Goal: Communication & Community: Answer question/provide support

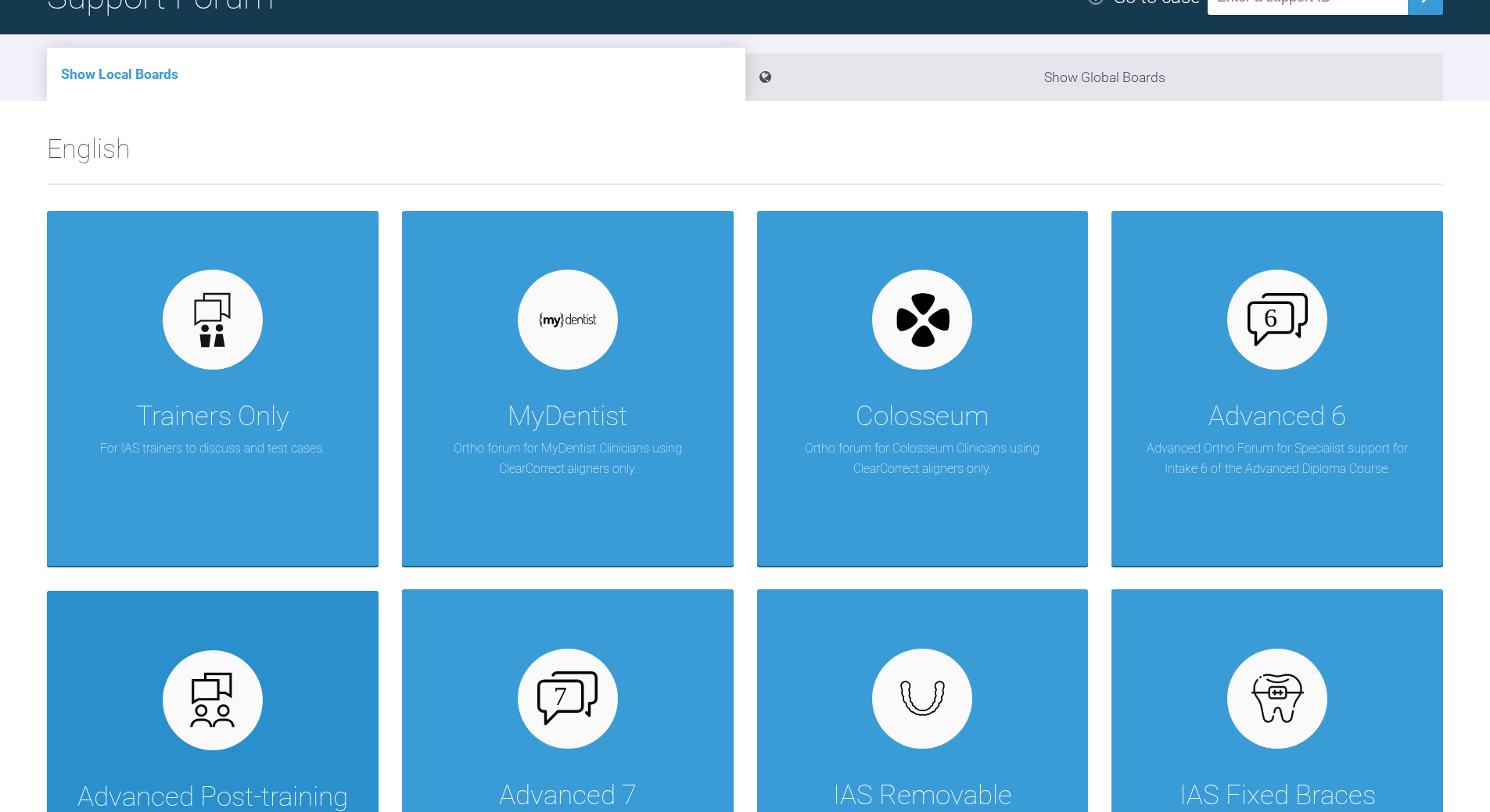
scroll to position [313, 0]
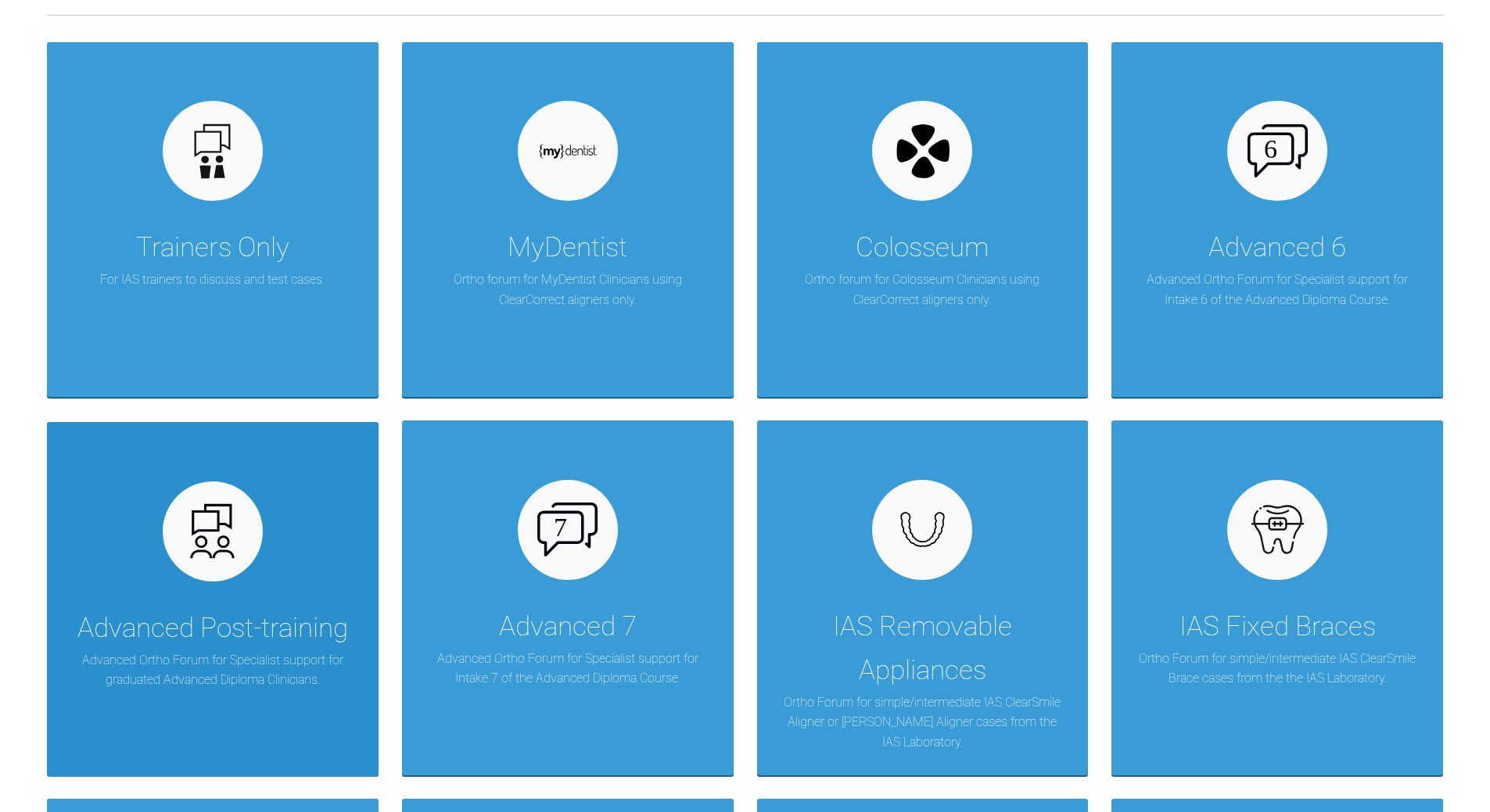
click at [241, 577] on div "Advanced Post-training Advanced Ortho Forum for Specialist support for graduate…" at bounding box center [213, 599] width 332 height 355
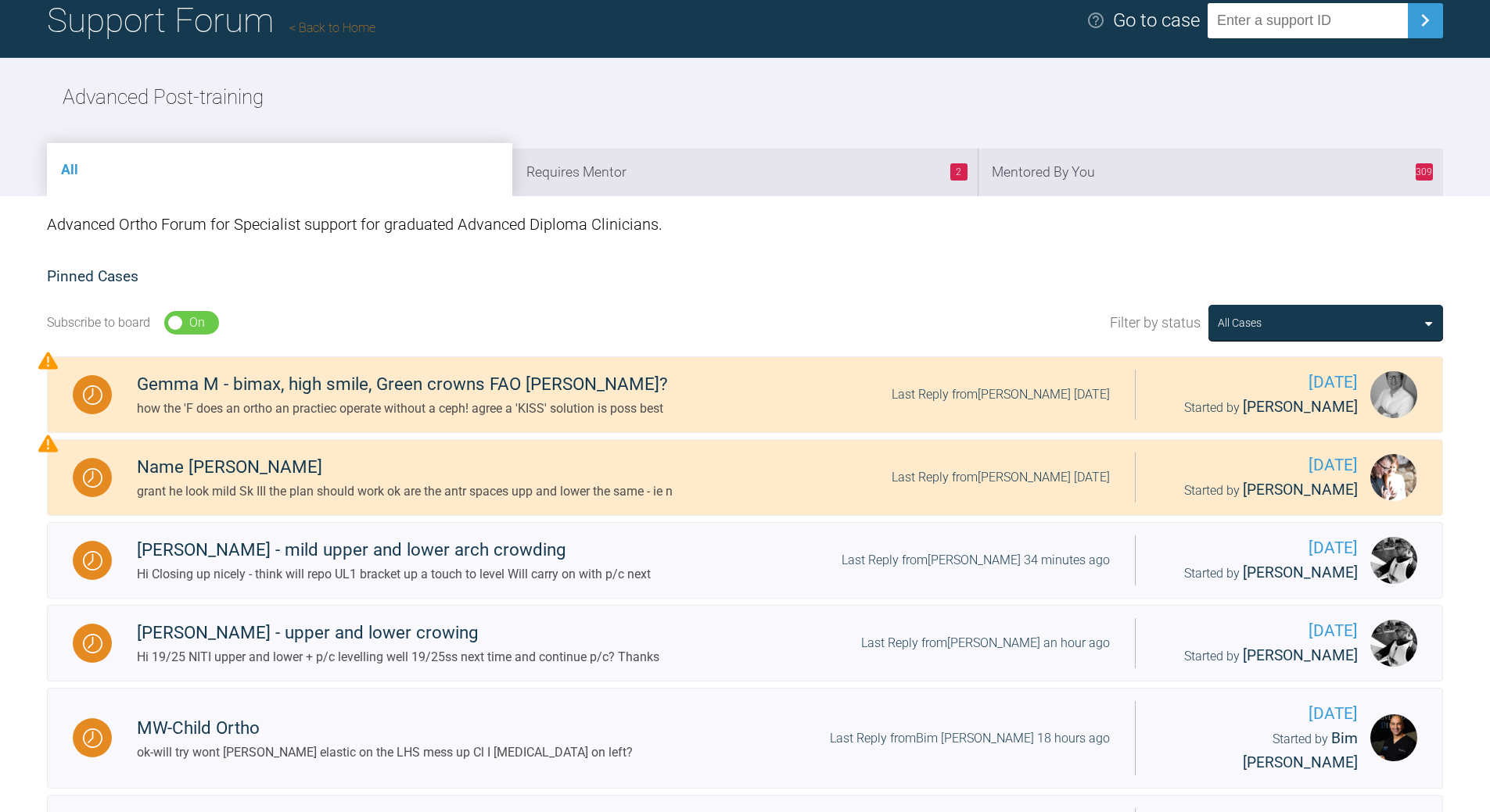
scroll to position [78, 0]
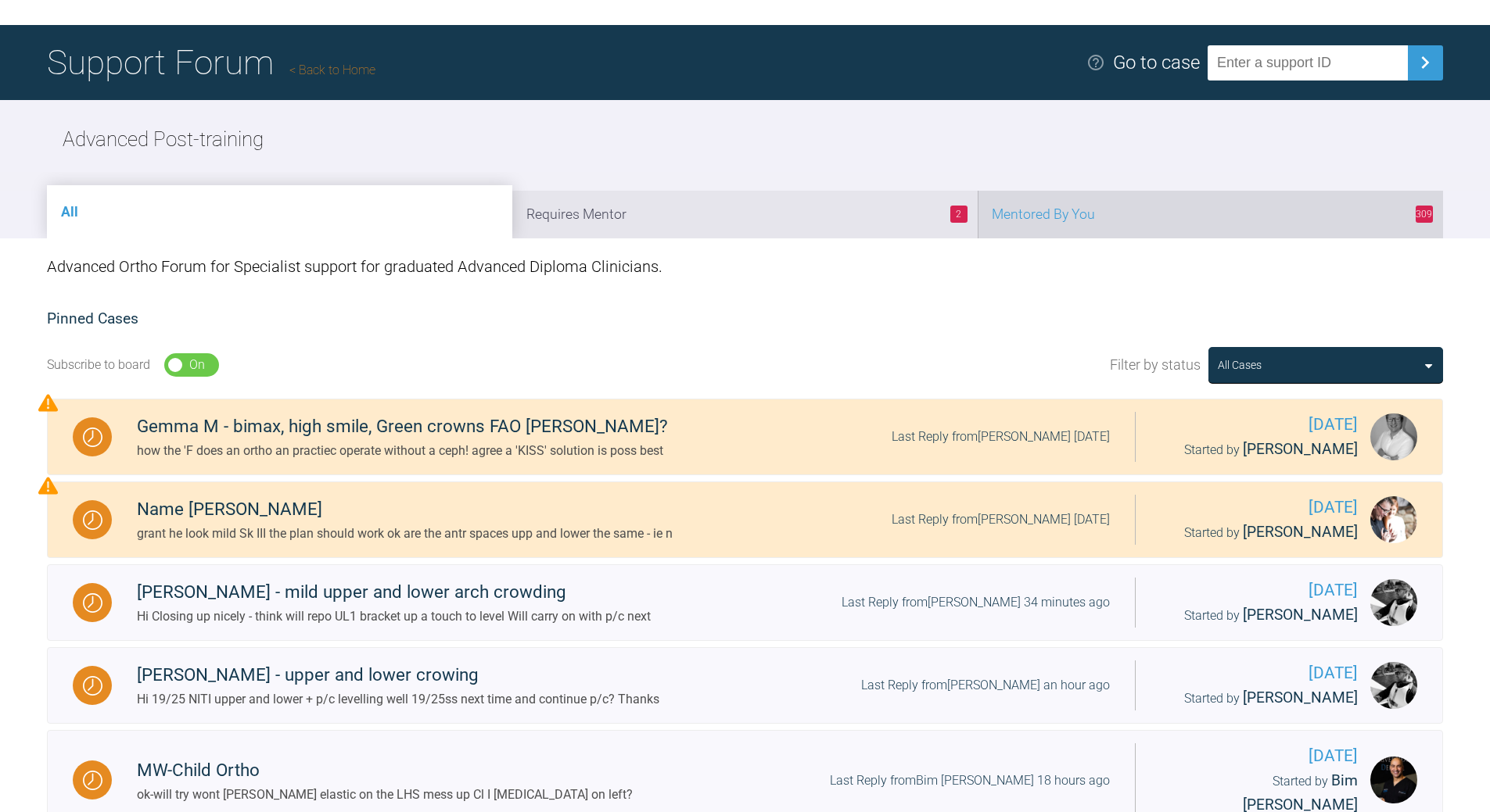
click at [1024, 210] on li "309 Mentored By You" at bounding box center [1210, 215] width 466 height 48
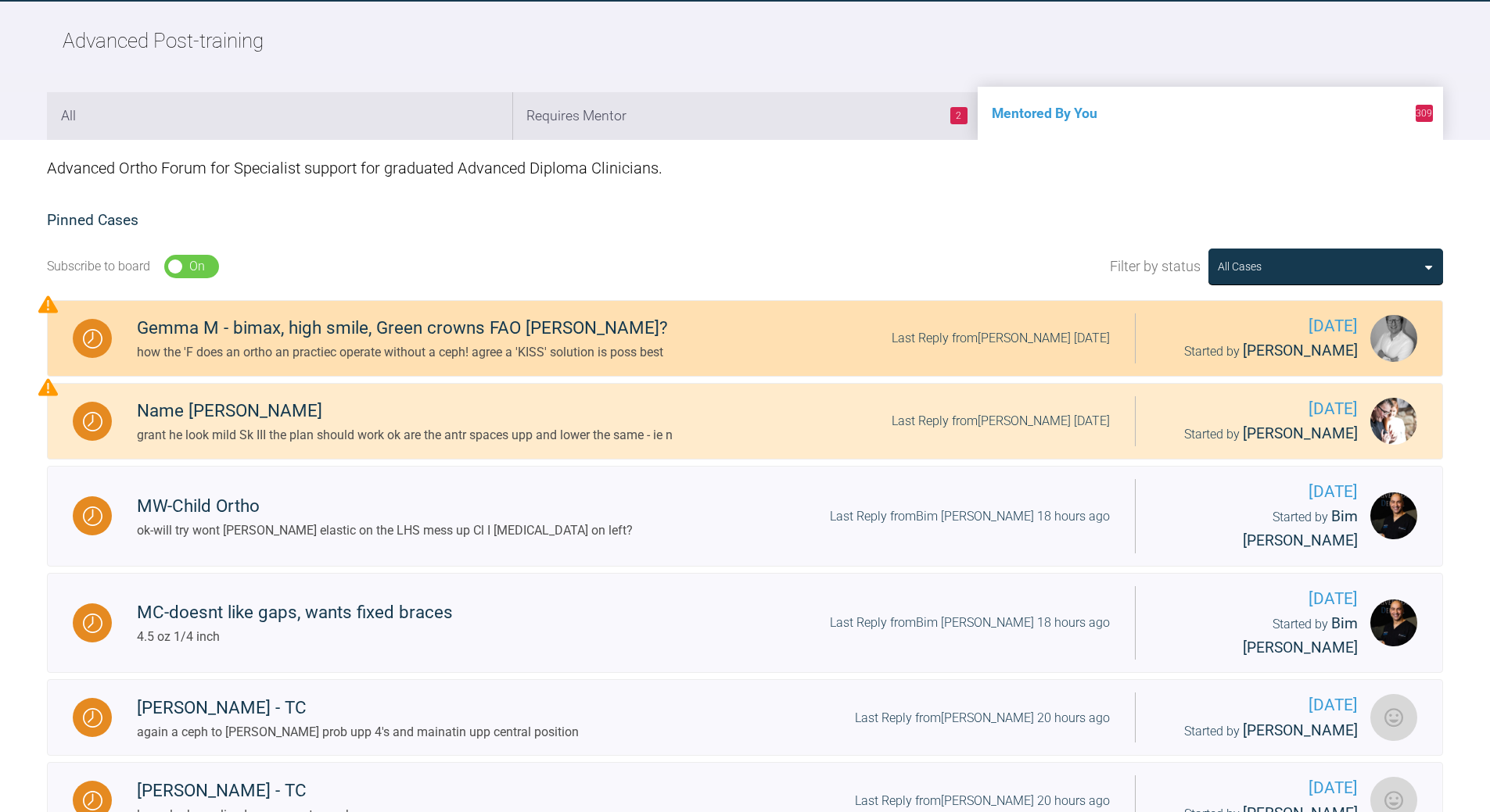
scroll to position [391, 0]
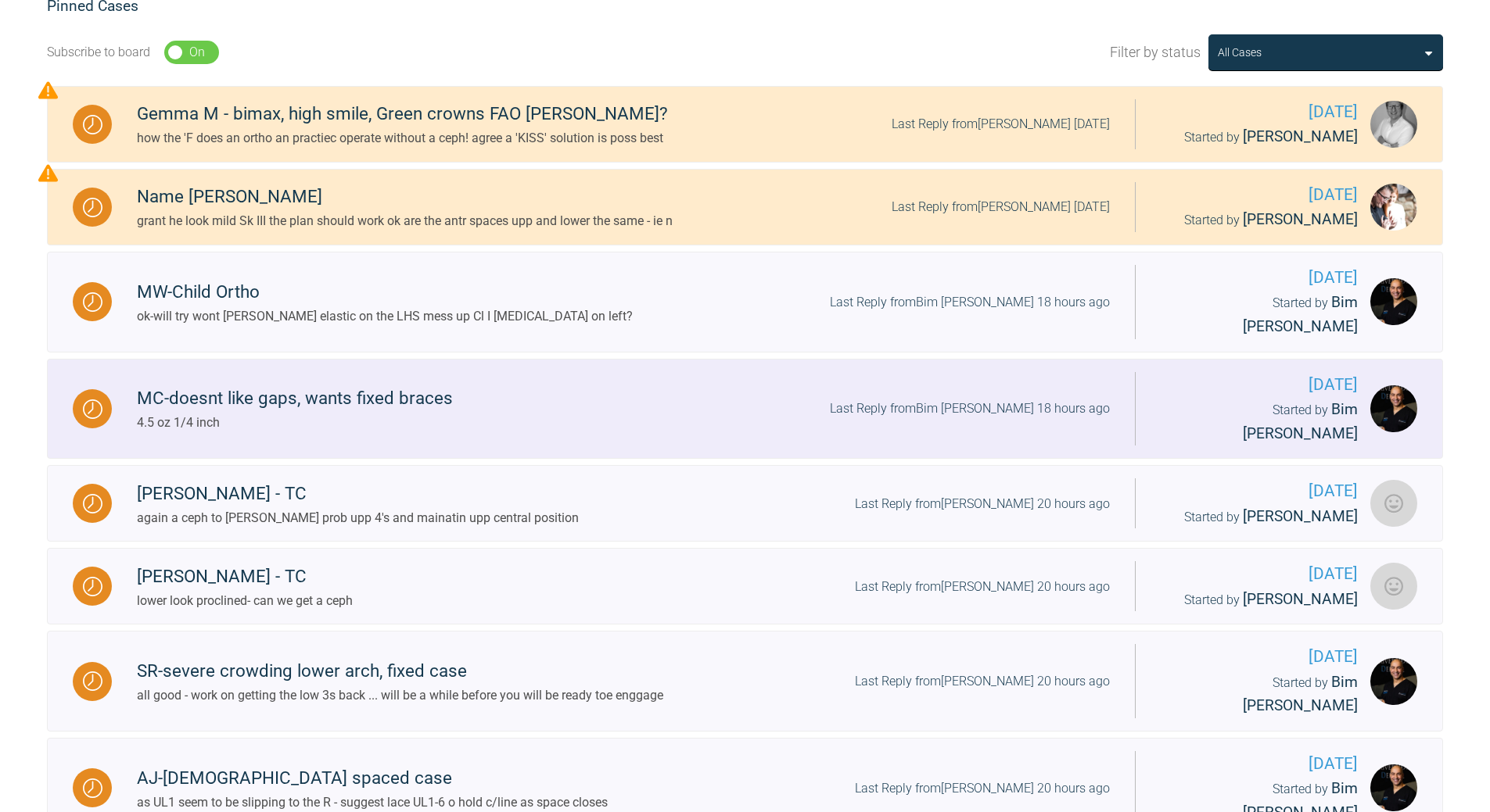
click at [998, 385] on div "MC-doesnt like gaps, wants fixed braces 4.5 oz 1/4 inch Last Reply from Bim [PE…" at bounding box center [623, 409] width 1023 height 48
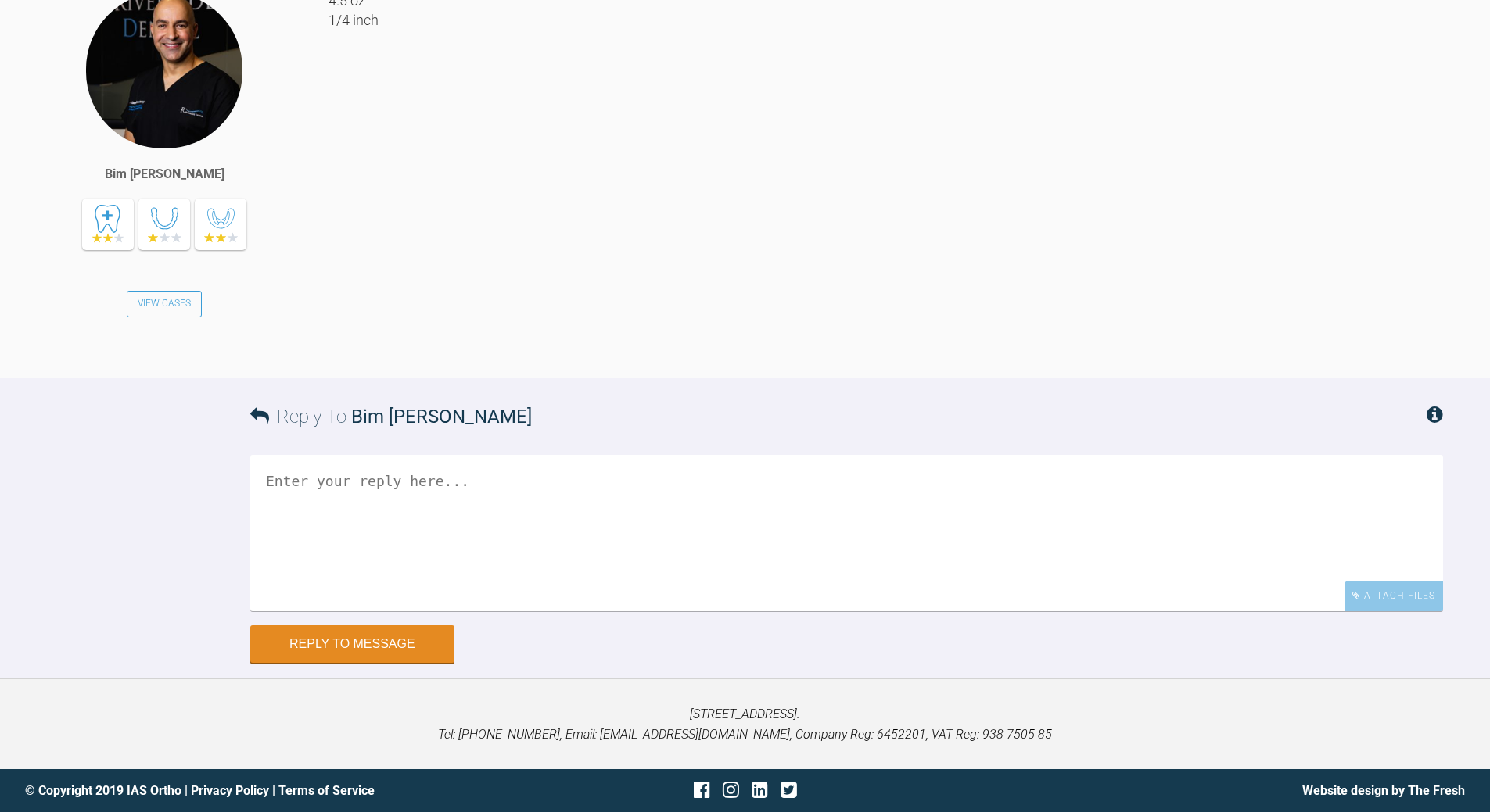
scroll to position [6768, 0]
click at [452, 566] on textarea at bounding box center [846, 533] width 1193 height 156
click at [446, 511] on textarea "that fine - so many dirrenet names for teh same thing!" at bounding box center [846, 533] width 1193 height 156
click at [446, 510] on textarea "that fine - so many dirrenet names for teh same thing!" at bounding box center [846, 533] width 1193 height 156
click at [592, 507] on textarea "that fine - so many different names for teh same thing!" at bounding box center [846, 533] width 1193 height 156
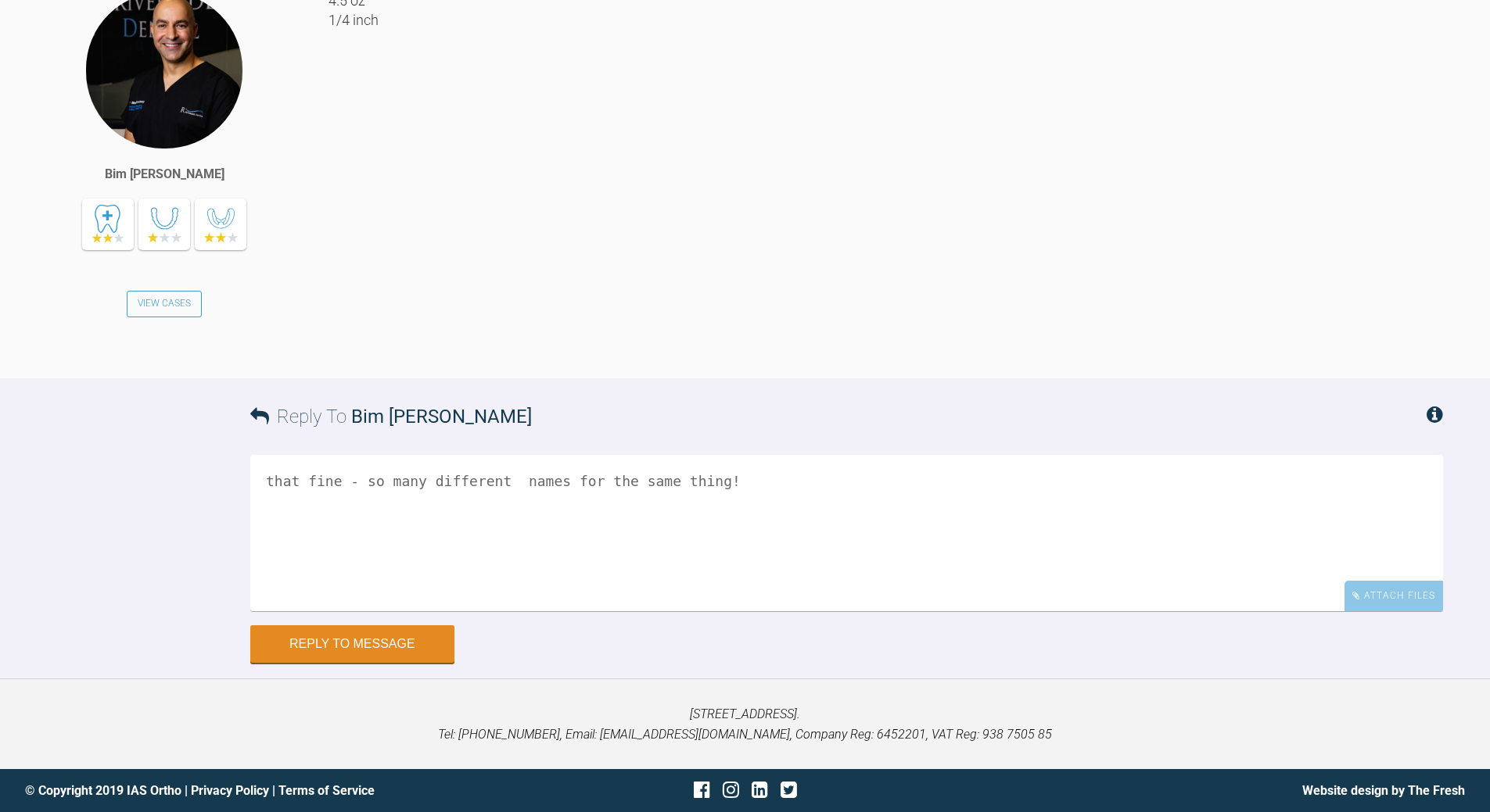
click at [294, 504] on textarea "that fine - so many different names for the same thing!" at bounding box center [846, 533] width 1193 height 156
type textarea "that's fine - so many different names for the same thing!"
click at [374, 586] on button "Reply to Message" at bounding box center [352, 645] width 204 height 37
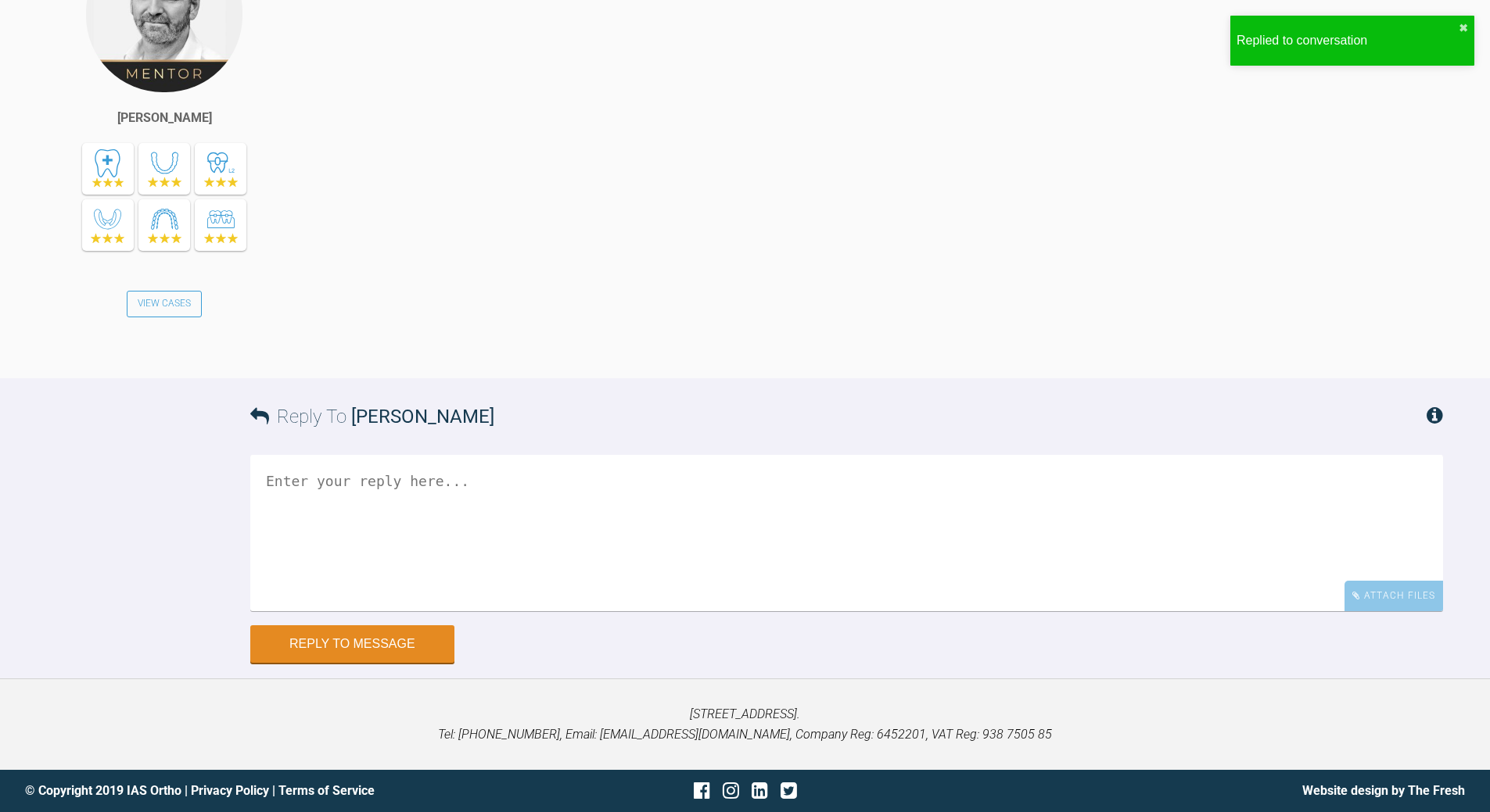
scroll to position [7390, 0]
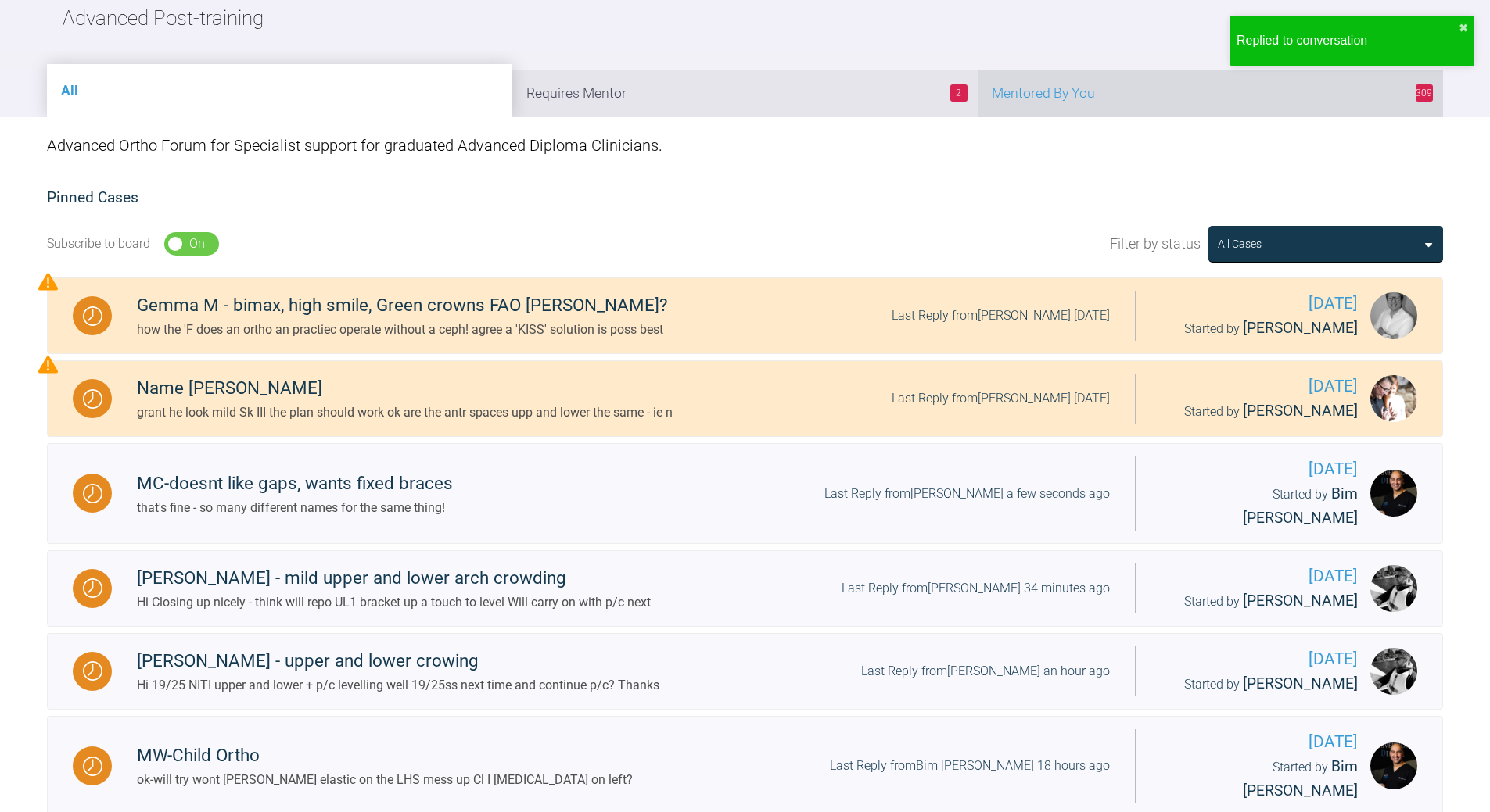
click at [1024, 96] on li "309 Mentored By You" at bounding box center [1210, 93] width 466 height 48
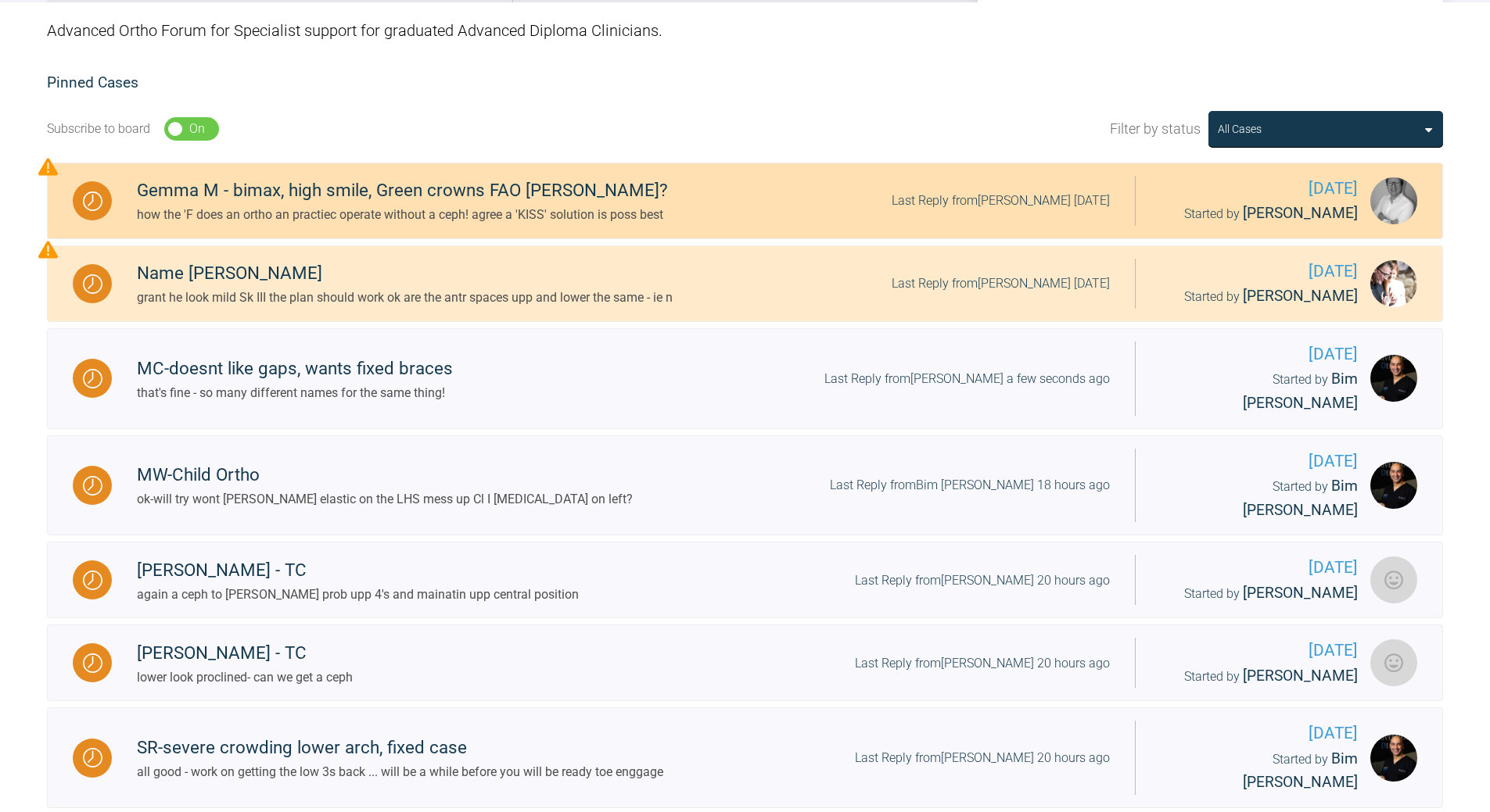
scroll to position [512, 0]
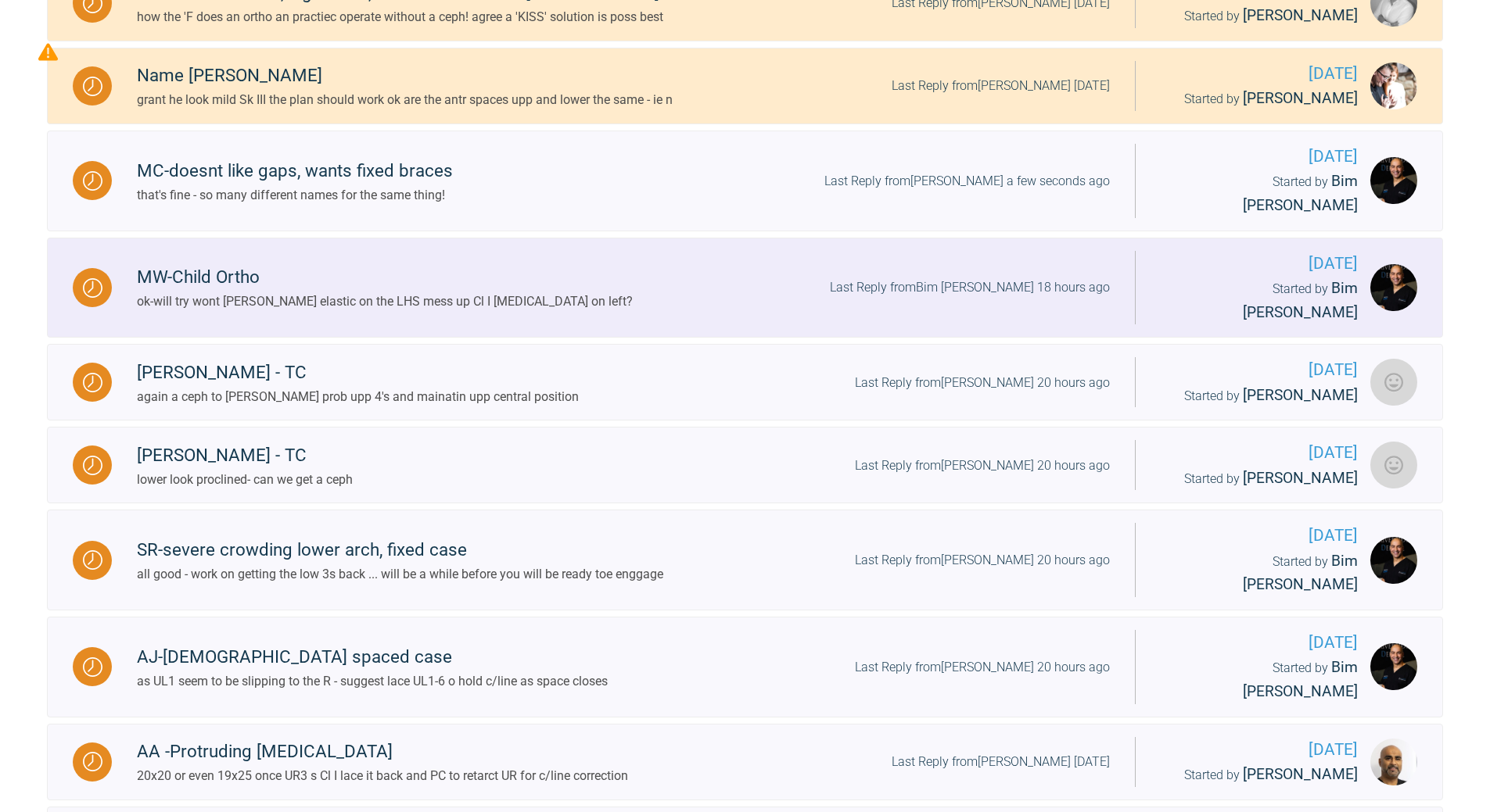
click at [1024, 277] on div "Last Reply from Bim [PERSON_NAME] 18 hours ago" at bounding box center [970, 287] width 280 height 20
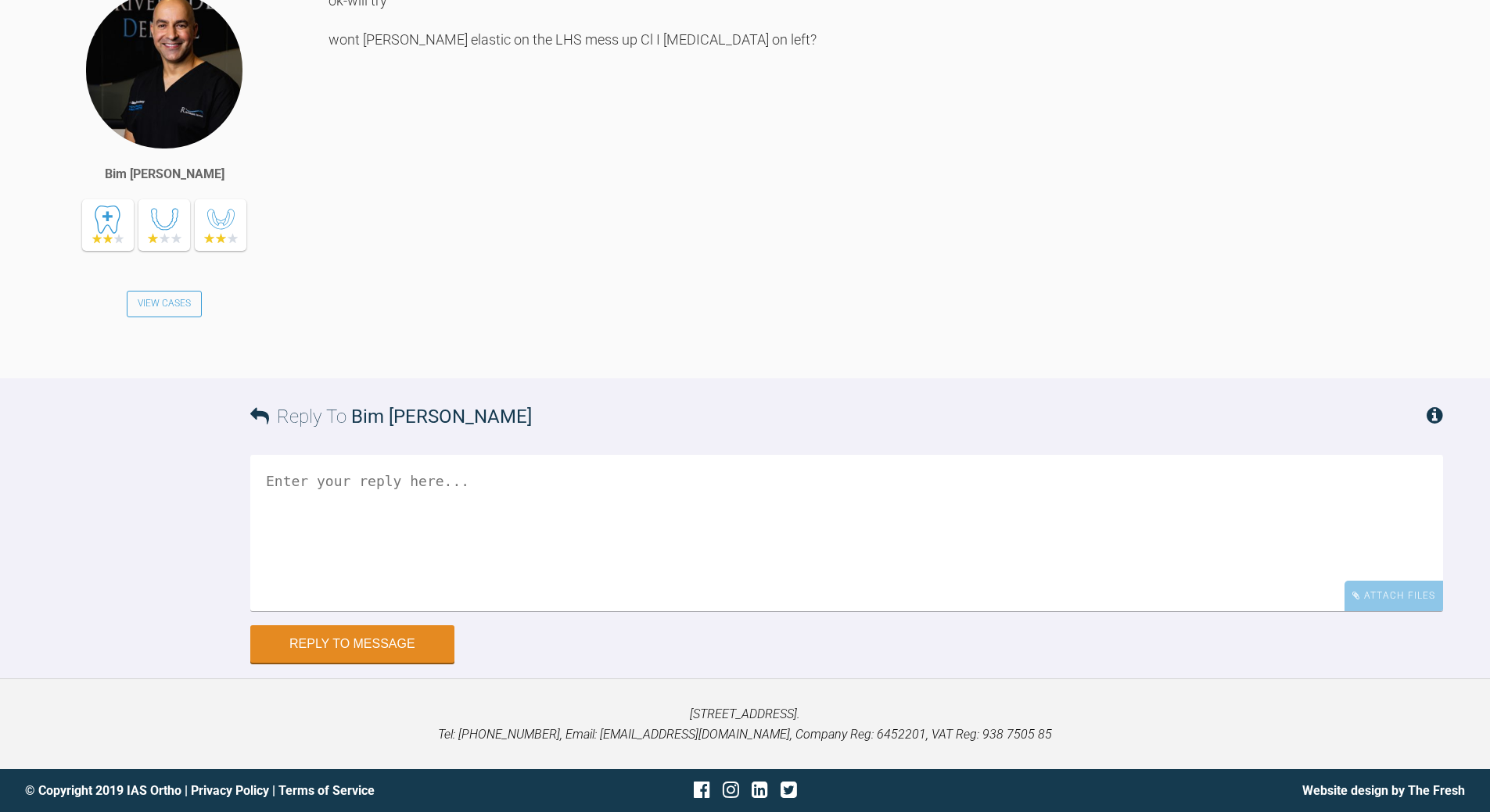
scroll to position [18567, 0]
click at [439, 586] on textarea at bounding box center [846, 533] width 1193 height 156
click at [376, 586] on textarea "shoudl sock R ide into full '[PERSON_NAME]' Class I" at bounding box center [846, 533] width 1193 height 156
click at [412, 586] on textarea "shoudl sock R dide into full '[PERSON_NAME]' Class I" at bounding box center [846, 533] width 1193 height 156
click at [294, 586] on textarea "shoudl sock R dide [MEDICAL_DATA] into full '[PERSON_NAME]' Class I" at bounding box center [846, 533] width 1193 height 156
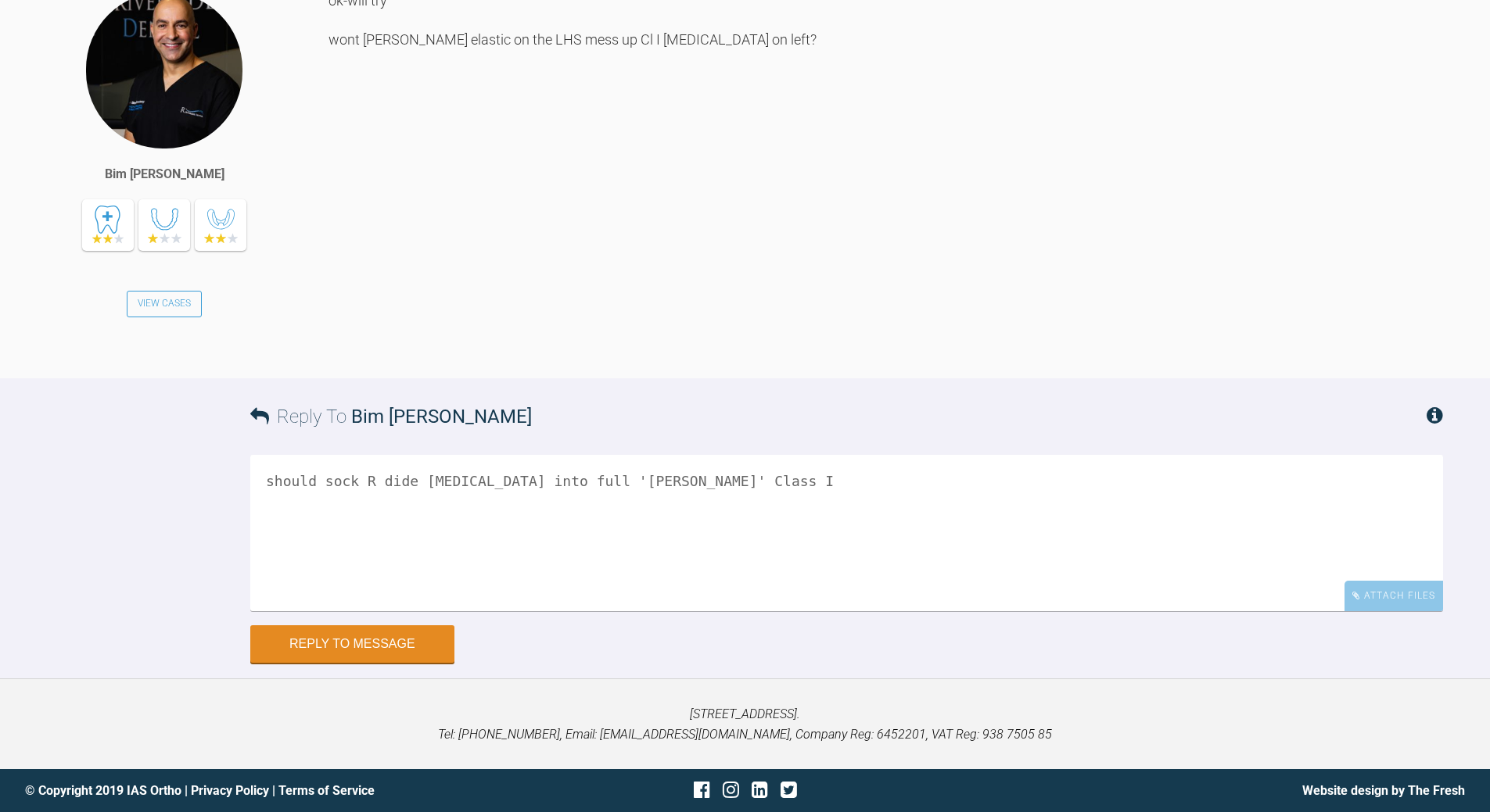
click at [380, 586] on textarea "should sock R dide [MEDICAL_DATA] into full '[PERSON_NAME]' Class I" at bounding box center [846, 533] width 1193 height 156
click at [714, 512] on textarea "should sock R side [MEDICAL_DATA] into full '[PERSON_NAME]' Class I" at bounding box center [846, 533] width 1193 height 156
click at [920, 508] on textarea "should sock R side [MEDICAL_DATA] into full '[PERSON_NAME]' Class I, which is a…" at bounding box center [846, 533] width 1193 height 156
type textarea "should sock R side [MEDICAL_DATA] into full '[PERSON_NAME]' Class I, which is a…"
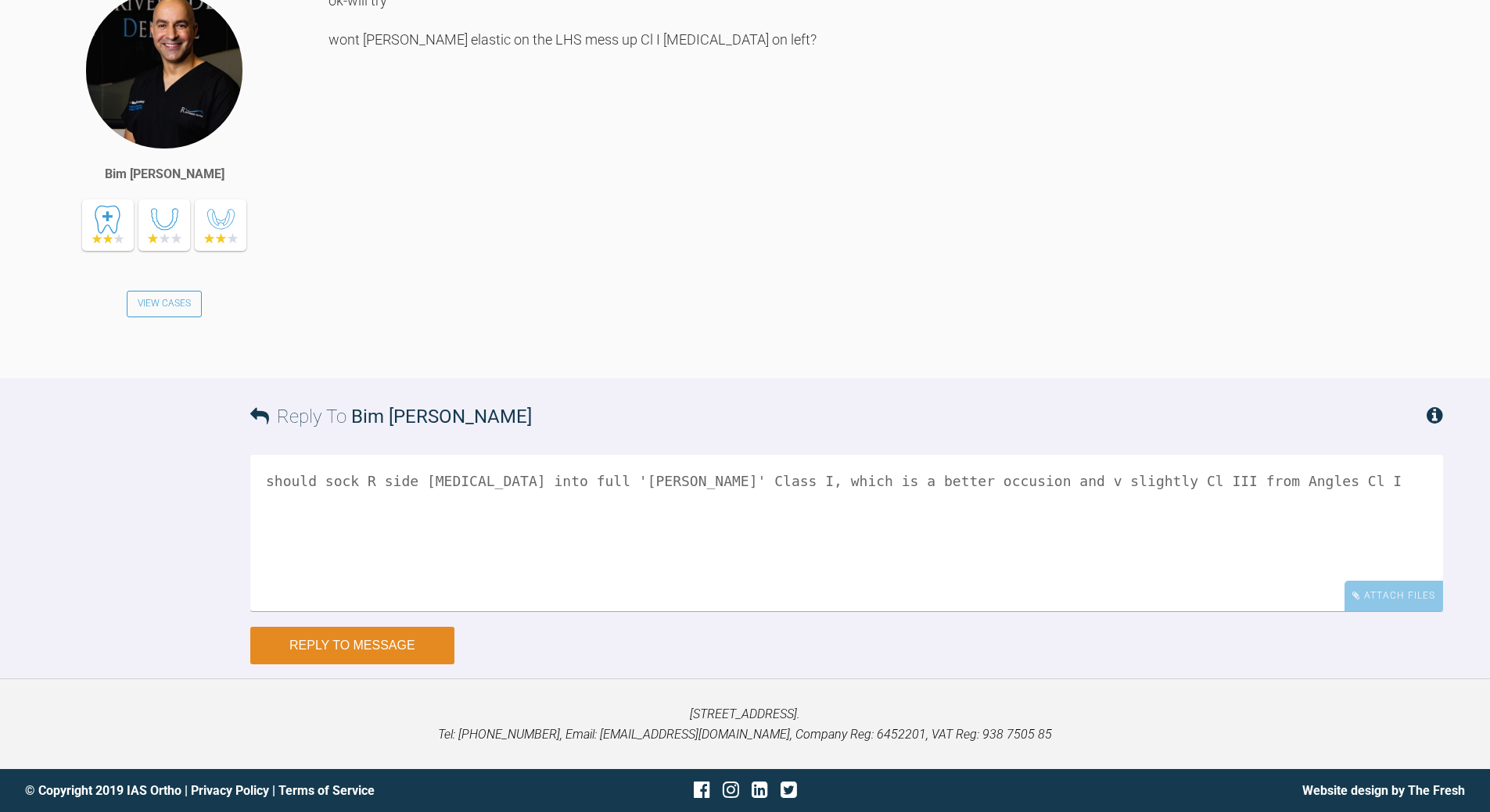
click at [381, 586] on button "Reply to Message" at bounding box center [352, 645] width 204 height 37
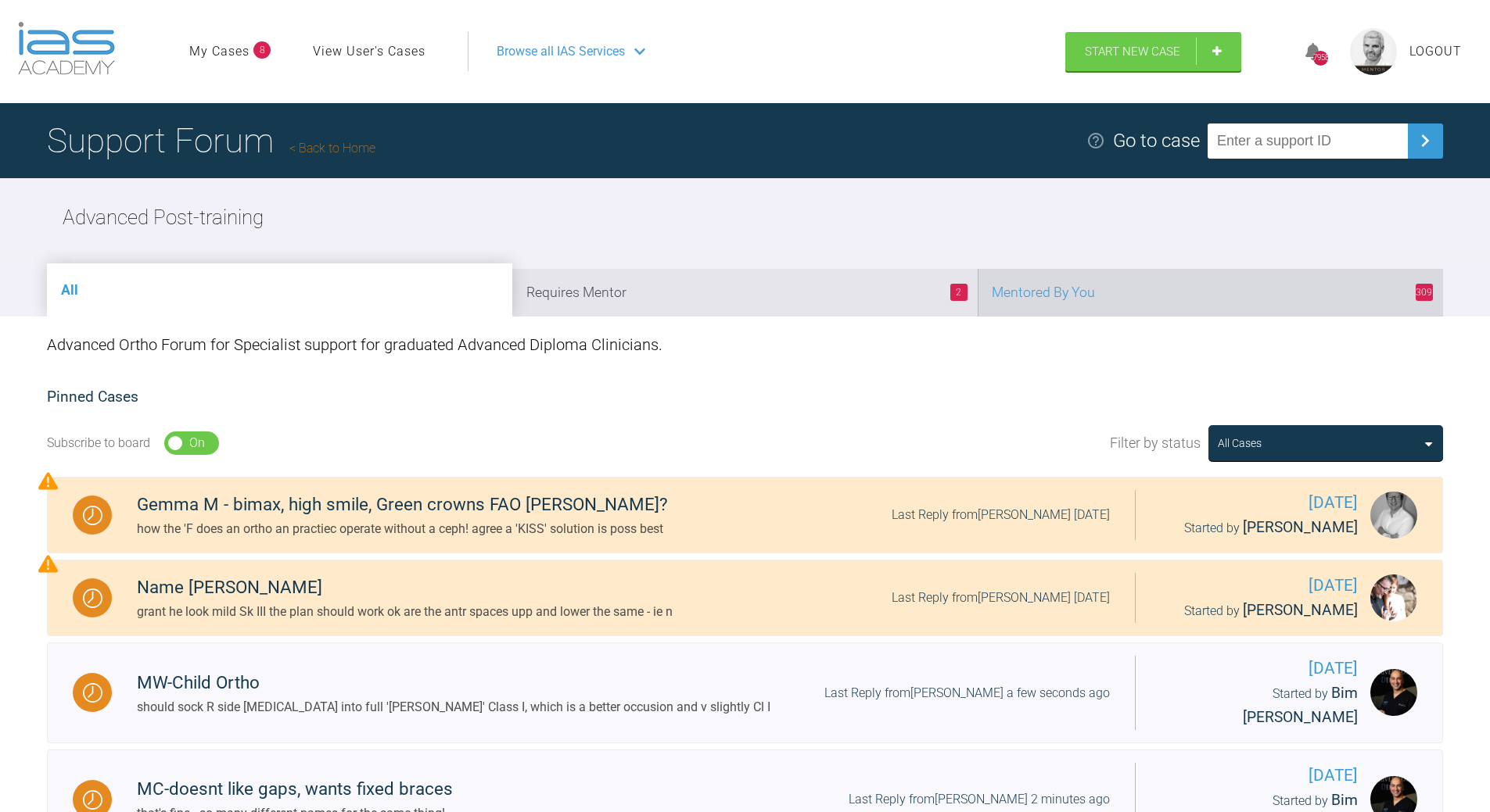
click at [1024, 303] on li "309 Mentored By You" at bounding box center [1210, 293] width 466 height 48
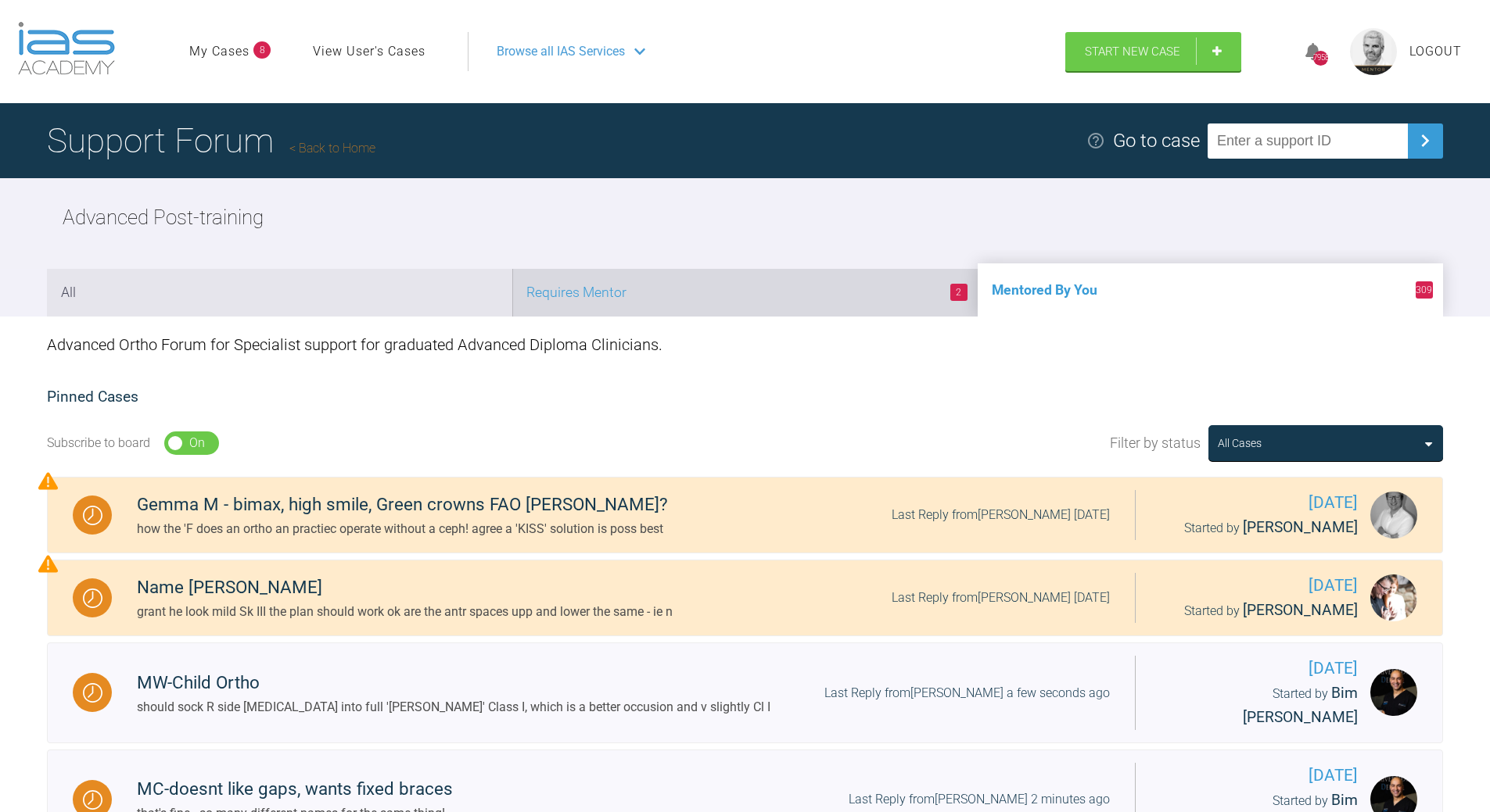
click at [829, 285] on li "2 Requires Mentor" at bounding box center [745, 293] width 466 height 48
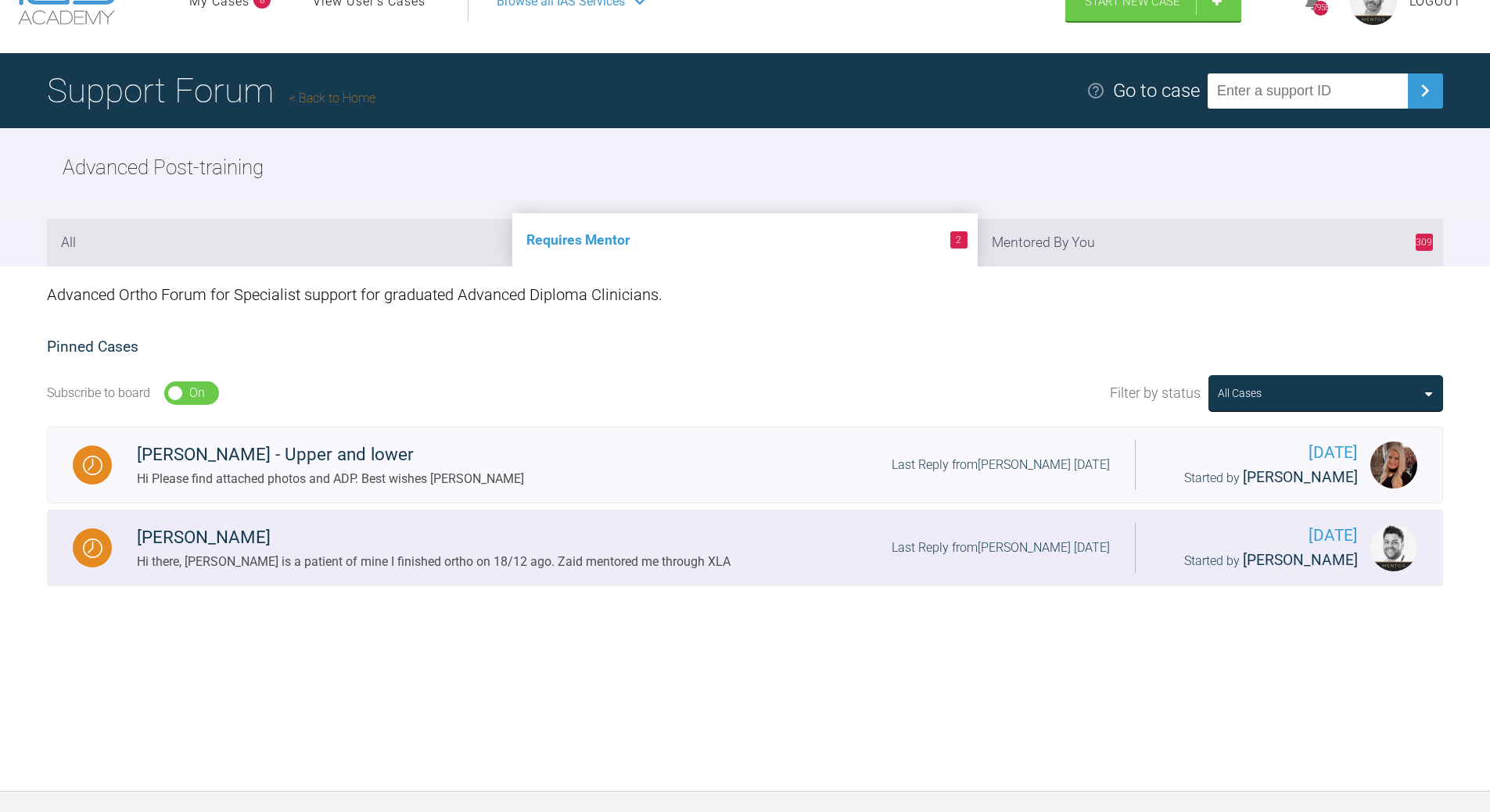
scroll to position [78, 0]
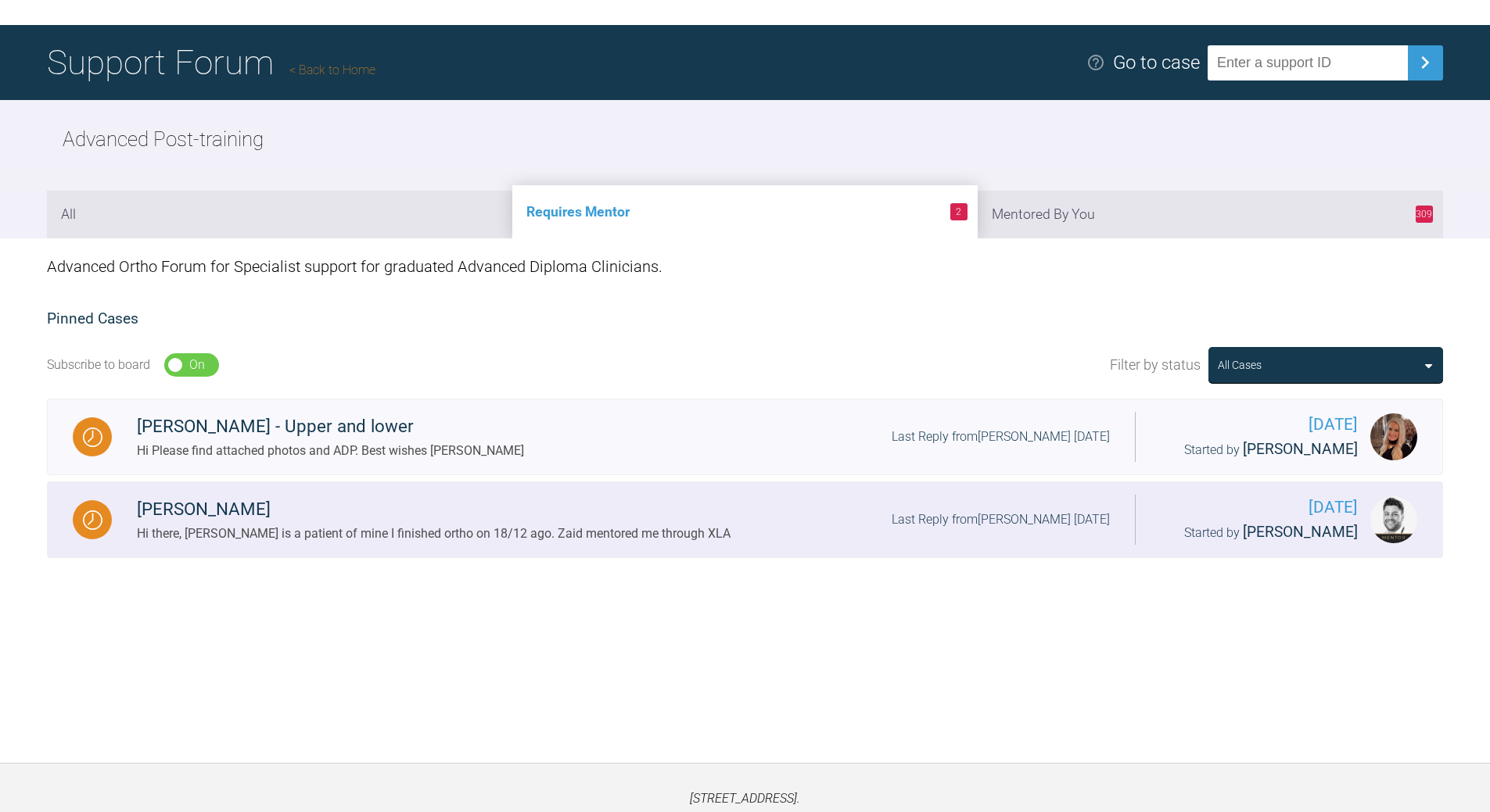
click at [939, 513] on div "Last Reply from [PERSON_NAME] [DATE]" at bounding box center [1000, 519] width 218 height 20
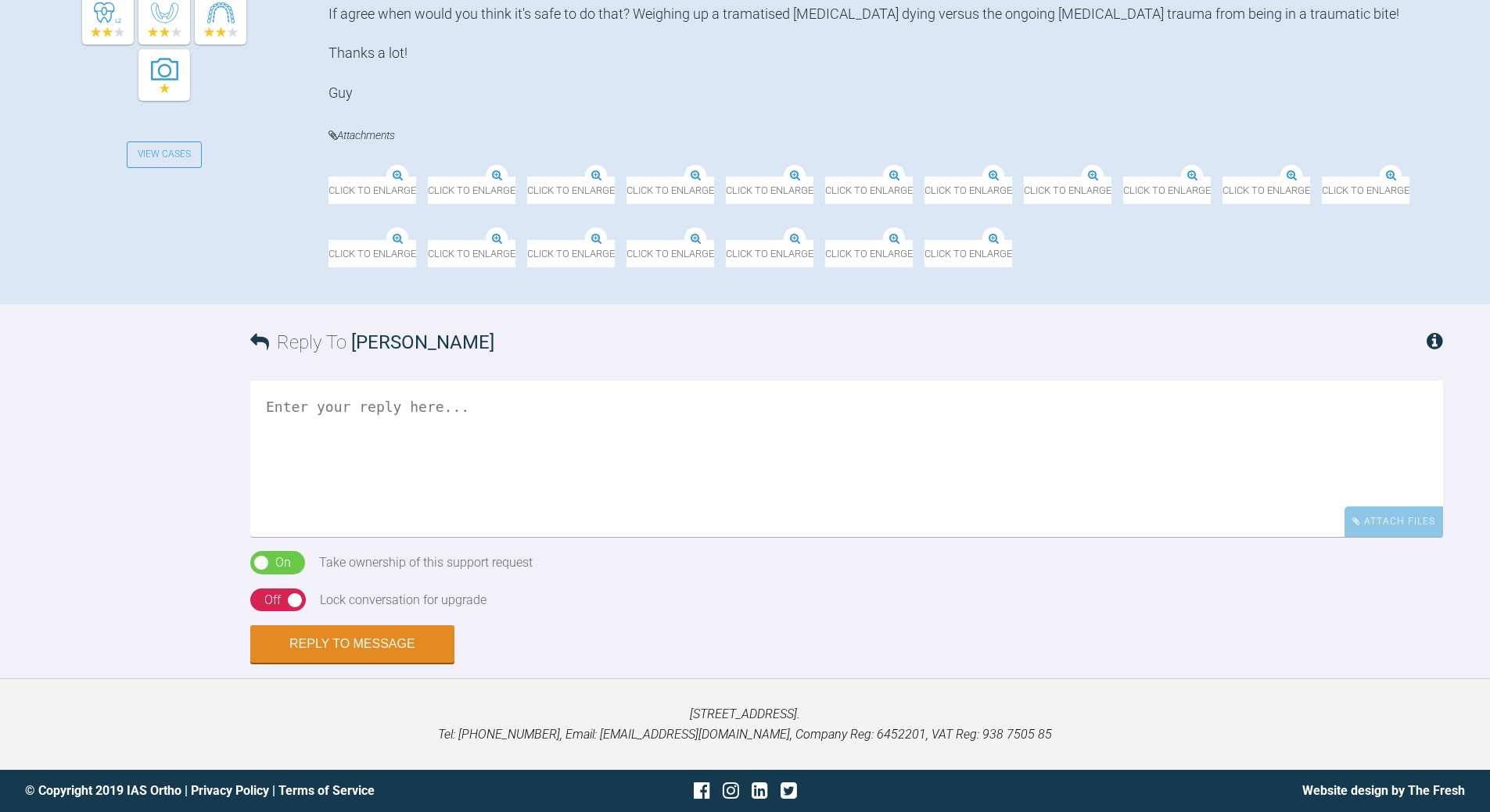
scroll to position [782, 0]
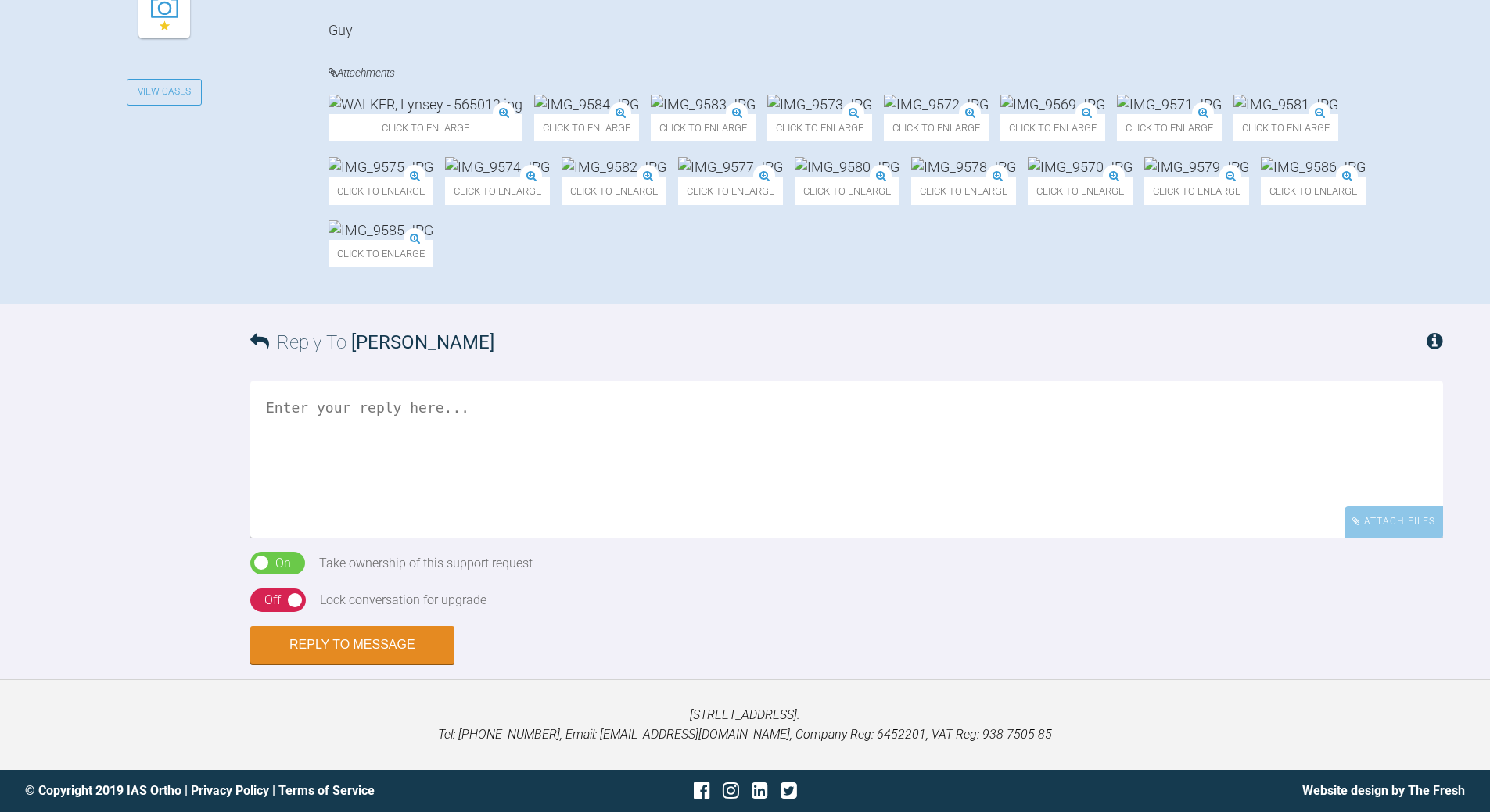
click at [462, 538] on textarea at bounding box center [846, 459] width 1193 height 156
click at [266, 538] on textarea "woud give it a few more weeks 8-12 before doing that can" at bounding box center [846, 459] width 1193 height 156
drag, startPoint x: 279, startPoint y: 683, endPoint x: 249, endPoint y: 679, distance: 30.3
click at [253, 538] on textarea "ideally would give it a few more weeks 8-12 before doing that can" at bounding box center [846, 459] width 1193 height 156
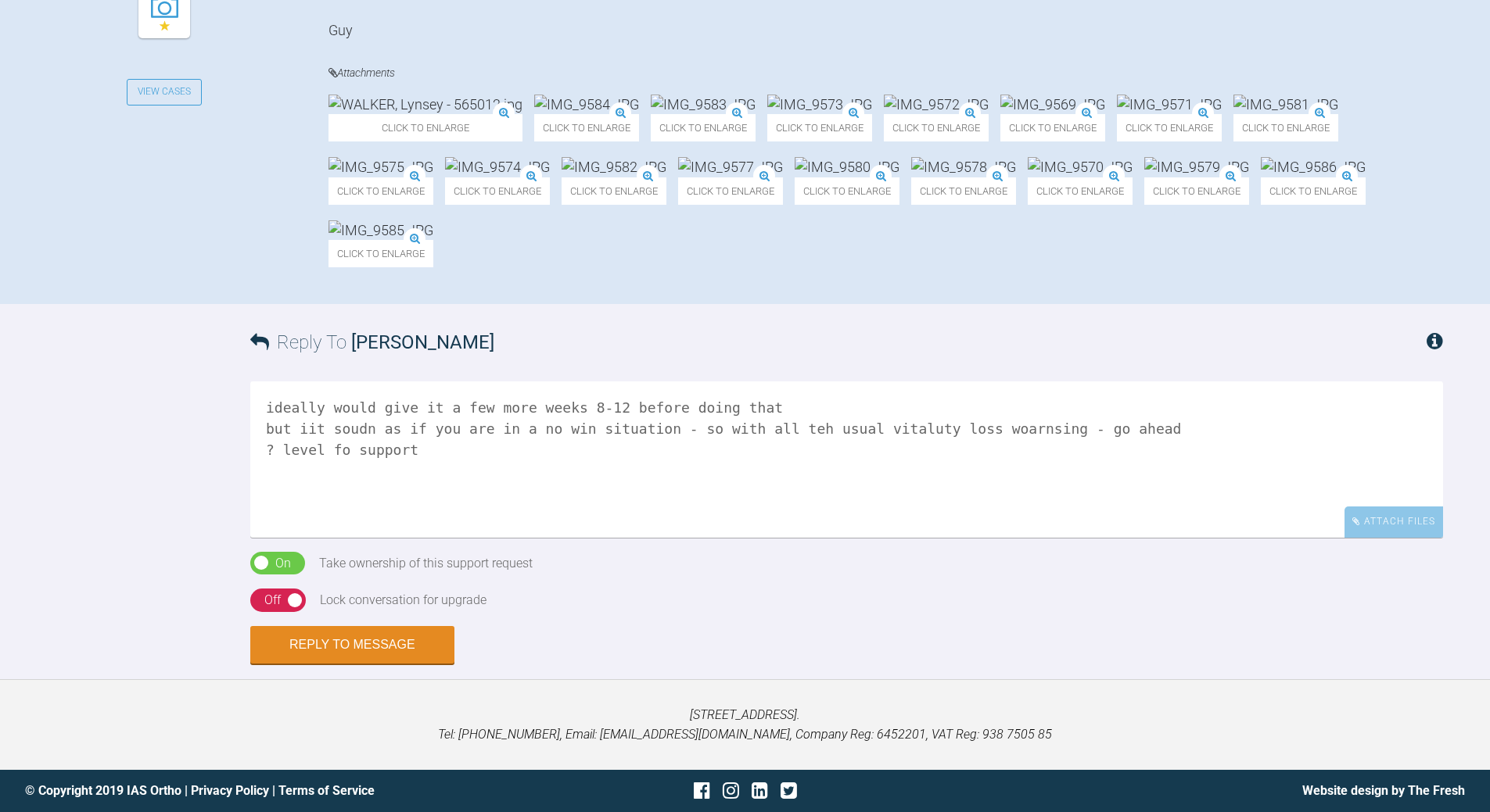
scroll to position [938, 0]
type textarea "ideally would give it a few more weeks 8-12 before doing that but iit soudn as …"
click at [266, 586] on div "Off" at bounding box center [272, 600] width 17 height 20
click at [349, 586] on button "Reply to Message" at bounding box center [352, 646] width 204 height 37
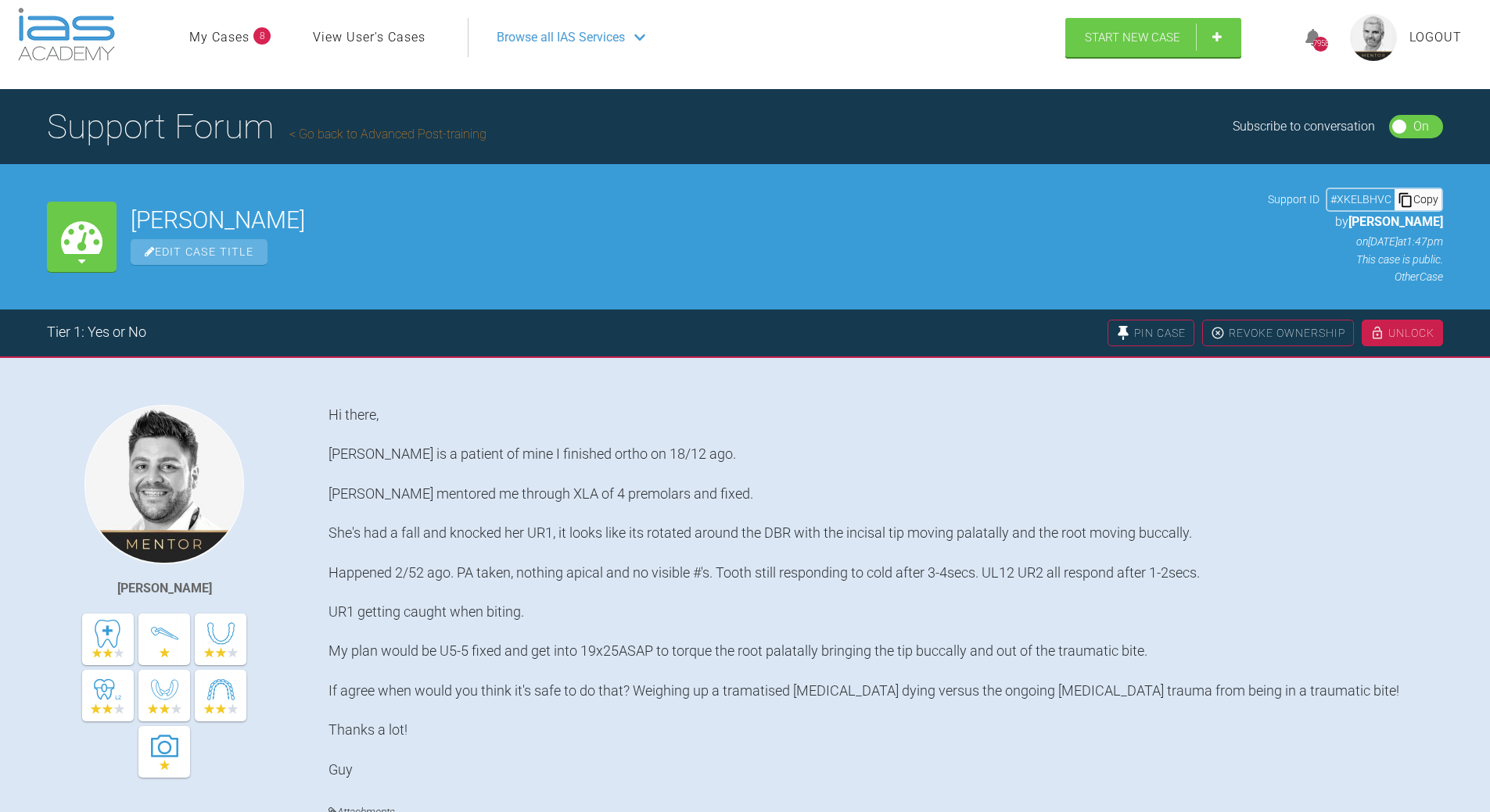
scroll to position [0, 0]
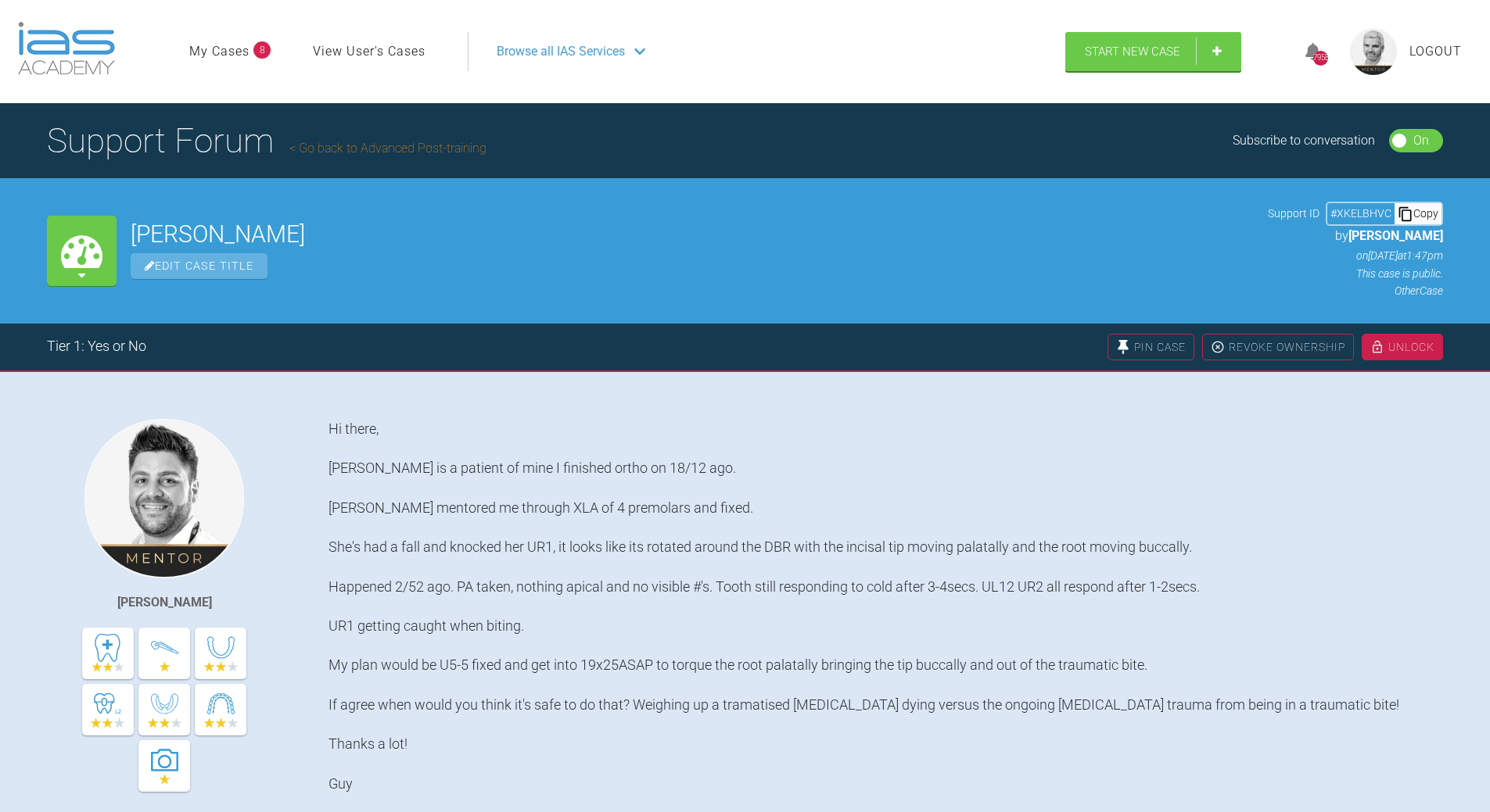
click at [1024, 212] on div "Copy" at bounding box center [1418, 213] width 47 height 20
click at [325, 145] on link "Go back to Advanced Post-training" at bounding box center [388, 148] width 197 height 15
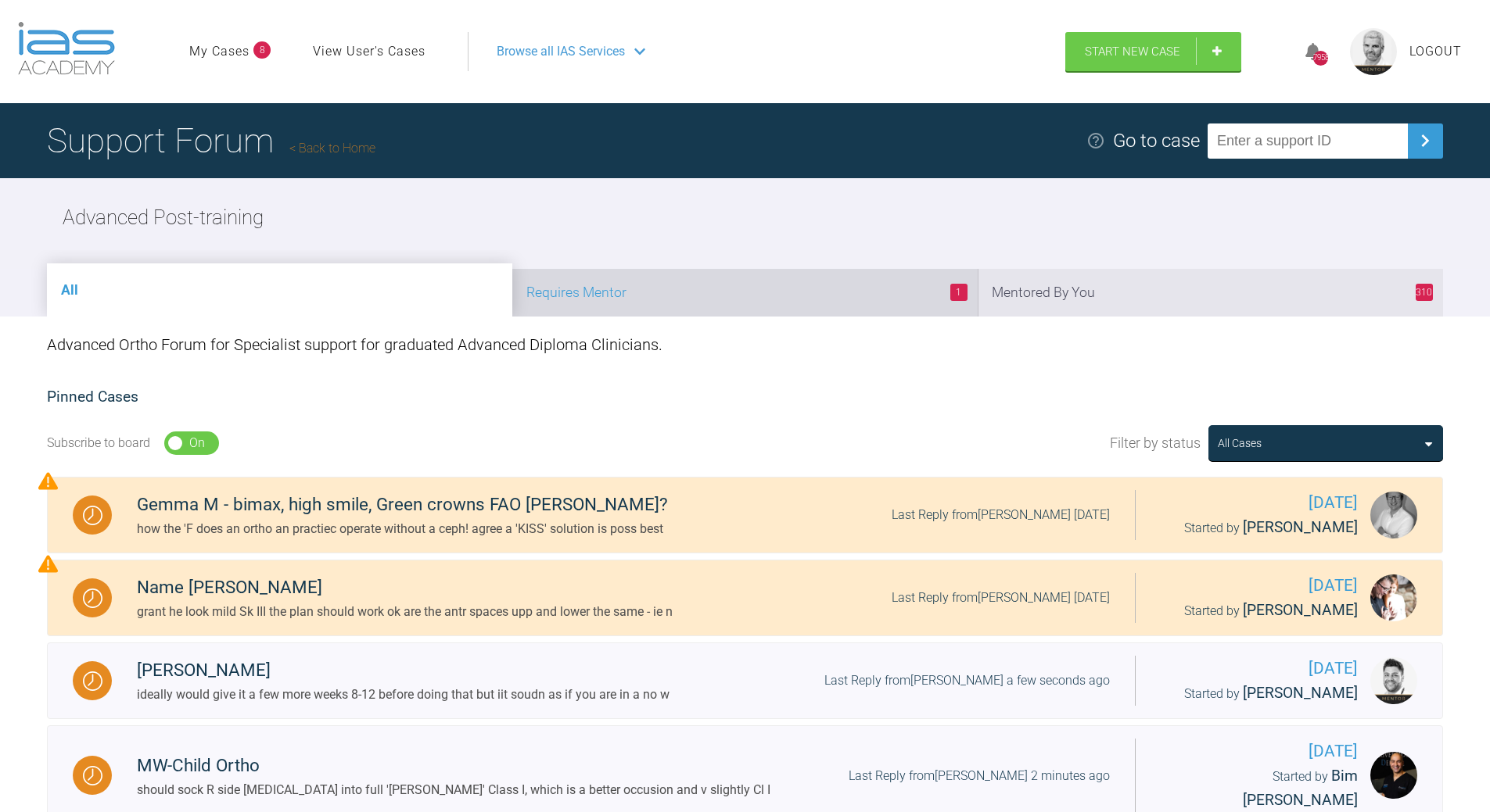
click at [703, 285] on li "1 Requires Mentor" at bounding box center [745, 293] width 466 height 48
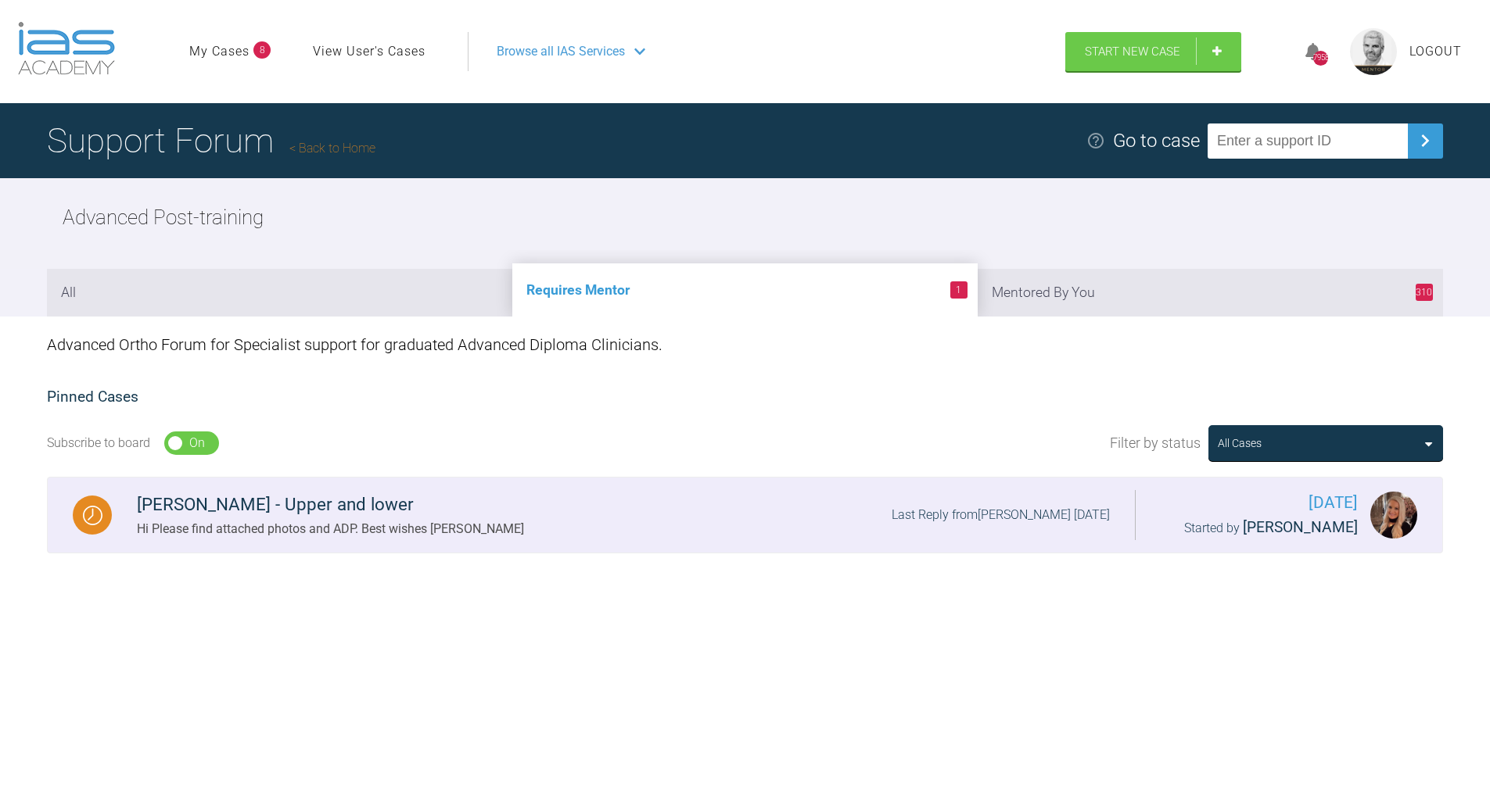
click at [923, 504] on div "[PERSON_NAME] - Upper and lower Hi Please find attached photos and ADP. Best wi…" at bounding box center [623, 515] width 1023 height 48
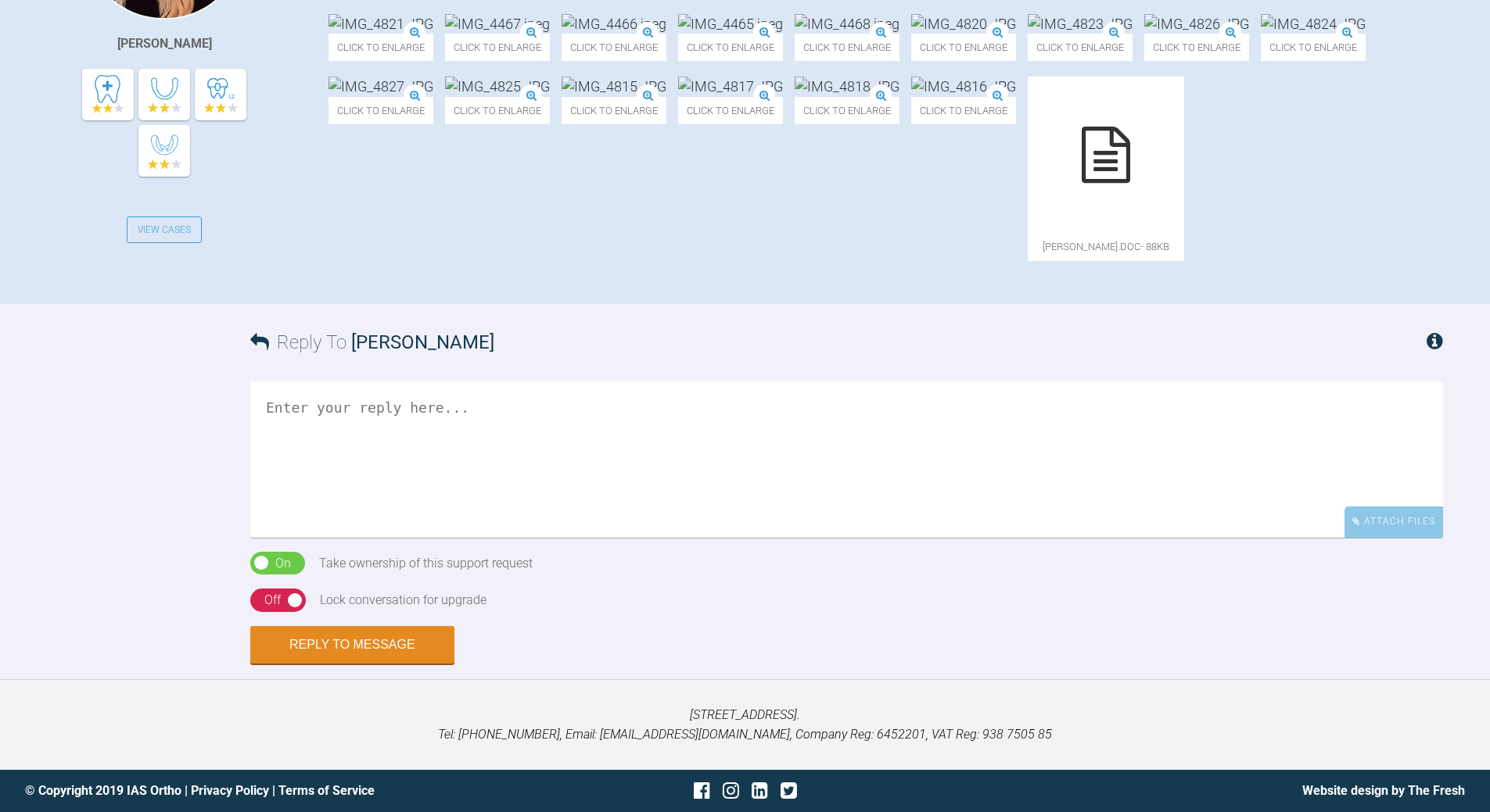
scroll to position [626, 0]
click at [1024, 233] on div at bounding box center [1106, 154] width 156 height 156
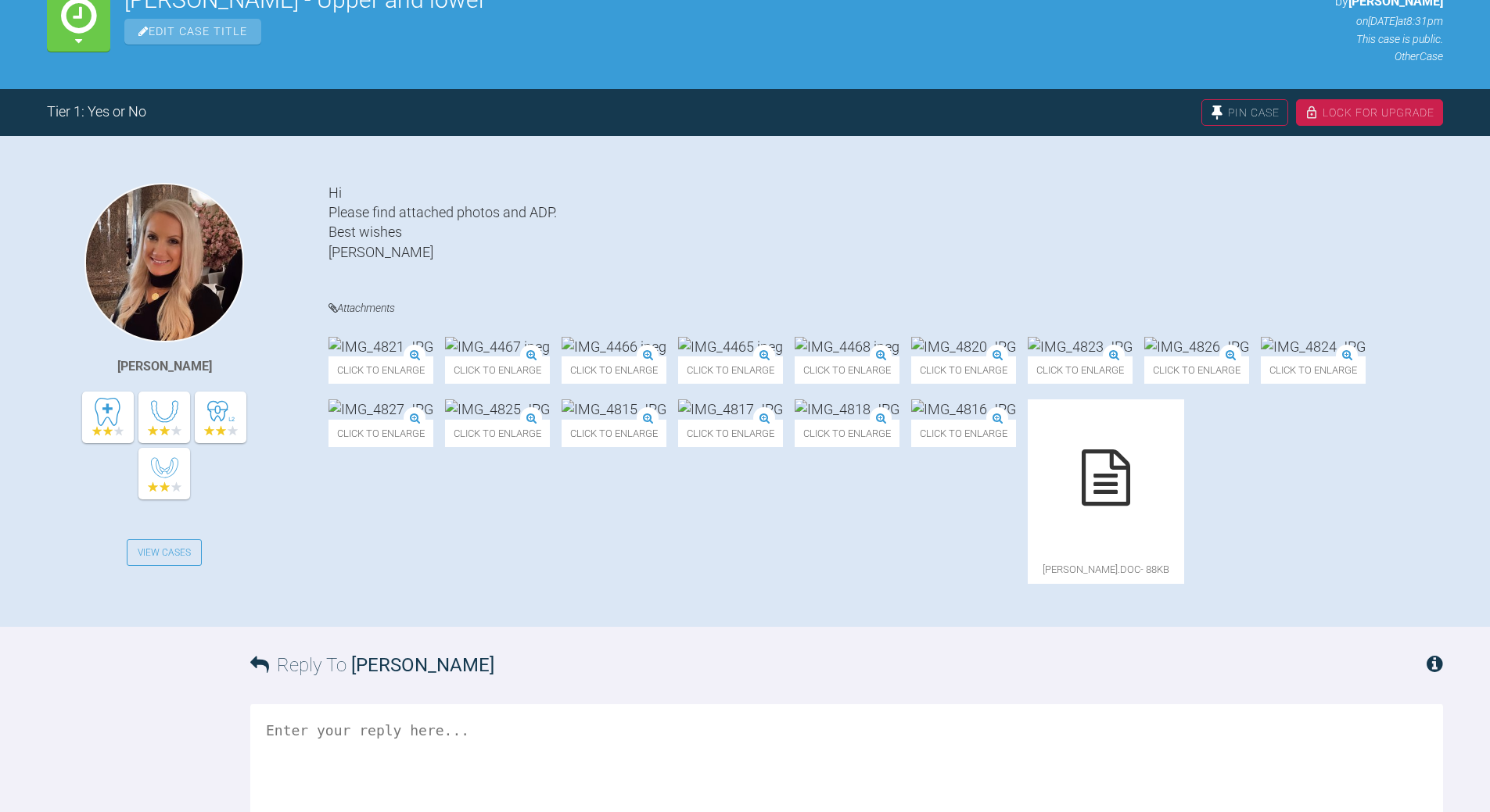
click at [783, 356] on img at bounding box center [731, 347] width 105 height 20
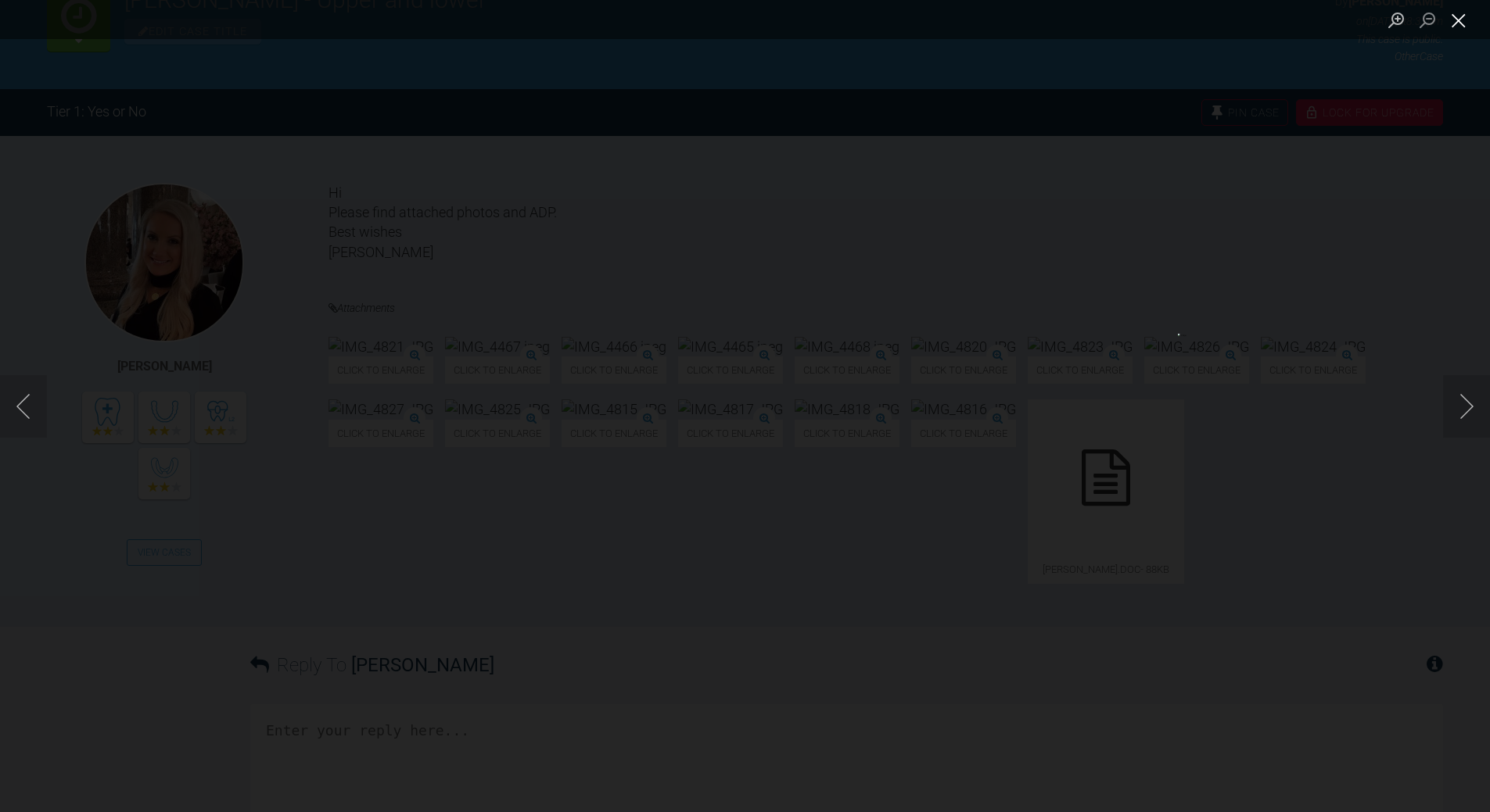
click at [1024, 25] on button "Close lightbox" at bounding box center [1458, 20] width 31 height 27
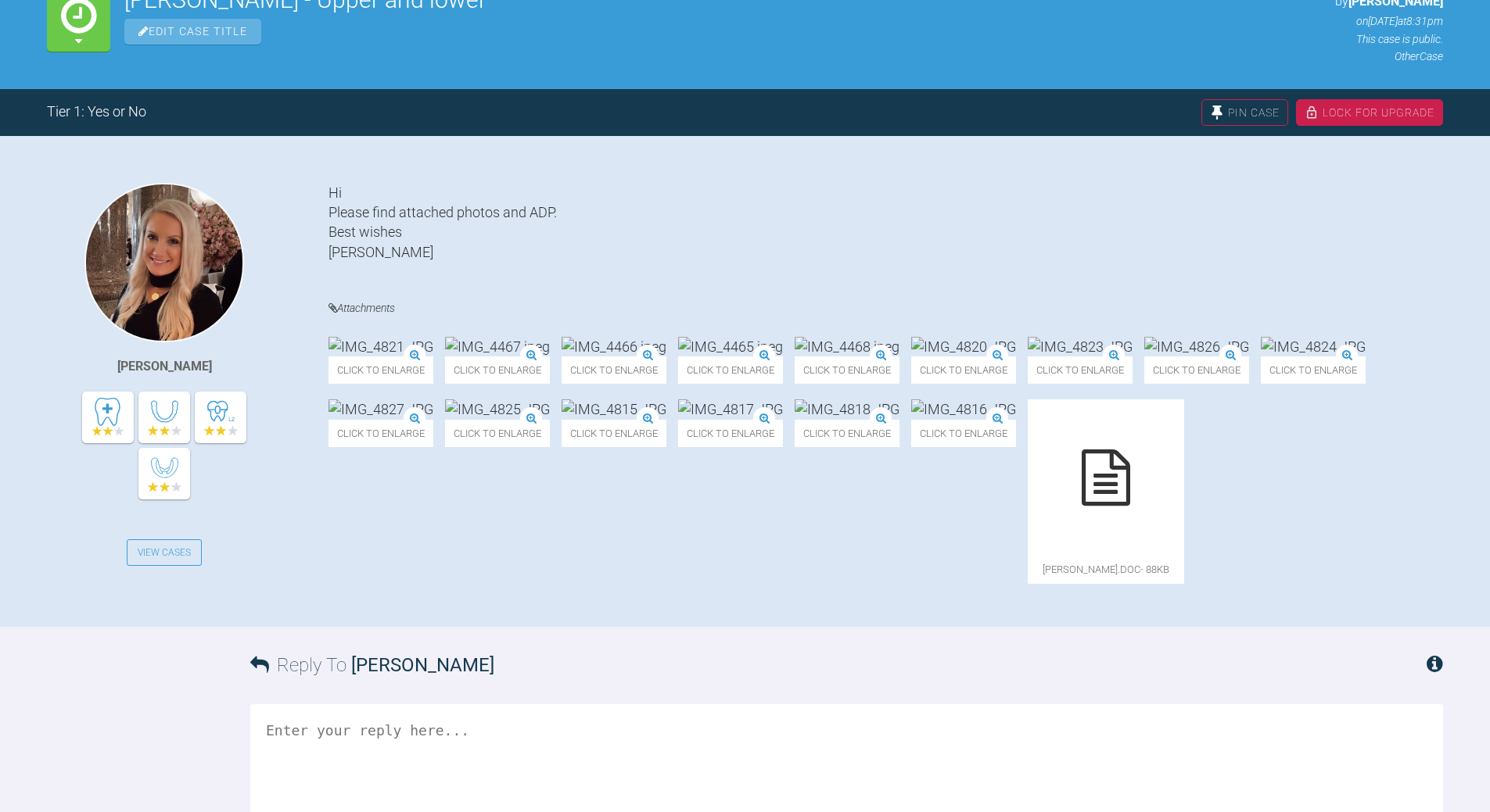
click at [434, 356] on img at bounding box center [380, 347] width 105 height 20
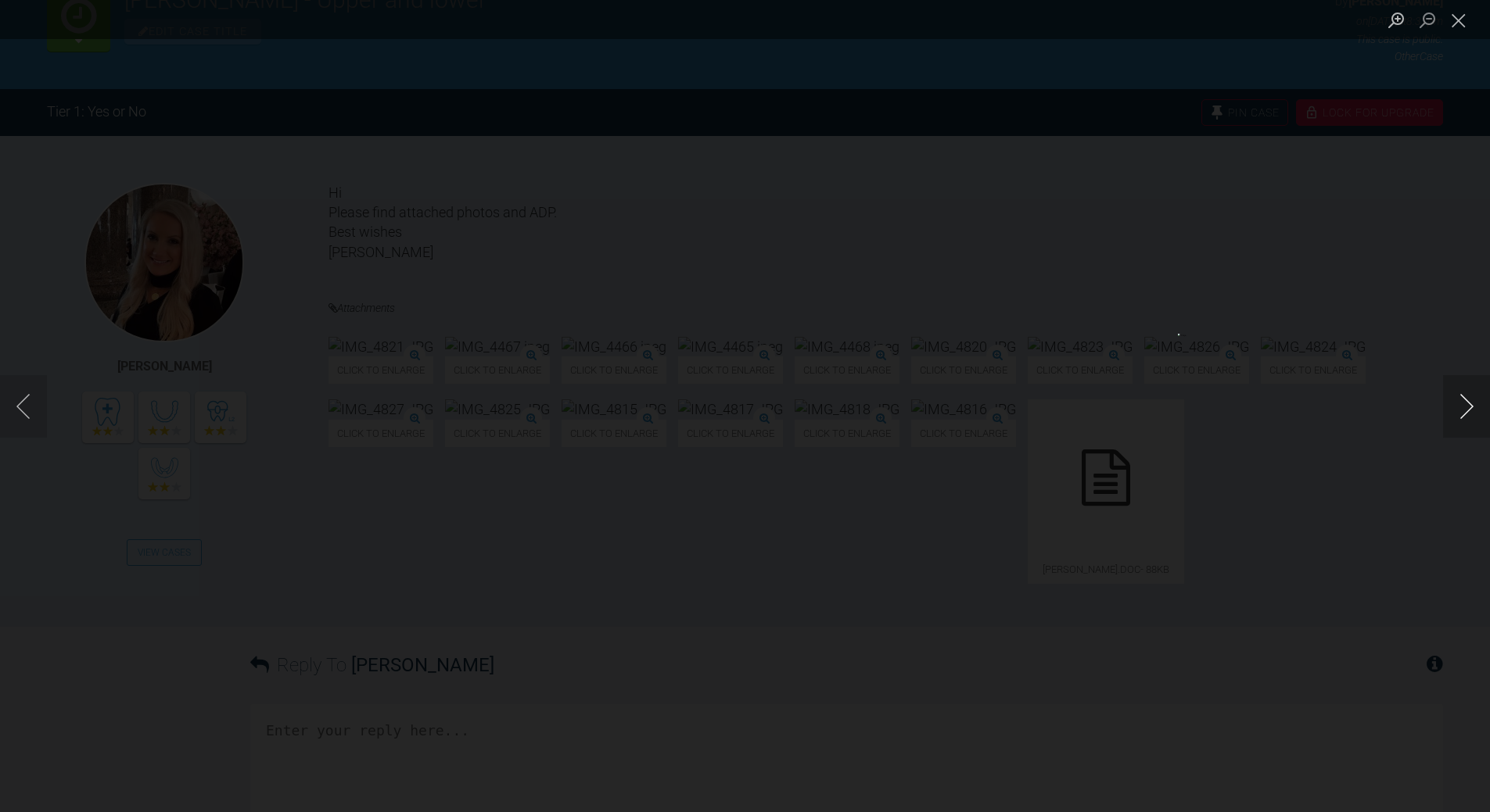
click at [1024, 407] on button "Next image" at bounding box center [1466, 406] width 47 height 63
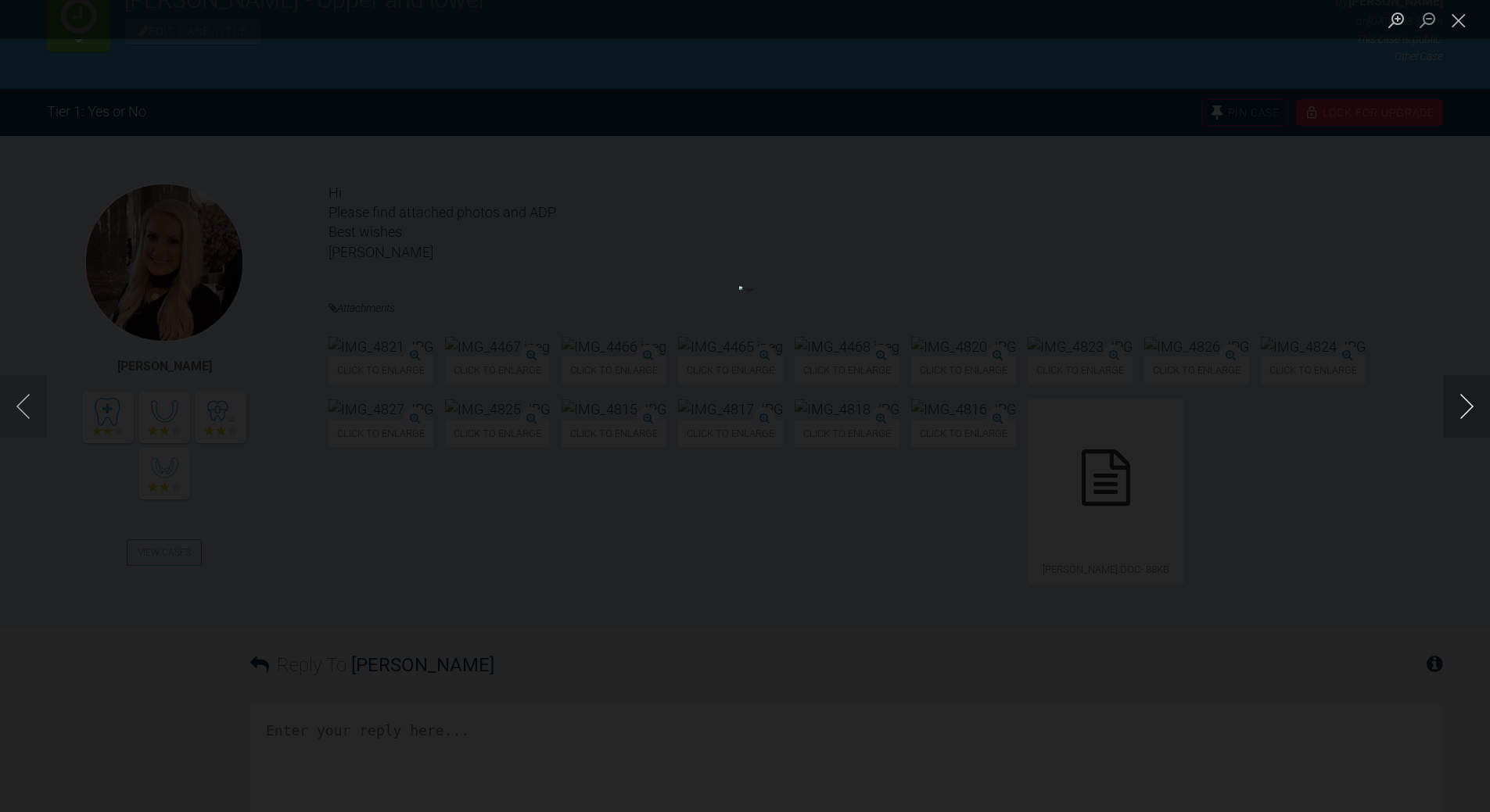
click at [1024, 407] on button "Next image" at bounding box center [1466, 406] width 47 height 63
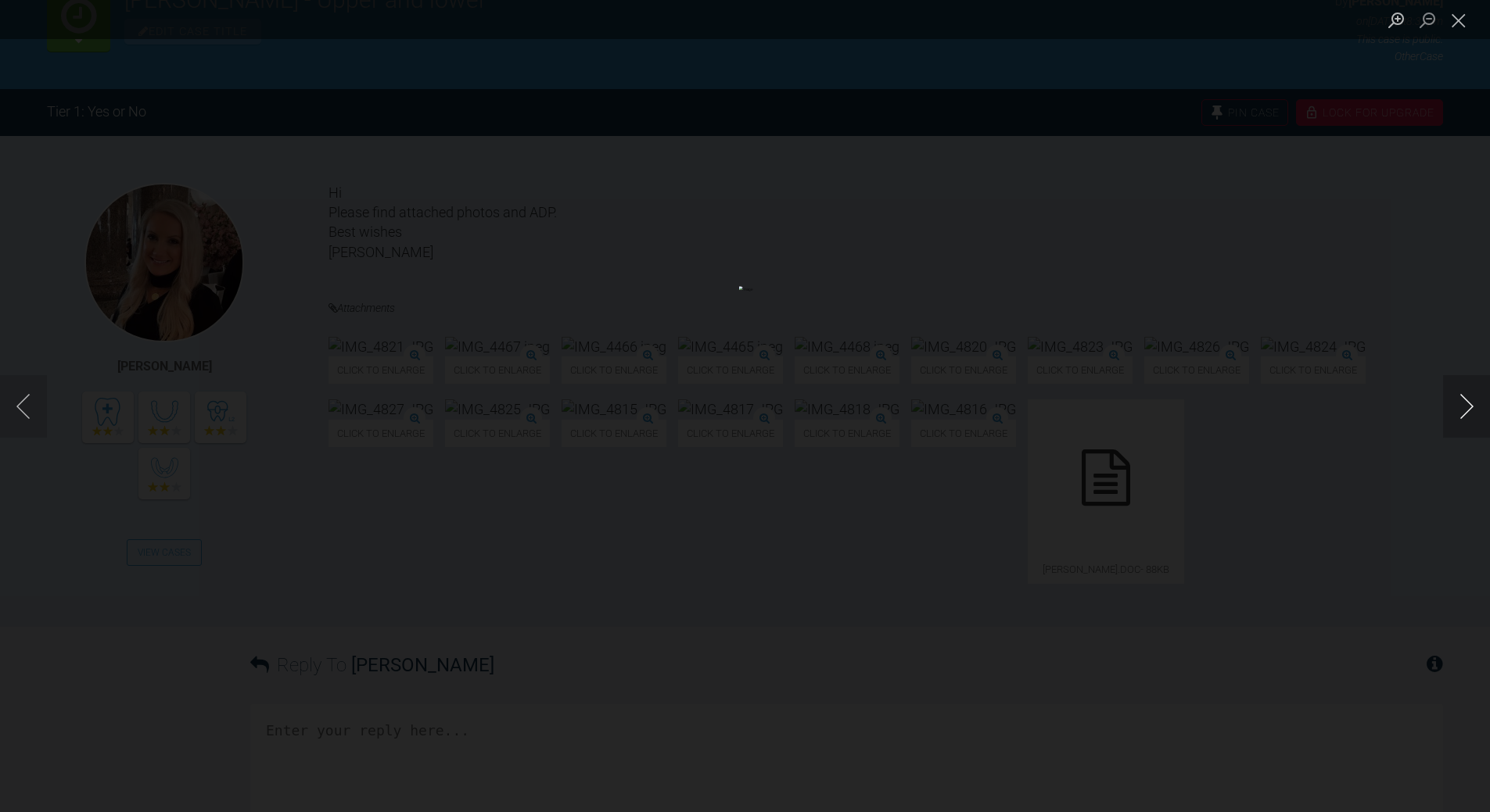
click at [1024, 407] on button "Next image" at bounding box center [1466, 406] width 47 height 63
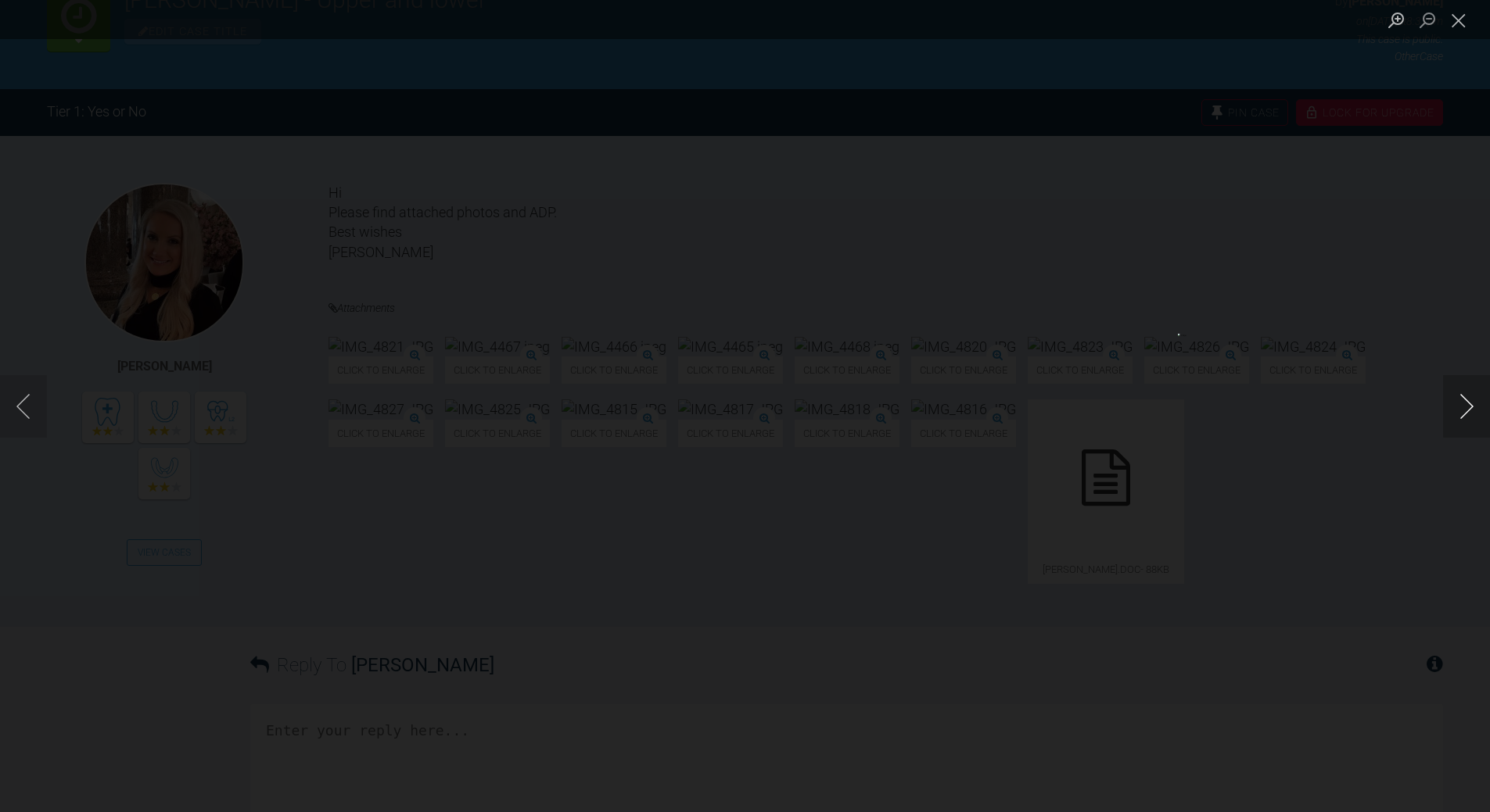
click at [1024, 407] on button "Next image" at bounding box center [1466, 406] width 47 height 63
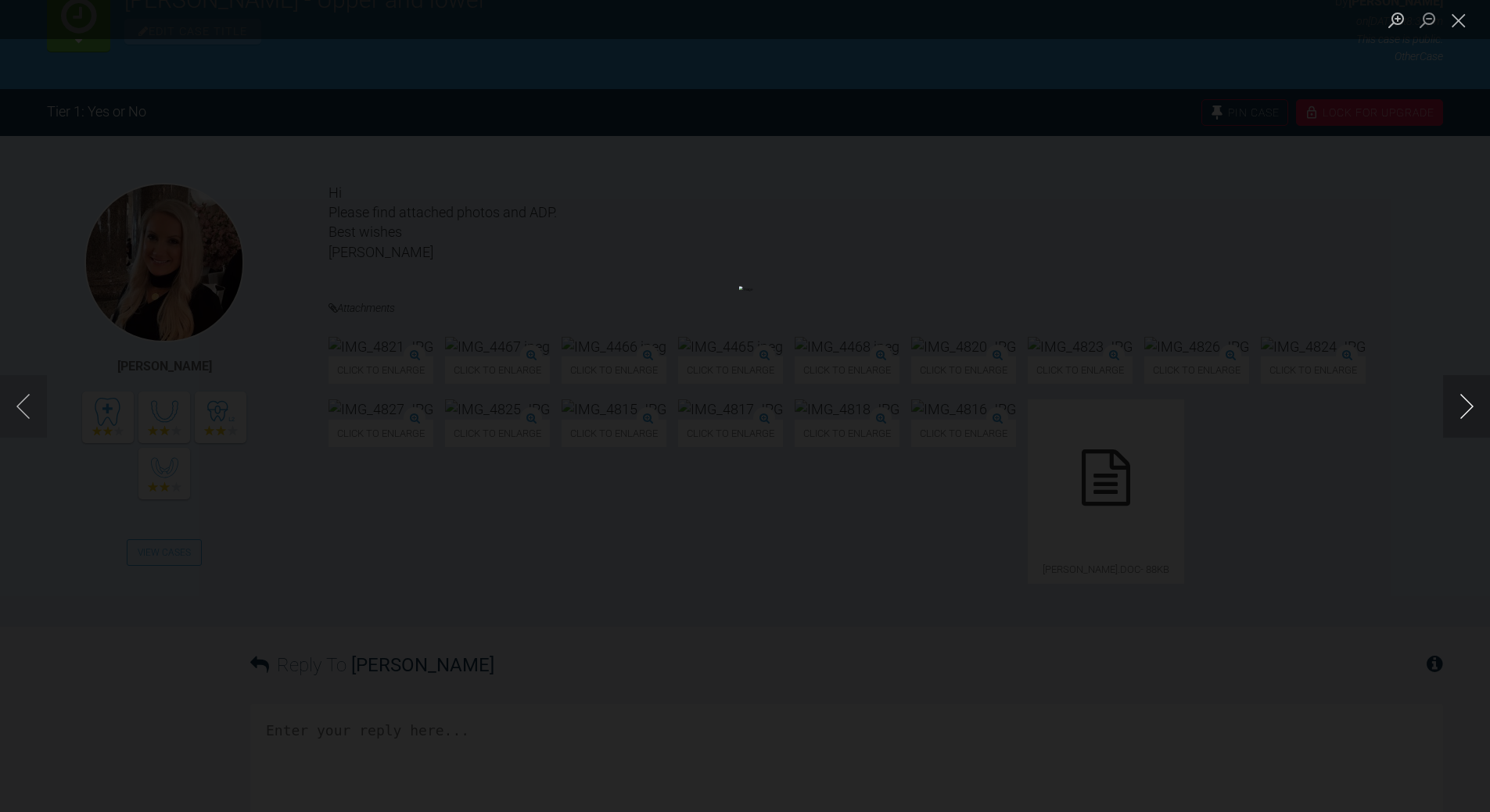
click at [1024, 407] on button "Next image" at bounding box center [1466, 406] width 47 height 63
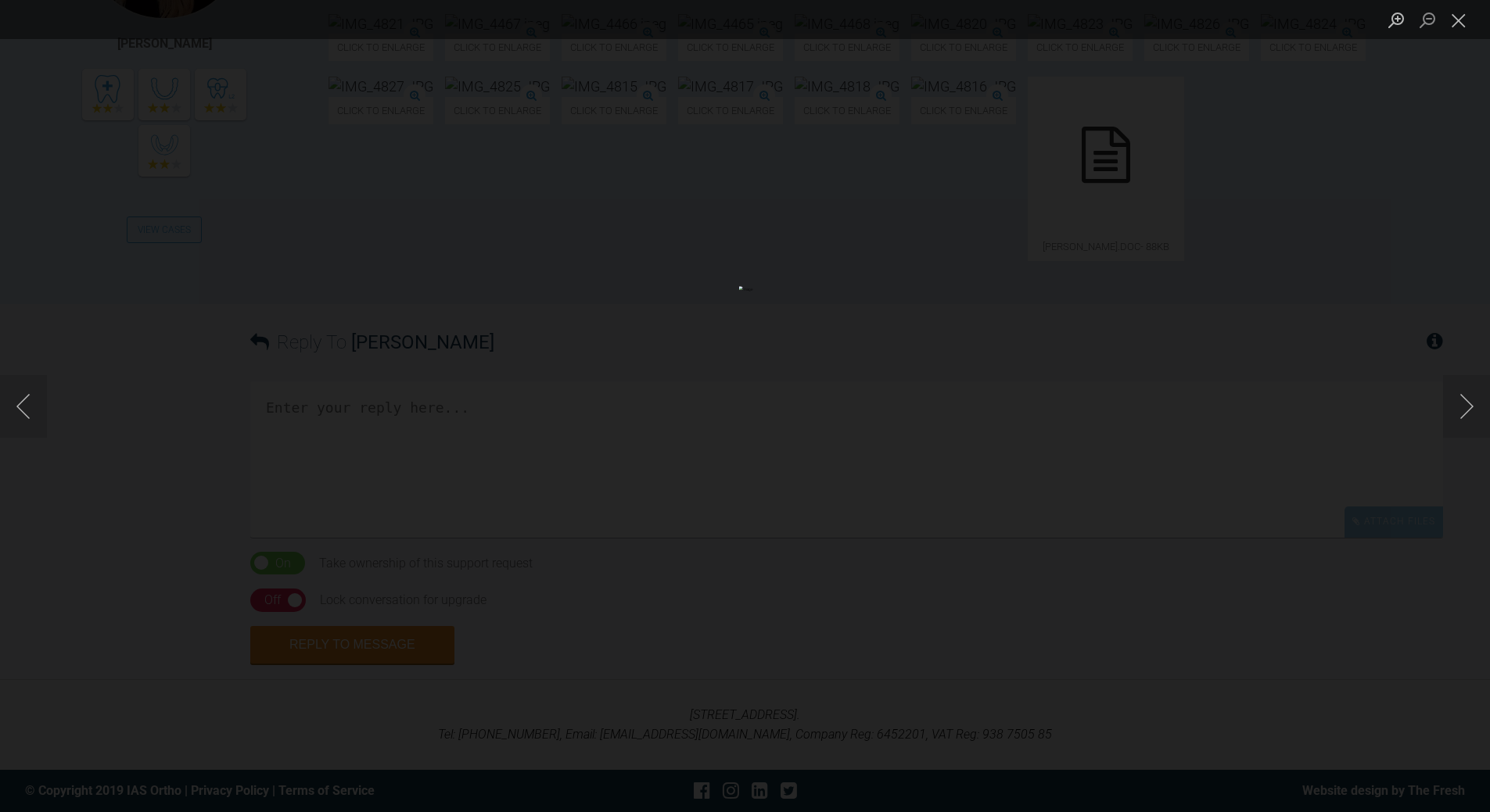
scroll to position [655, 0]
click at [1024, 27] on button "Close lightbox" at bounding box center [1458, 20] width 31 height 27
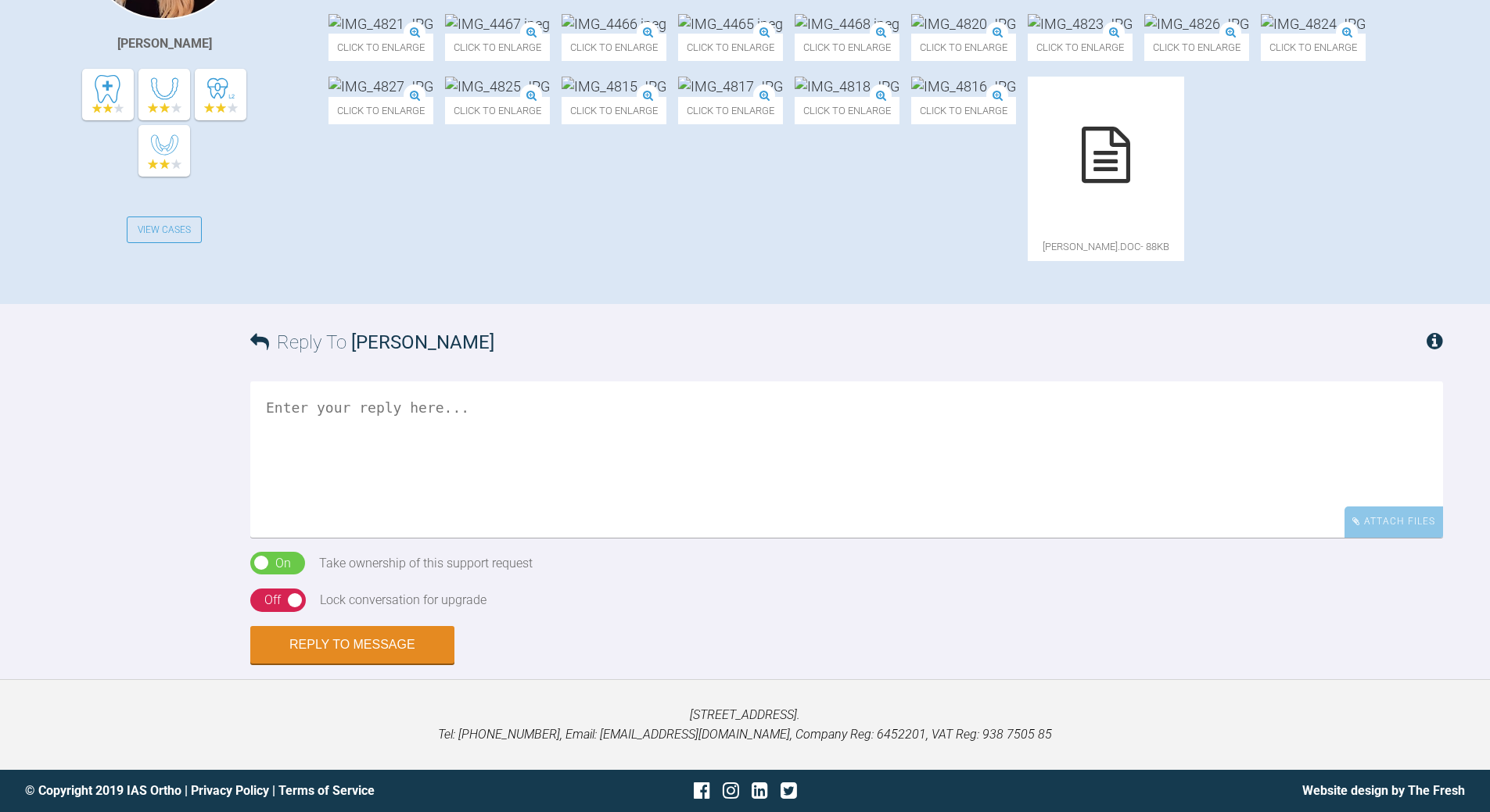
scroll to position [776, 0]
click at [531, 408] on textarea at bounding box center [846, 459] width 1193 height 156
click at [481, 406] on textarea "an OPG to confimr UR3 is absnet" at bounding box center [846, 459] width 1193 height 156
click at [481, 407] on textarea "an OPG to confimr UR3 is absnet" at bounding box center [846, 459] width 1193 height 156
click at [260, 403] on textarea "an OPG to confimr UR3 is absent" at bounding box center [846, 459] width 1193 height 156
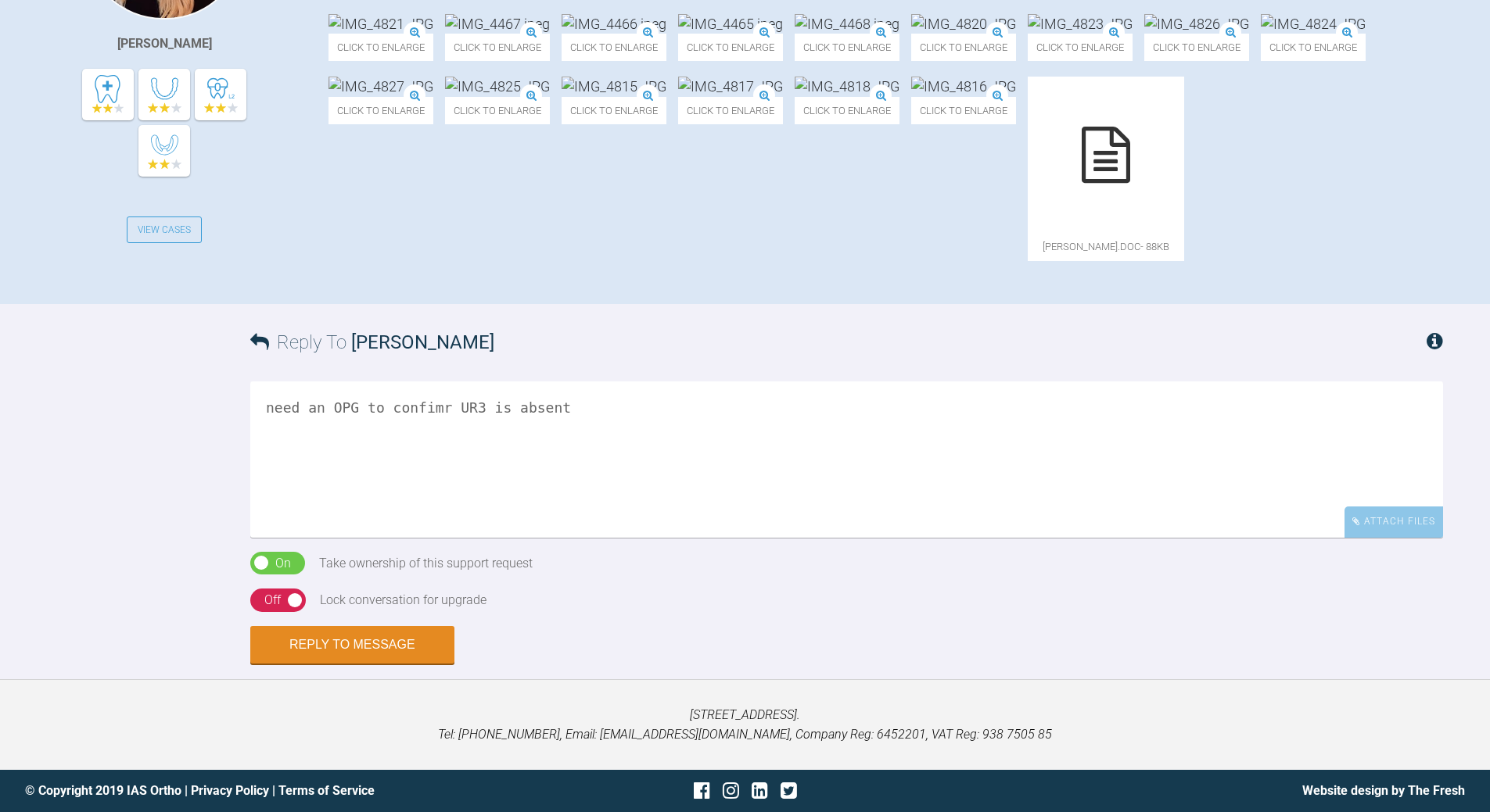
scroll to position [463, 0]
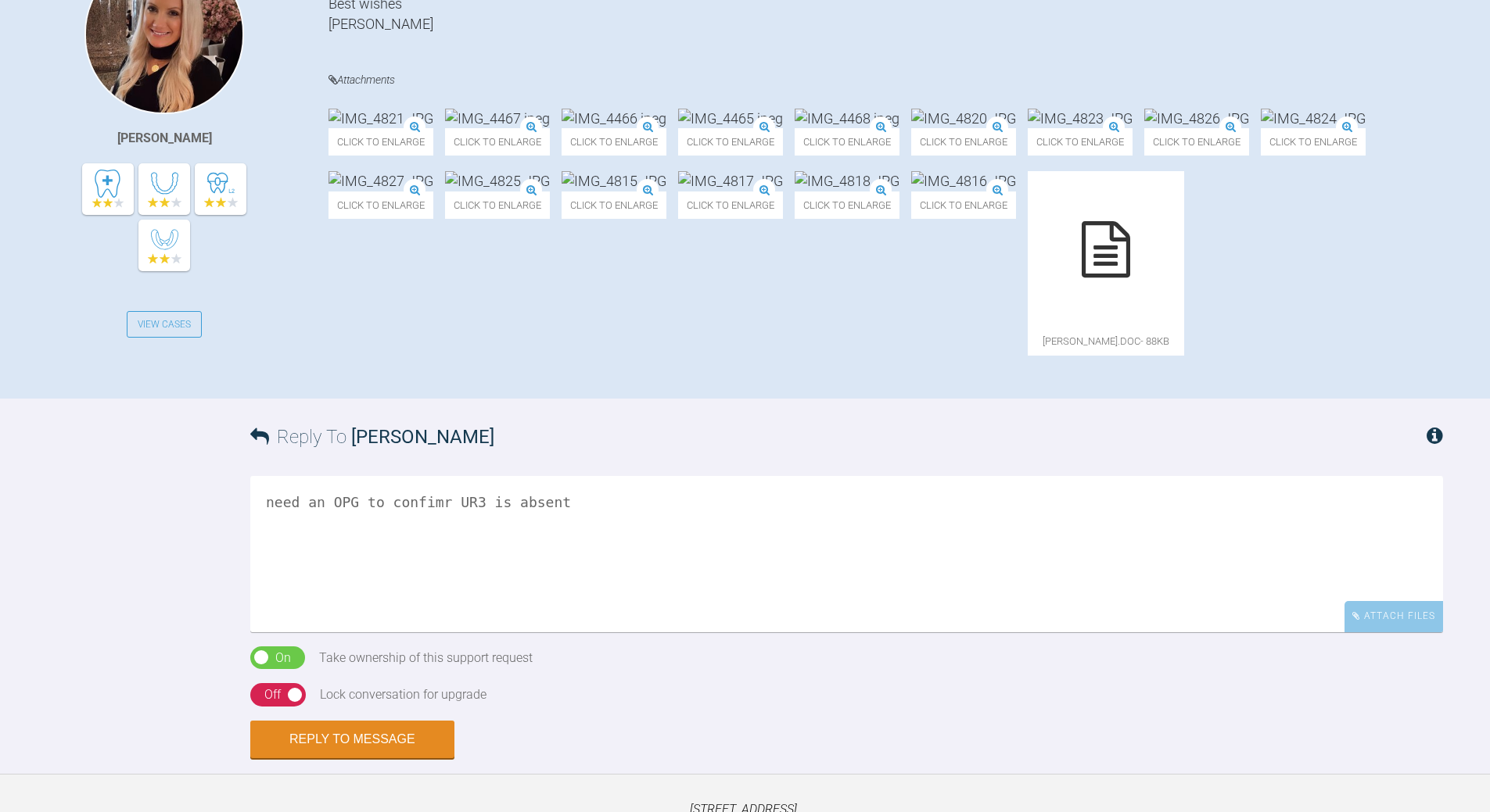
click at [615, 586] on textarea "need an OPG to confimr UR3 is absent" at bounding box center [846, 554] width 1193 height 156
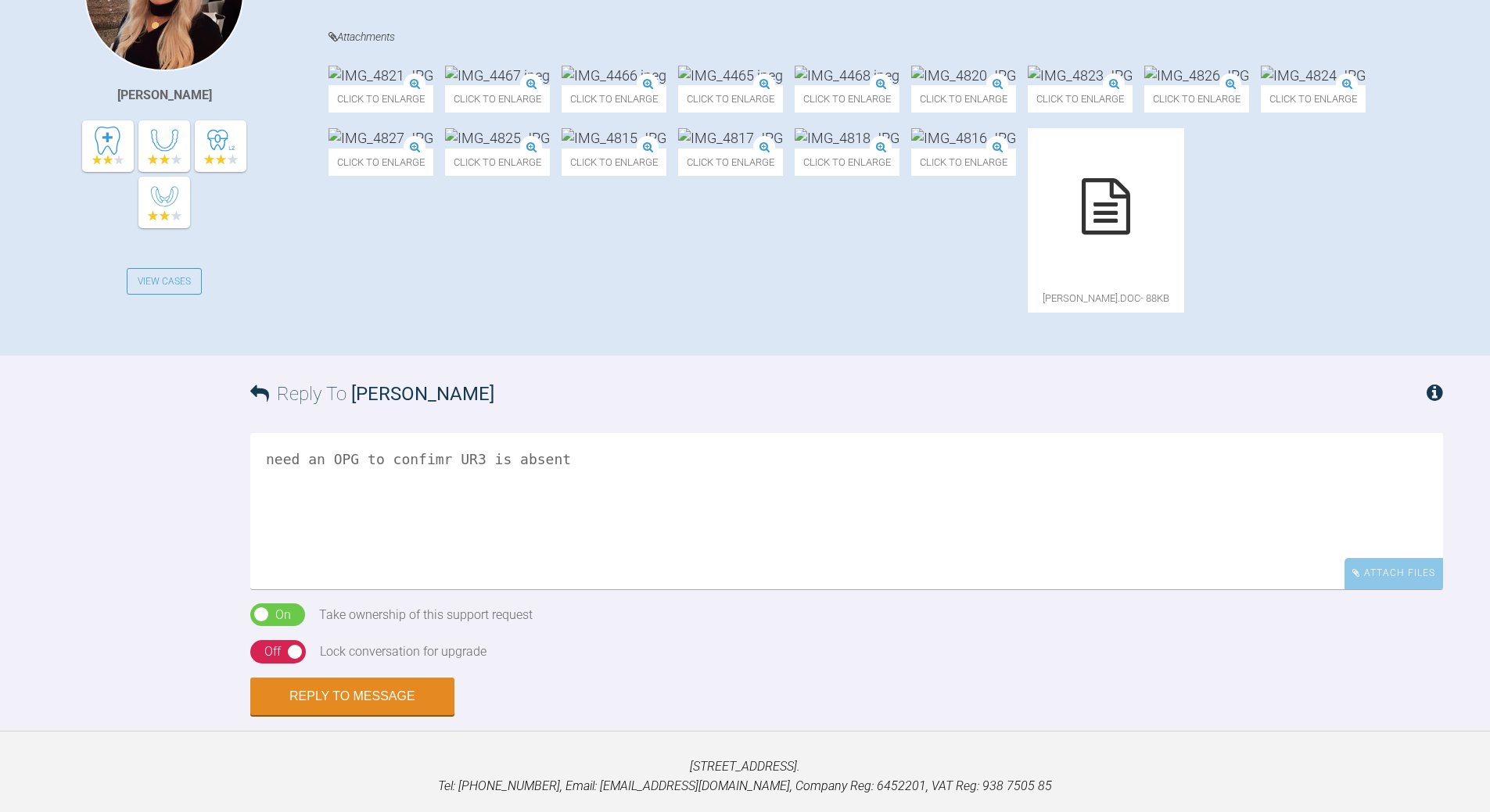
scroll to position [541, 0]
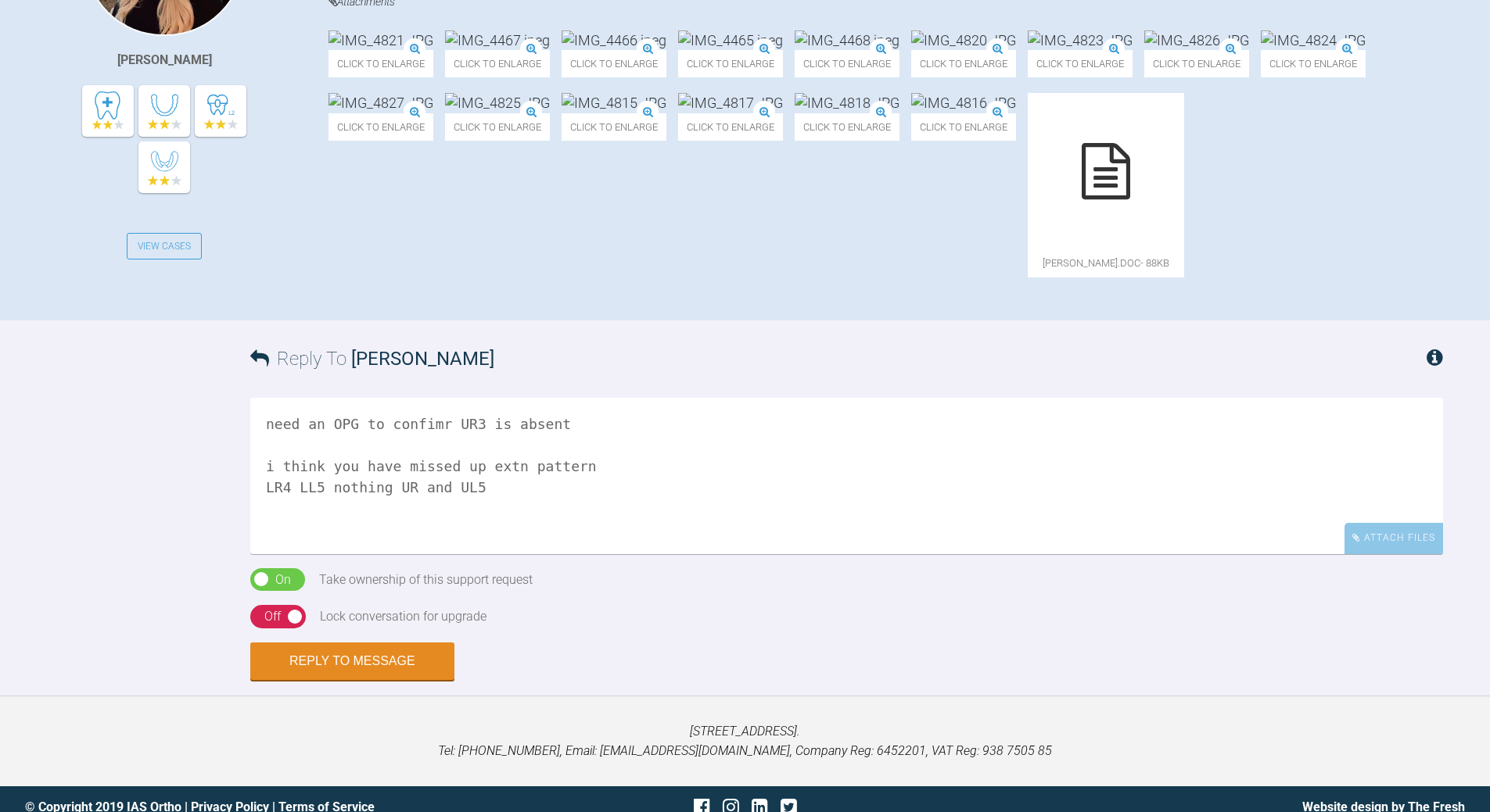
drag, startPoint x: 349, startPoint y: 706, endPoint x: 379, endPoint y: 707, distance: 30.0
click at [379, 554] on textarea "need an OPG to confimr UR3 is absent i think you have missed up extn pattern LR…" at bounding box center [846, 476] width 1193 height 156
click at [478, 554] on textarea "need an OPG to confimr UR3 is absent i think you have missed up extn pattern LR…" at bounding box center [846, 476] width 1193 height 156
click at [412, 554] on textarea "need an OPG to confimr UR3 is absent i think you have missed up extn pattern LR…" at bounding box center [846, 476] width 1193 height 156
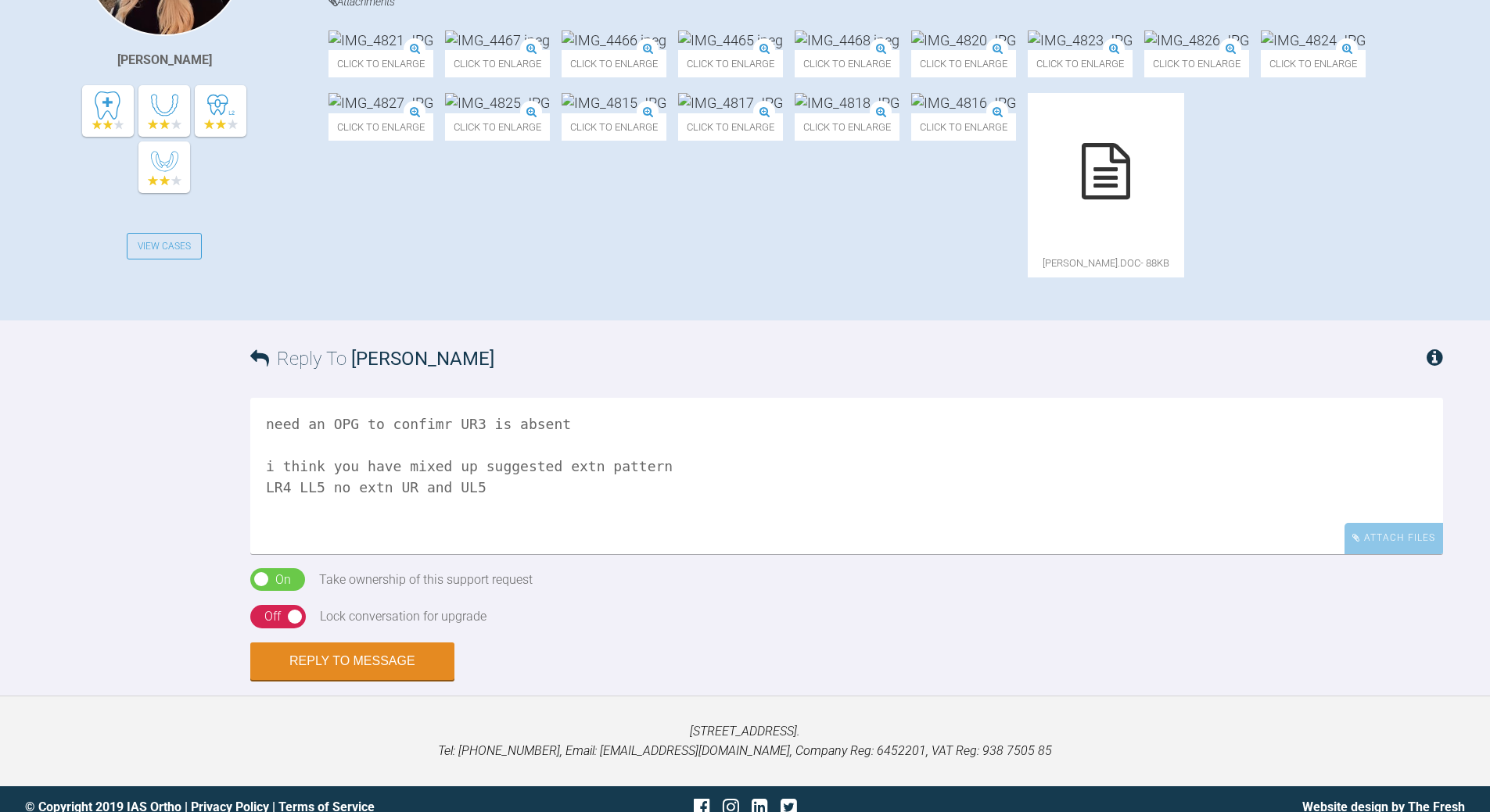
click at [647, 554] on textarea "need an OPG to confimr UR3 is absent i think you have mixed up suggested extn p…" at bounding box center [846, 476] width 1193 height 156
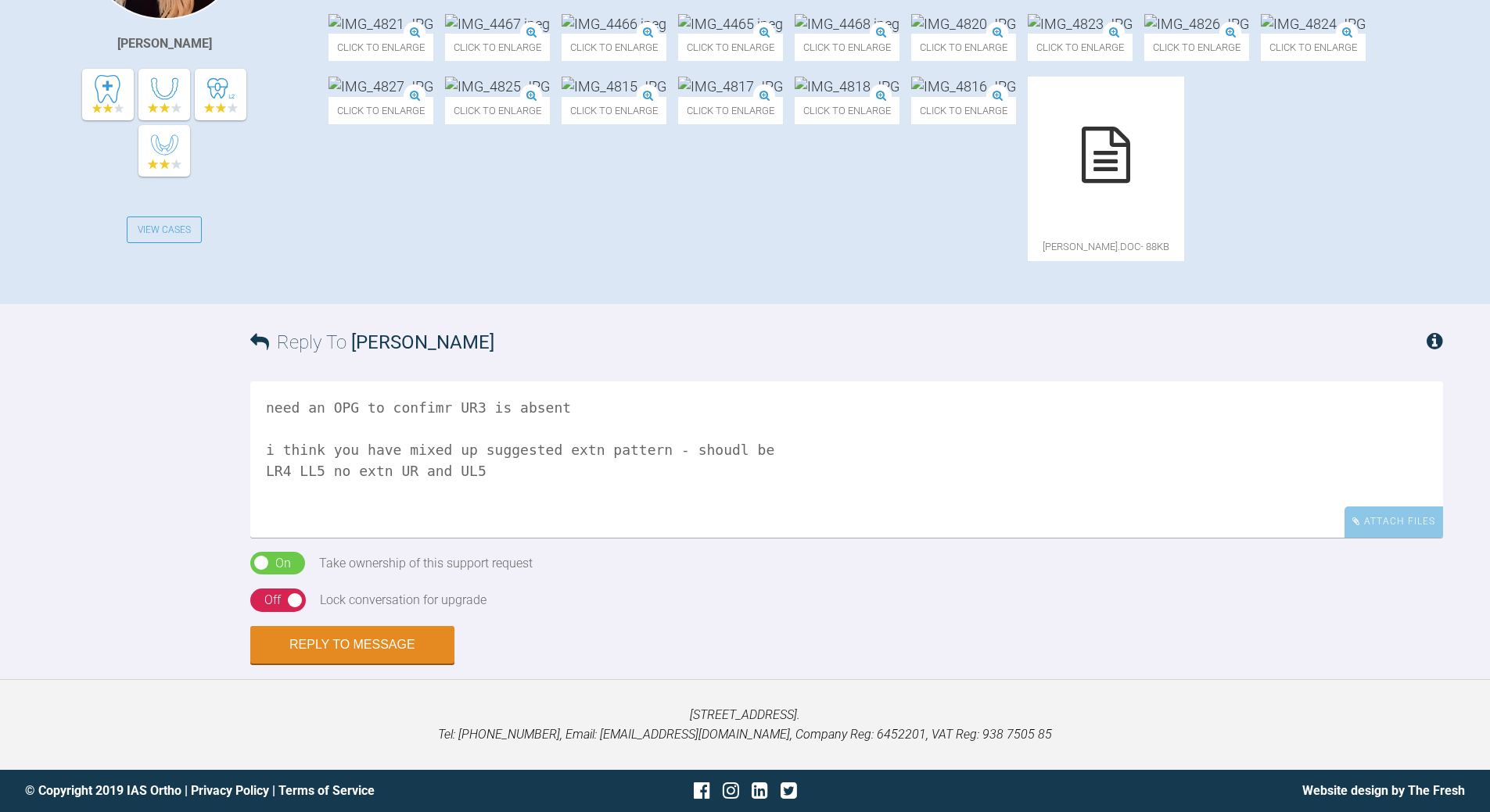
scroll to position [698, 0]
click at [312, 538] on textarea "need an OPG to confimr UR3 is absent i think you have mixed up suggested extn p…" at bounding box center [846, 459] width 1193 height 156
click at [467, 538] on textarea "need an OPG to confimr UR3 is absent i think you have mixed up suggested extn p…" at bounding box center [846, 459] width 1193 height 156
drag, startPoint x: 481, startPoint y: 549, endPoint x: 500, endPoint y: 535, distance: 23.6
click at [483, 538] on textarea "need an OPG to confimr UR3 is absent i think you have mixed up suggested extn p…" at bounding box center [846, 459] width 1193 height 156
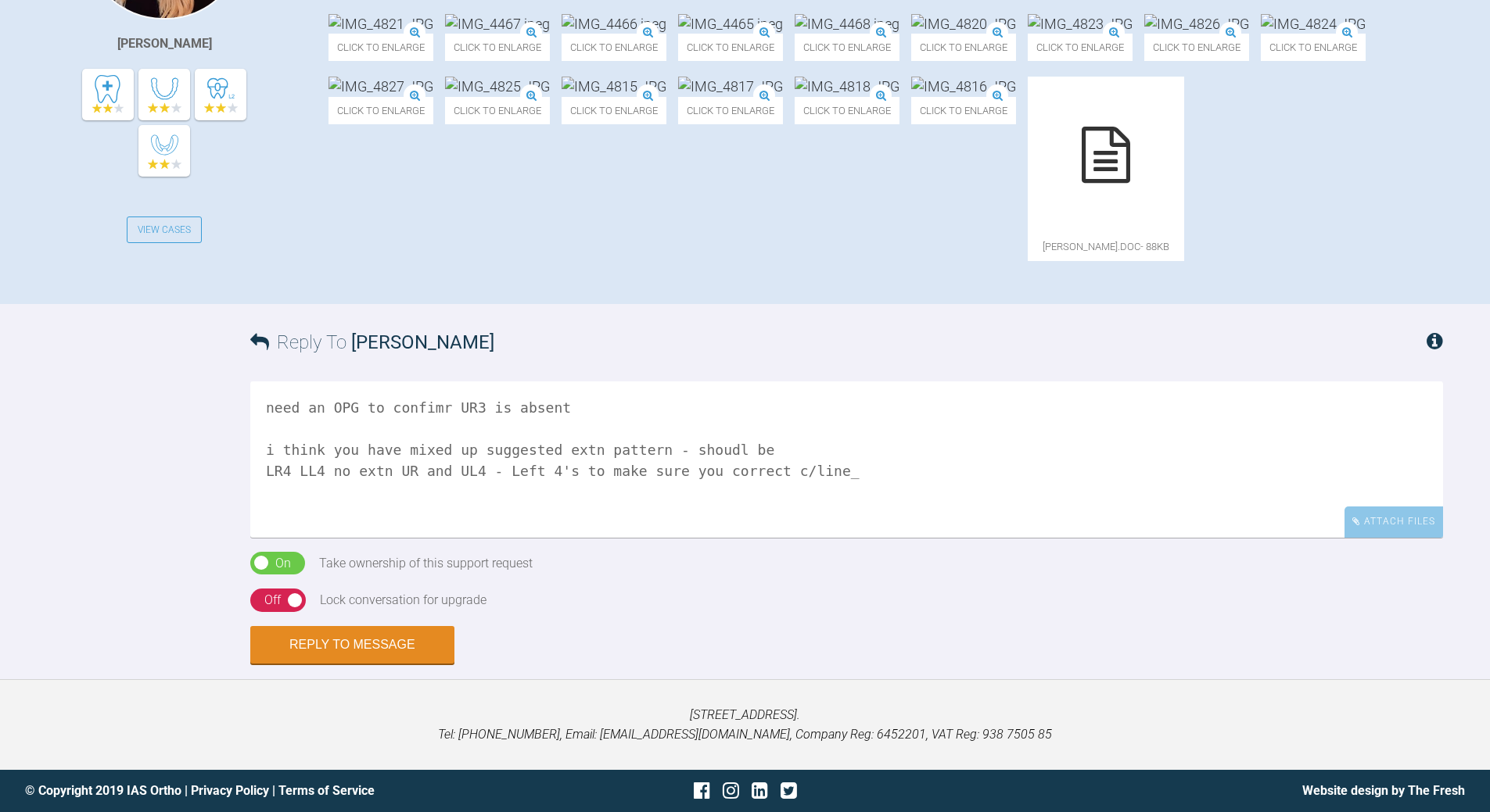
click at [460, 538] on textarea "need an OPG to confimr UR3 is absent i think you have mixed up suggested extn p…" at bounding box center [846, 459] width 1193 height 156
click at [812, 538] on textarea "need an OPG to confimr UR3 is absent i think you have mixed up suggested extn p…" at bounding box center [846, 459] width 1193 height 156
type textarea "need an OPG to confimr UR3 is absent i think you have mixed up suggested extn p…"
click at [280, 586] on div "Off" at bounding box center [272, 600] width 17 height 20
click at [361, 586] on button "Reply to Message" at bounding box center [352, 646] width 204 height 37
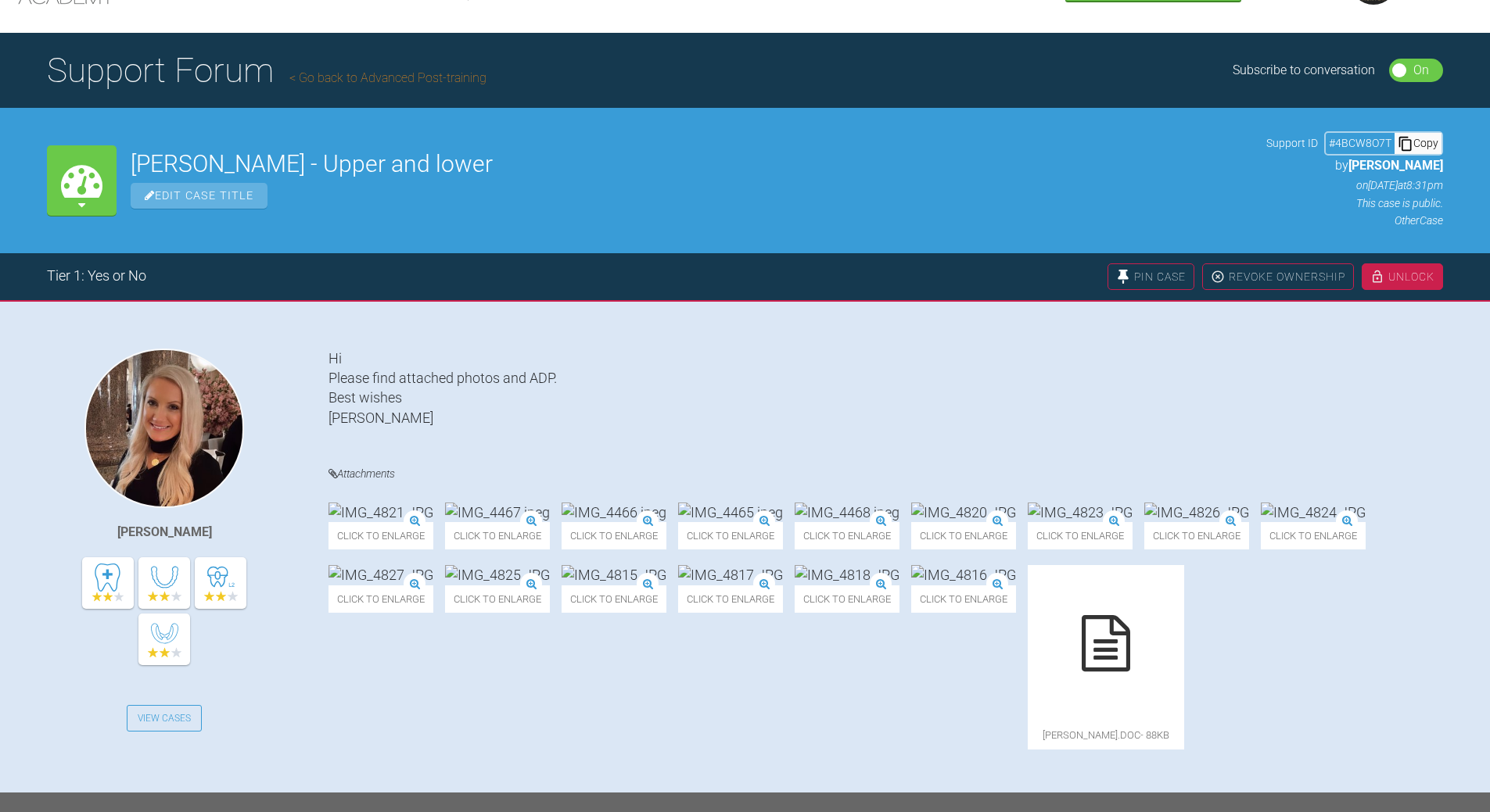
scroll to position [66, 0]
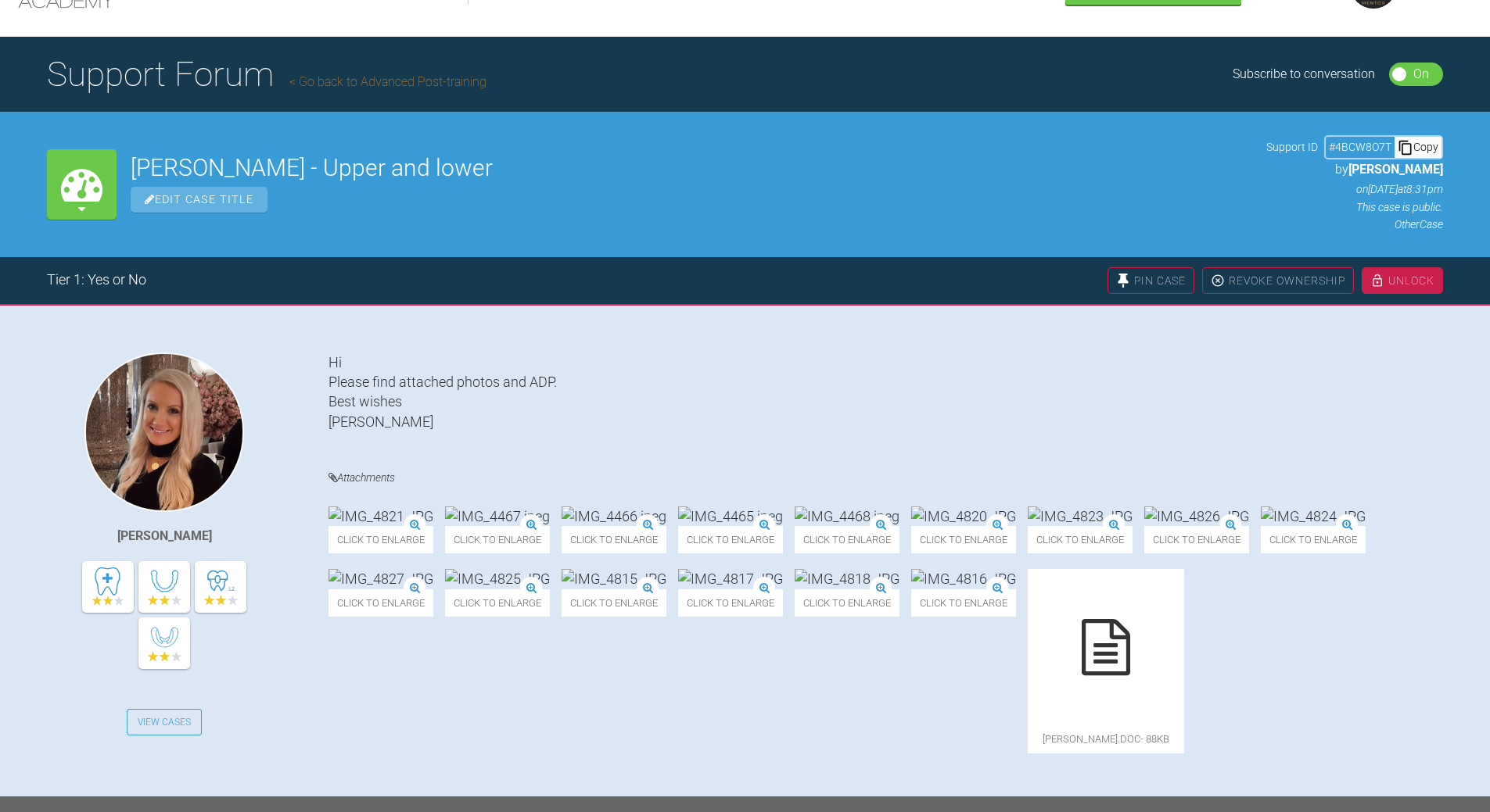
drag, startPoint x: 1427, startPoint y: 149, endPoint x: 1200, endPoint y: 199, distance: 232.4
click at [1024, 147] on div "Copy" at bounding box center [1418, 146] width 47 height 20
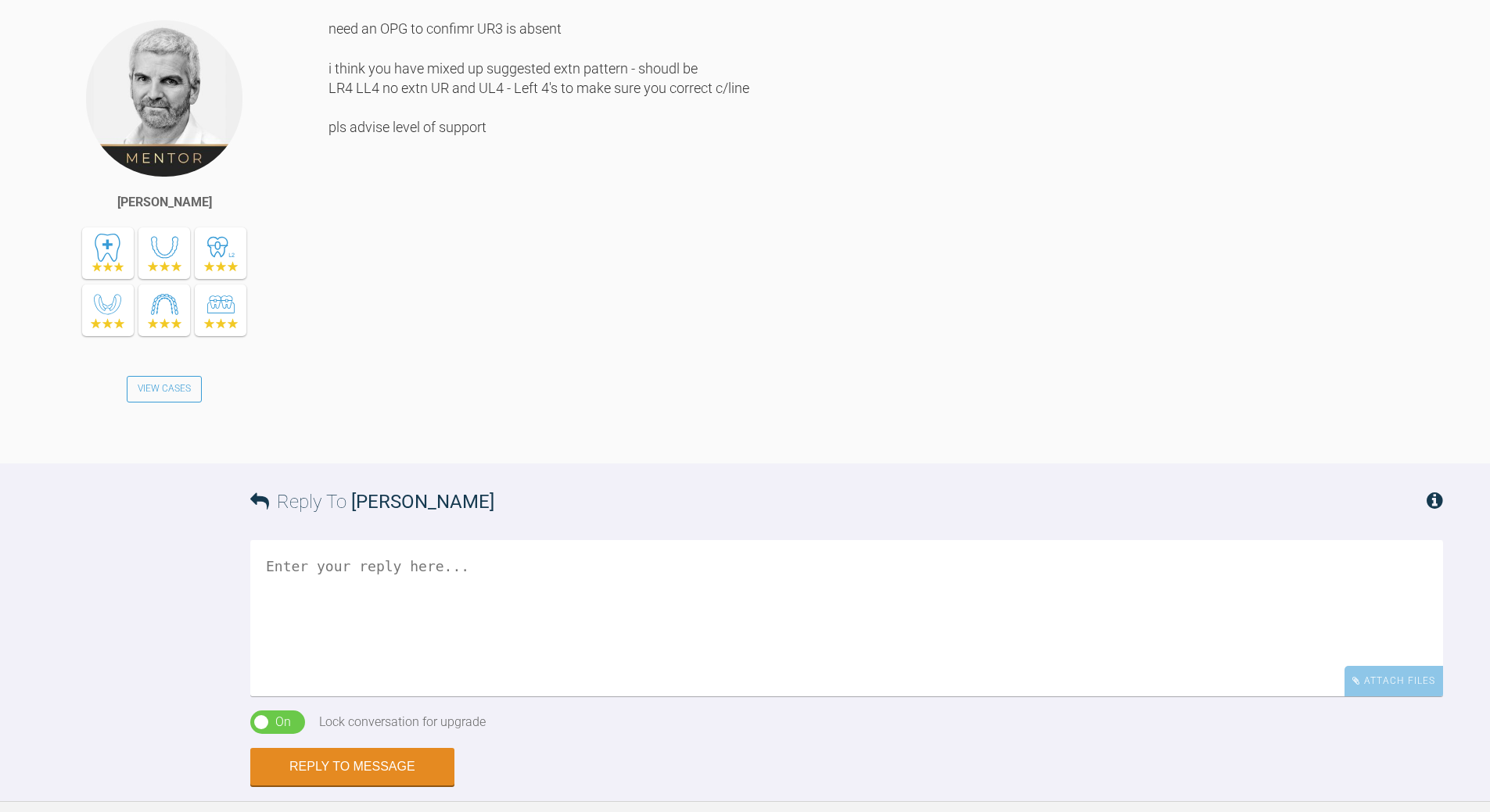
scroll to position [1083, 0]
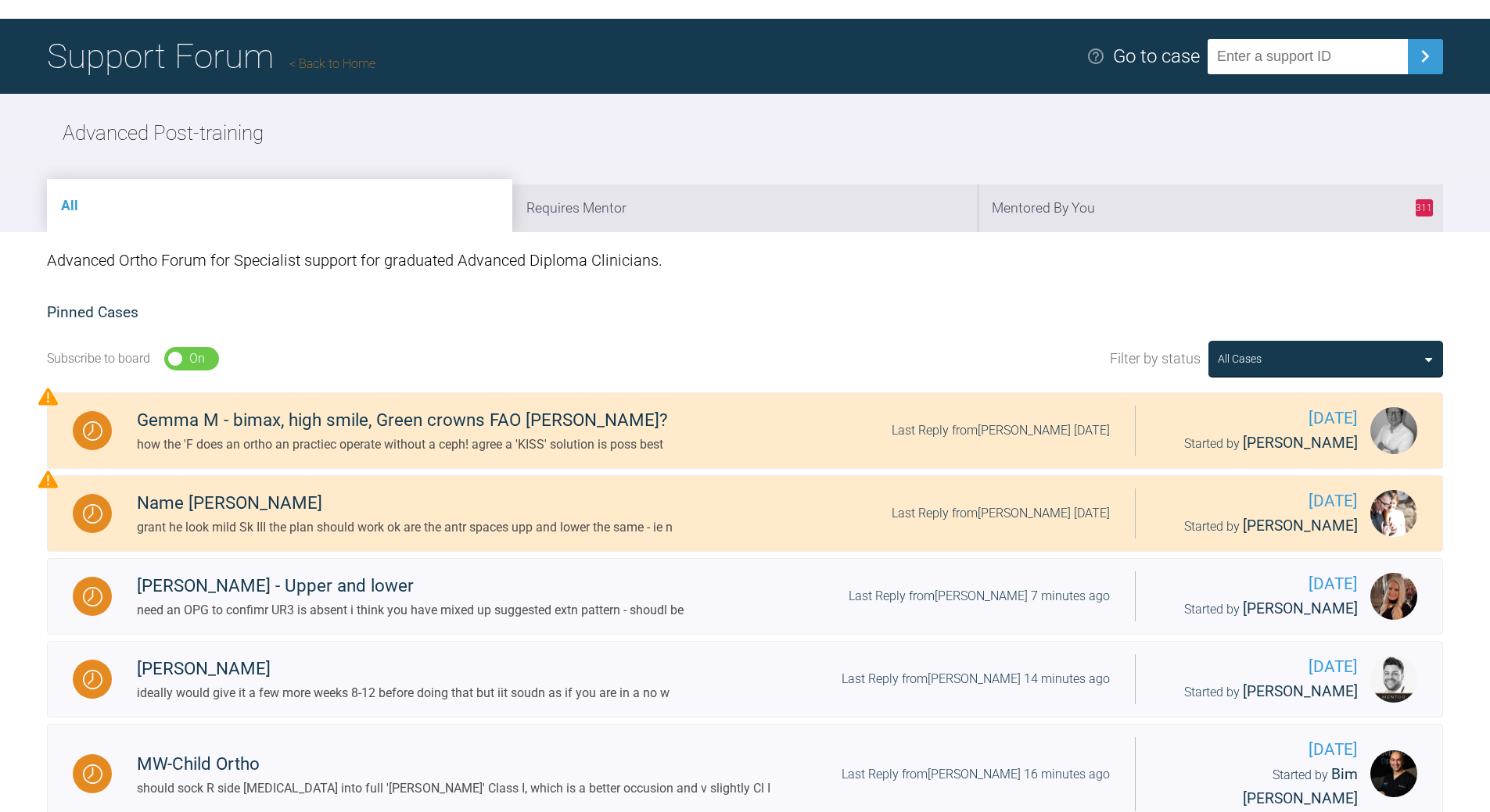
scroll to position [6, 0]
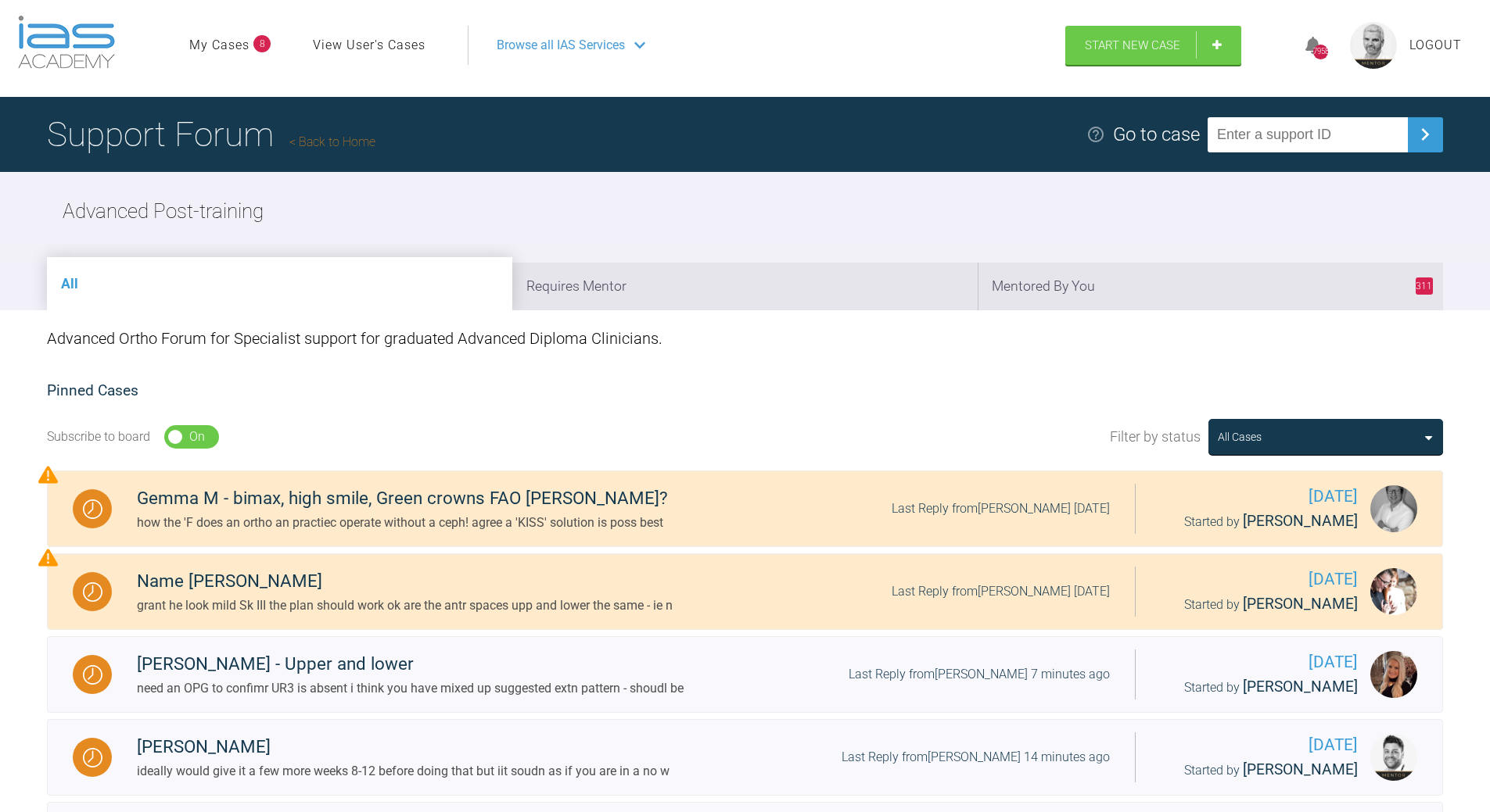
click at [362, 141] on link "Back to Home" at bounding box center [332, 142] width 86 height 15
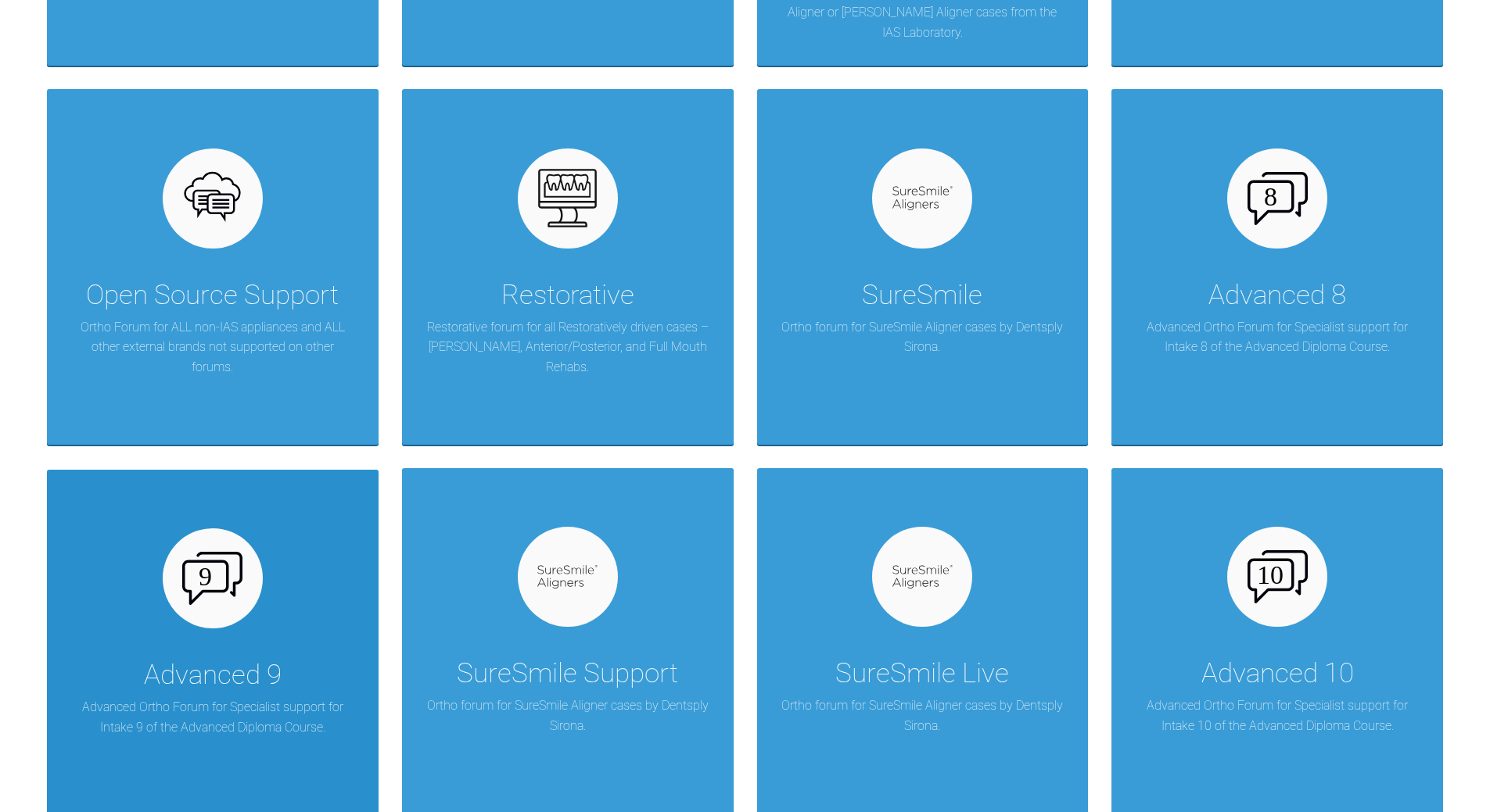
click at [243, 586] on div "Advanced 9 Advanced Ortho Forum for Specialist support for Intake 9 of the Adva…" at bounding box center [213, 647] width 332 height 355
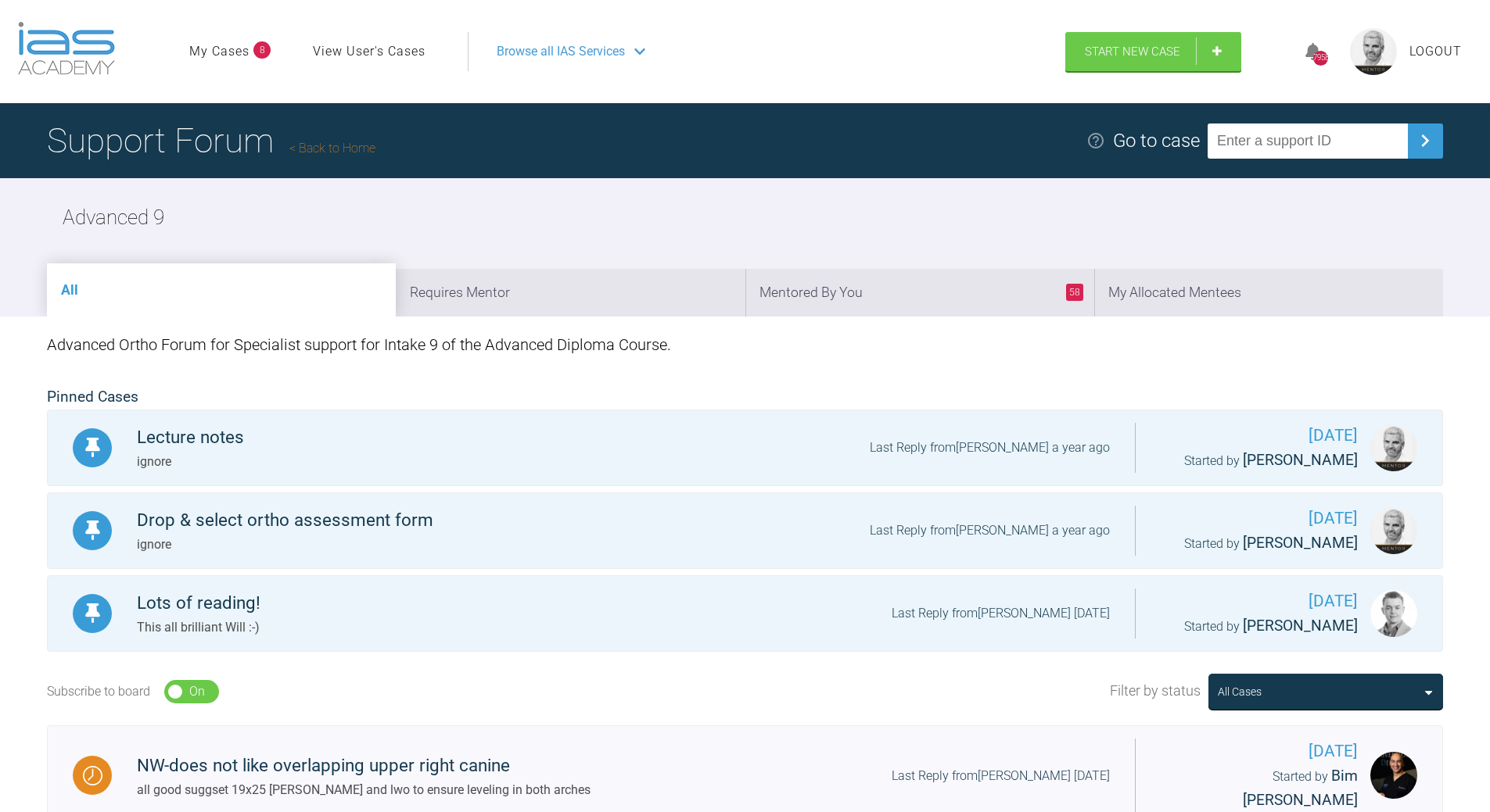
click at [338, 142] on link "Back to Home" at bounding box center [332, 148] width 86 height 15
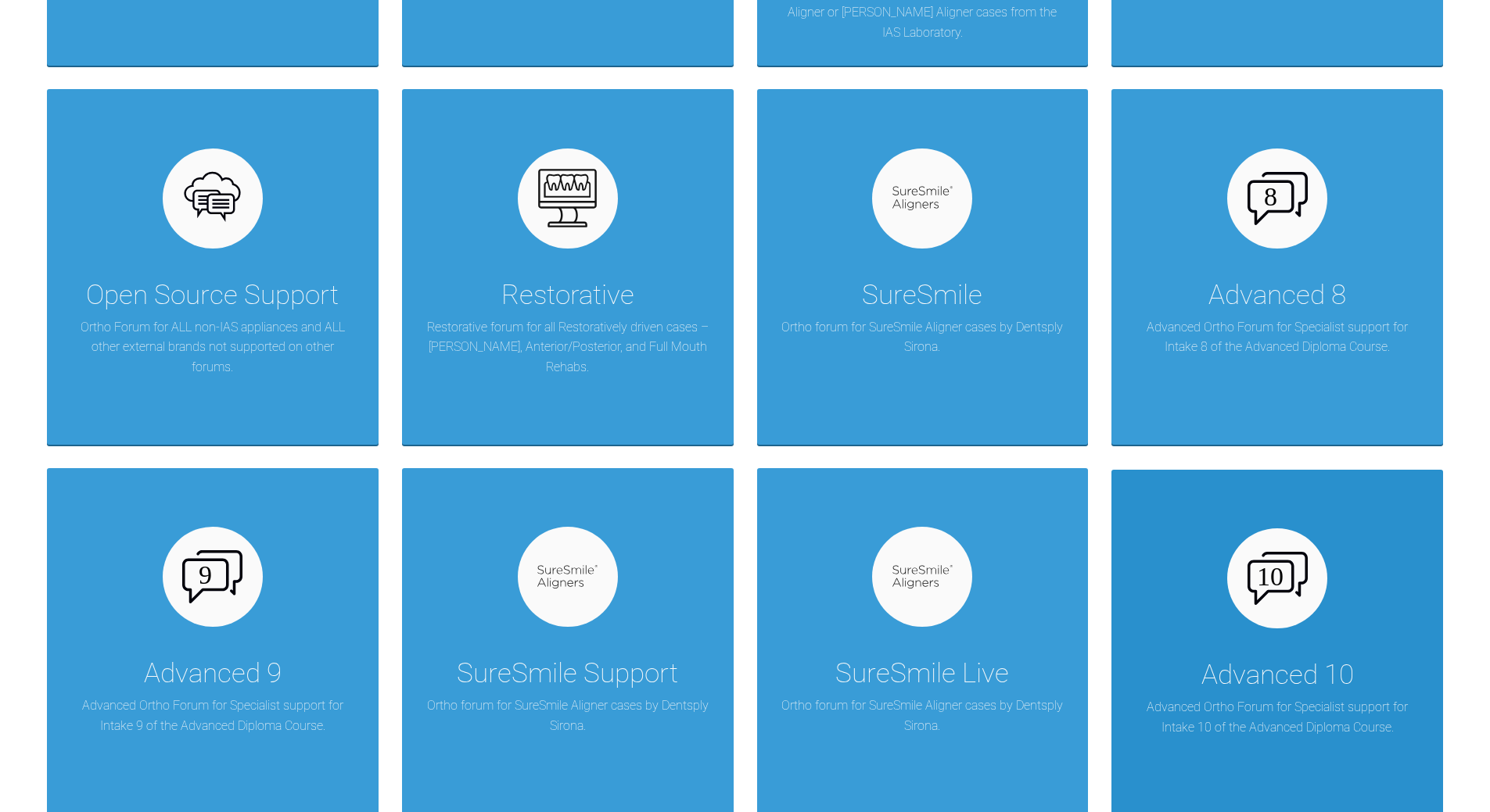
click at [1024, 582] on img at bounding box center [1278, 579] width 60 height 53
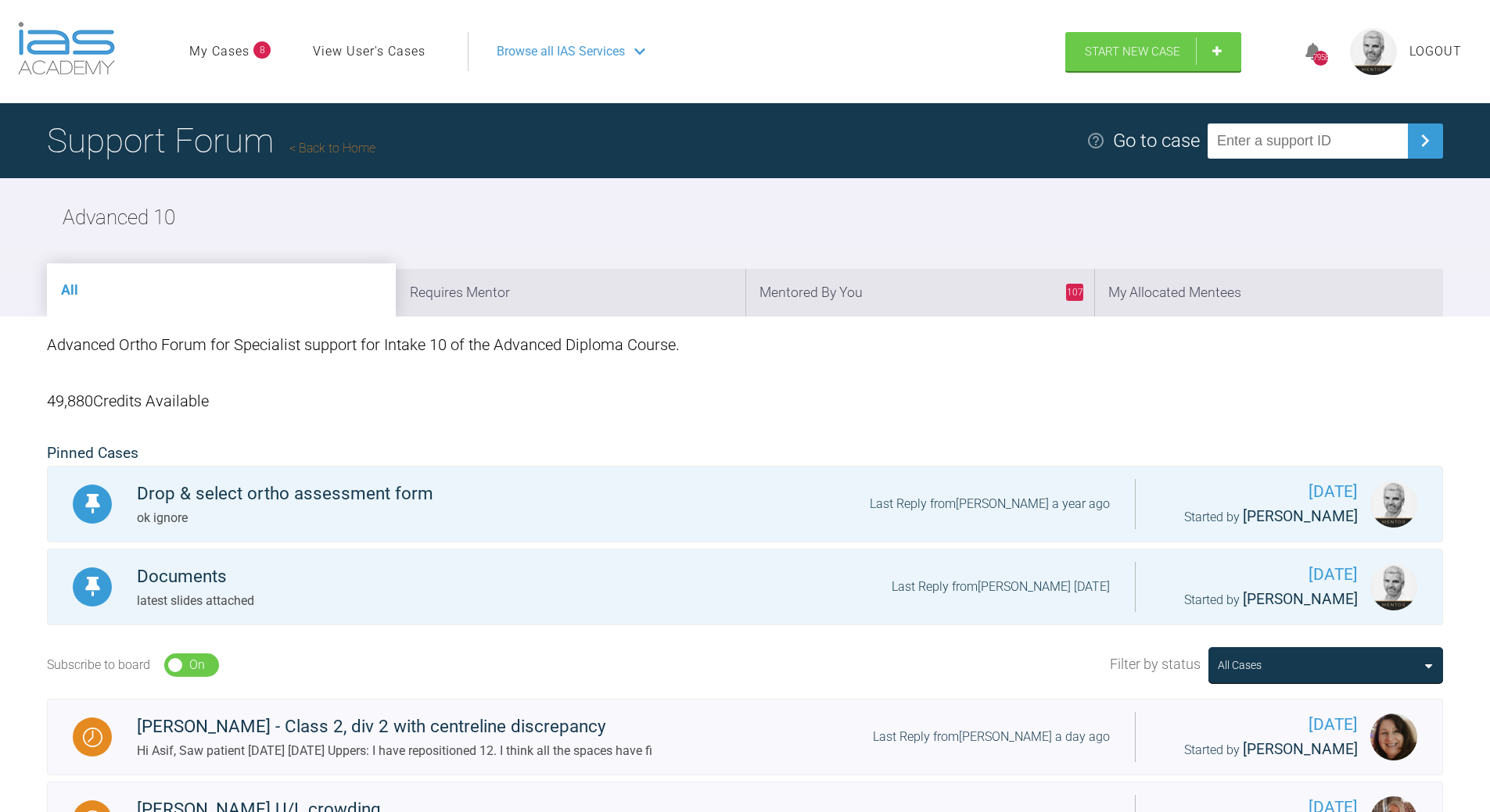
click at [367, 141] on link "Back to Home" at bounding box center [332, 148] width 86 height 15
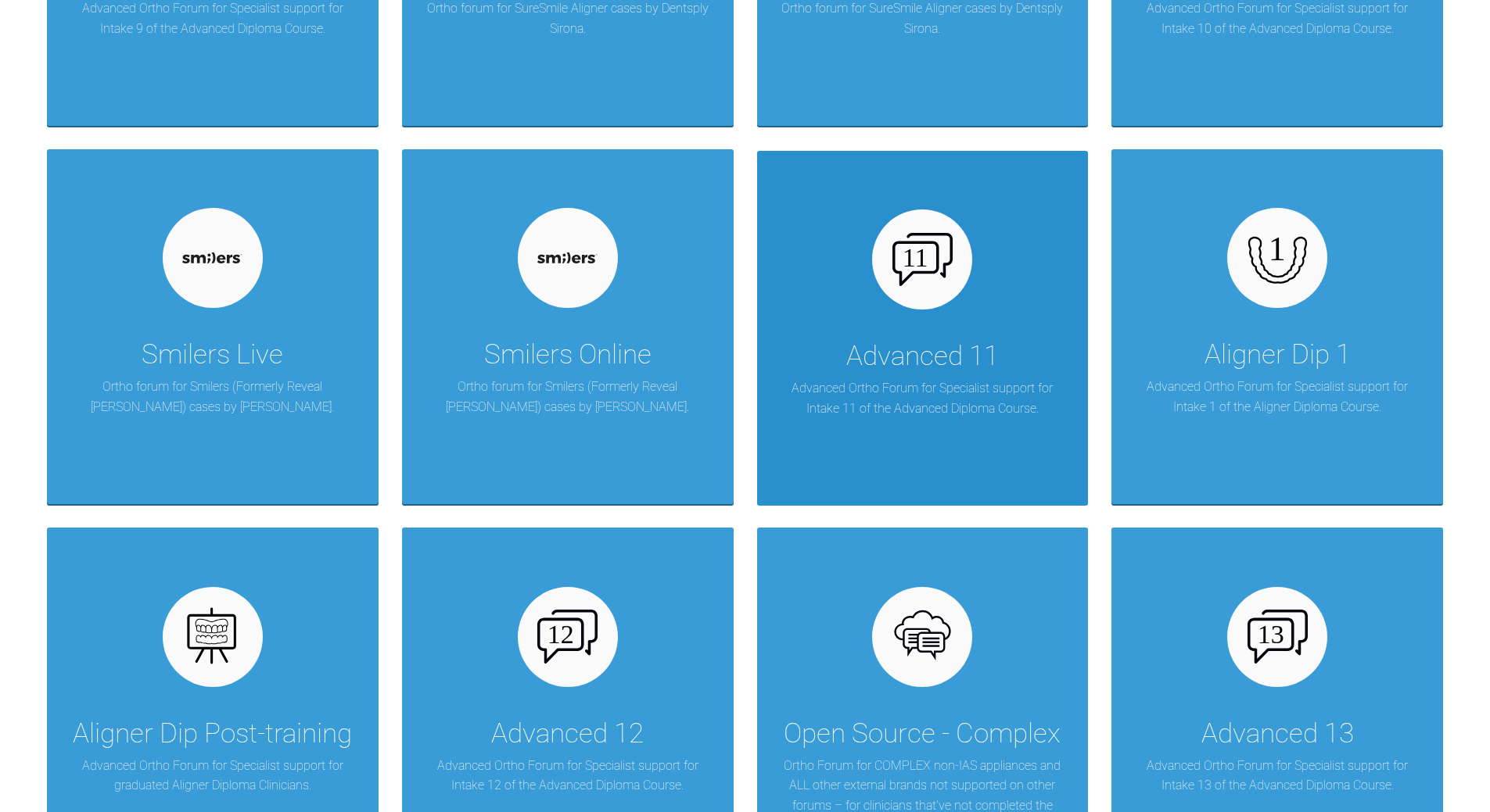
click at [914, 358] on div "Advanced 11" at bounding box center [922, 355] width 153 height 43
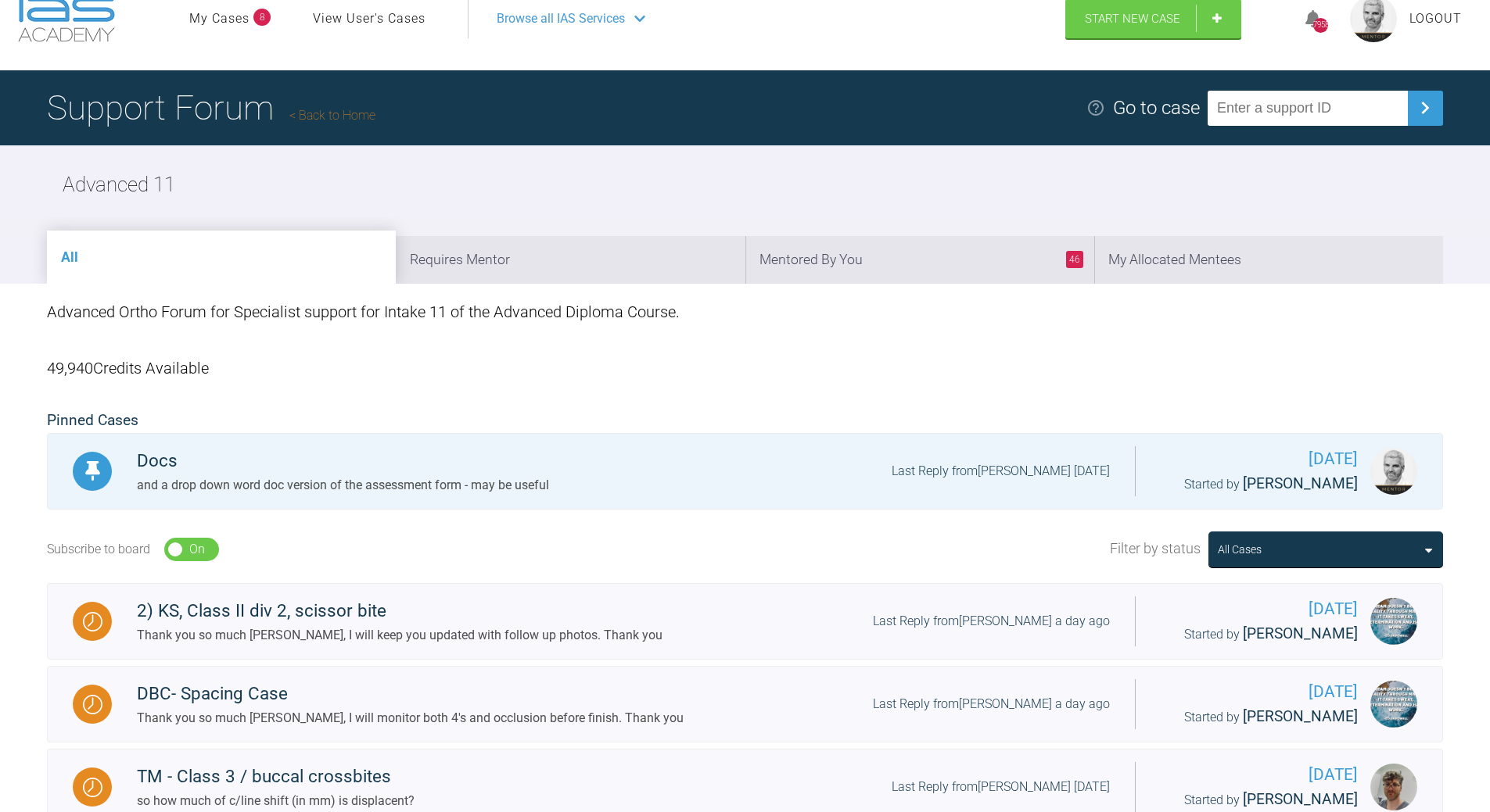
scroll to position [21, 0]
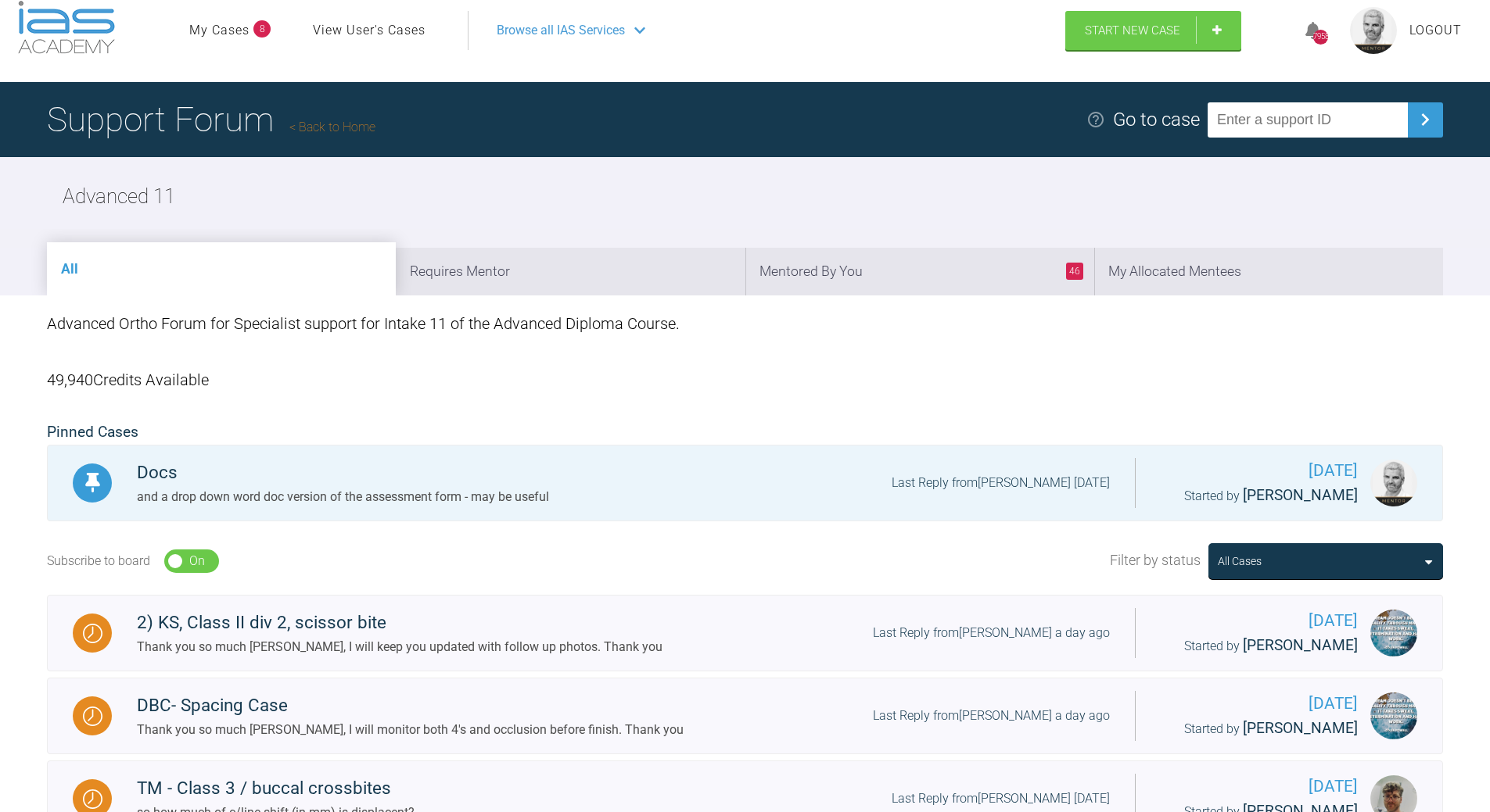
click at [357, 125] on link "Back to Home" at bounding box center [332, 127] width 86 height 15
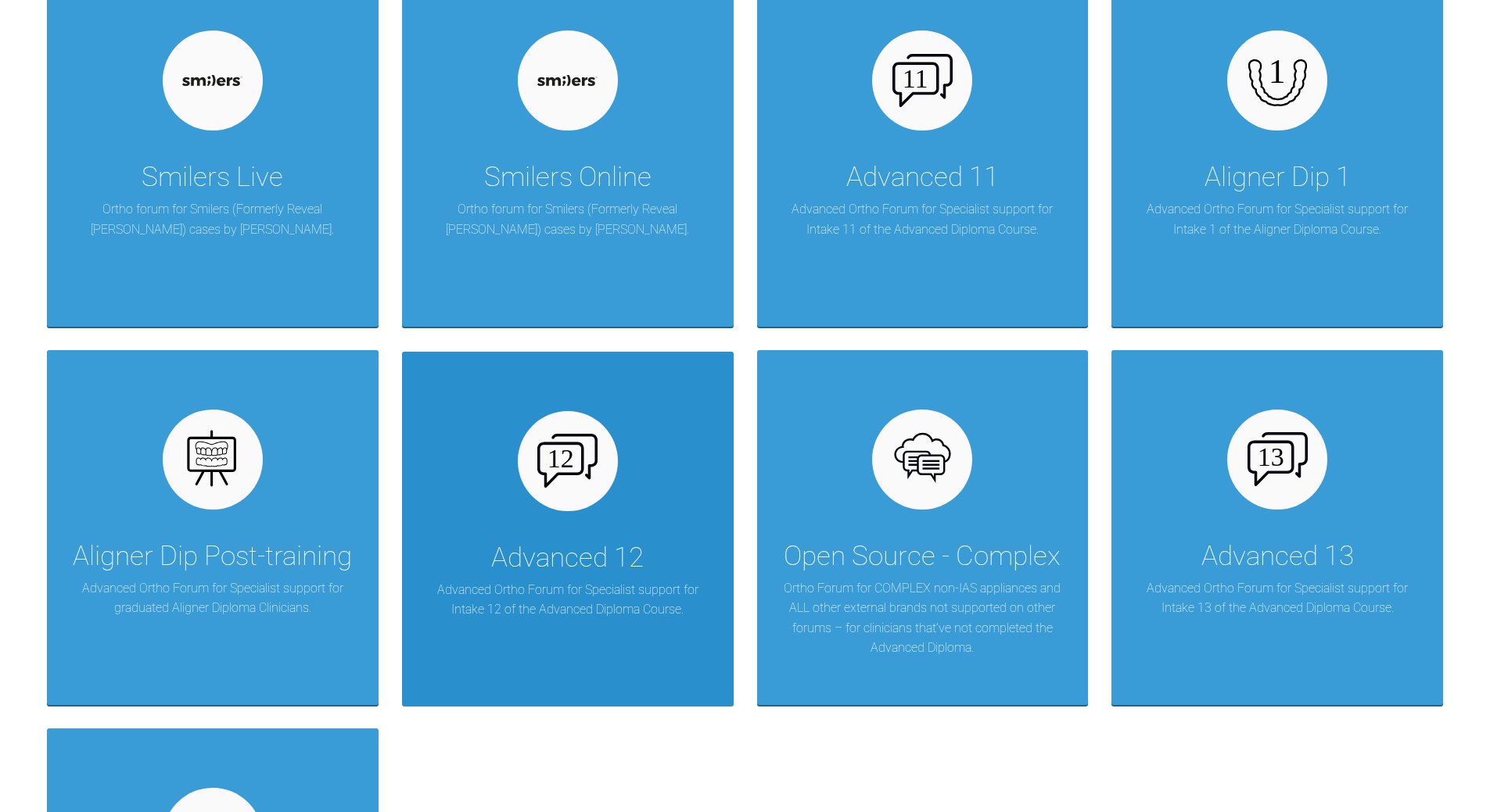
click at [619, 523] on div "Advanced 12 Advanced Ortho Forum for Specialist support for Intake 12 of the Ad…" at bounding box center [568, 529] width 332 height 355
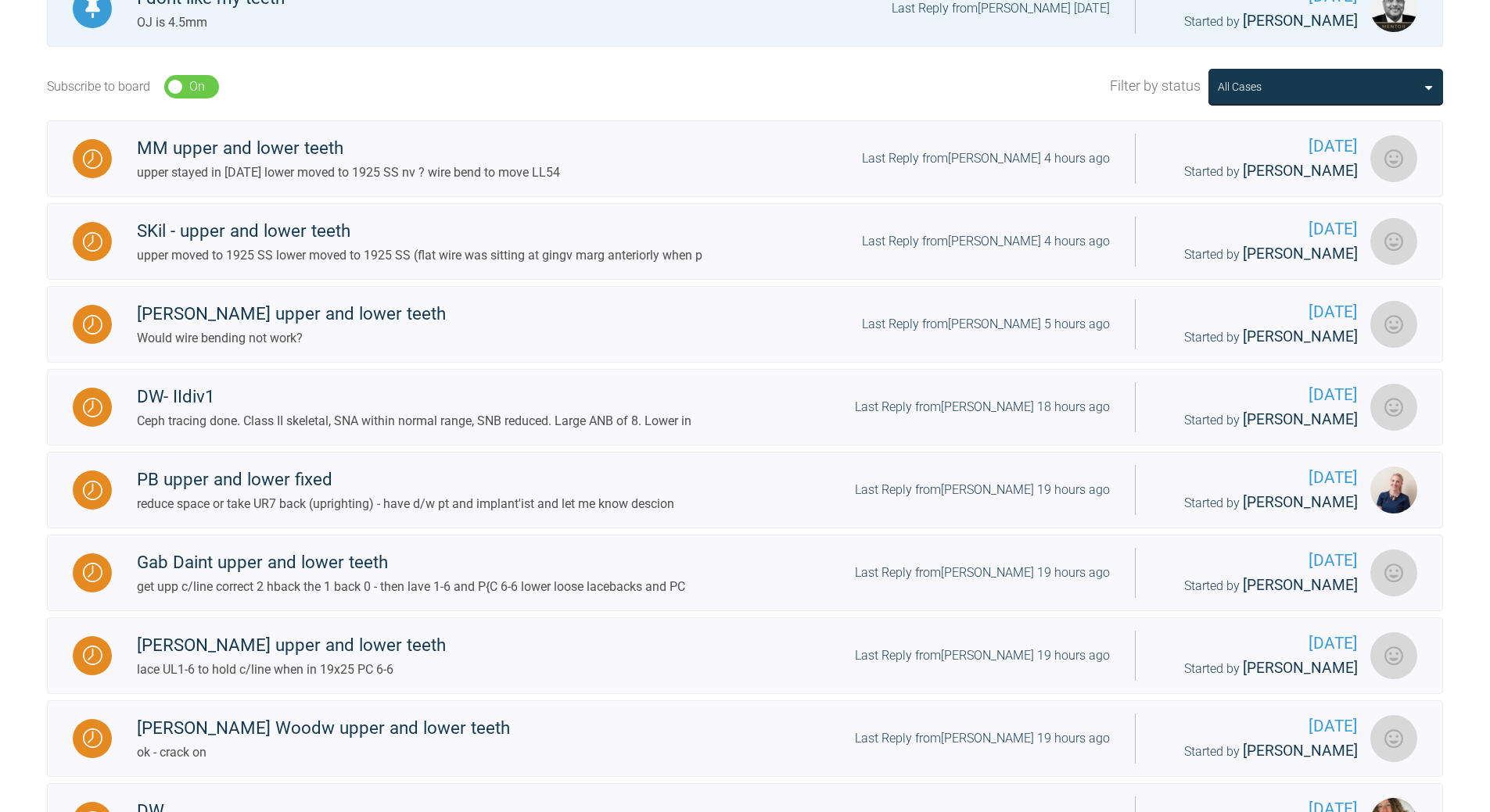
scroll to position [406, 0]
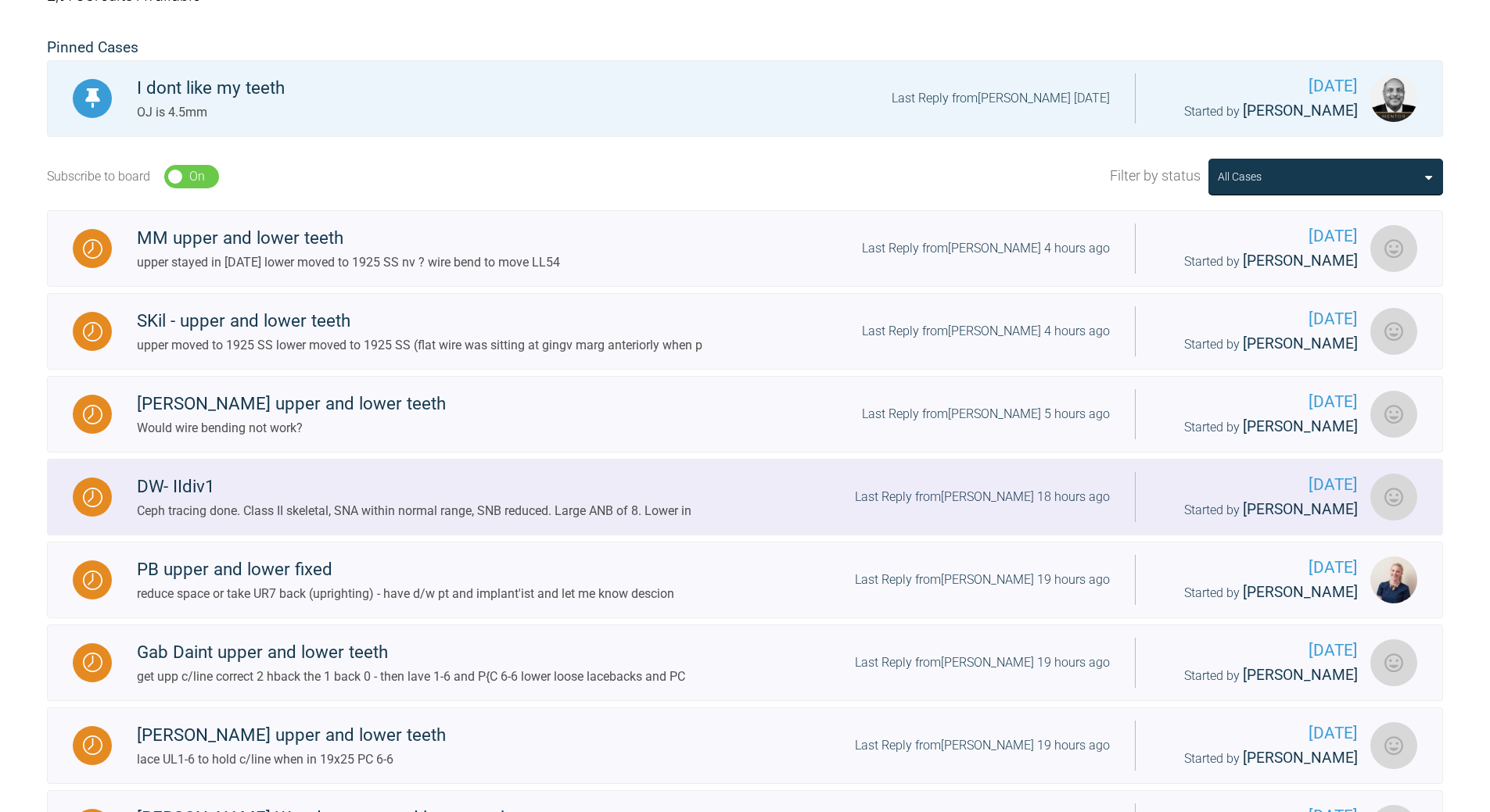
click at [984, 494] on div "Last Reply from [PERSON_NAME] 18 hours ago" at bounding box center [983, 496] width 255 height 20
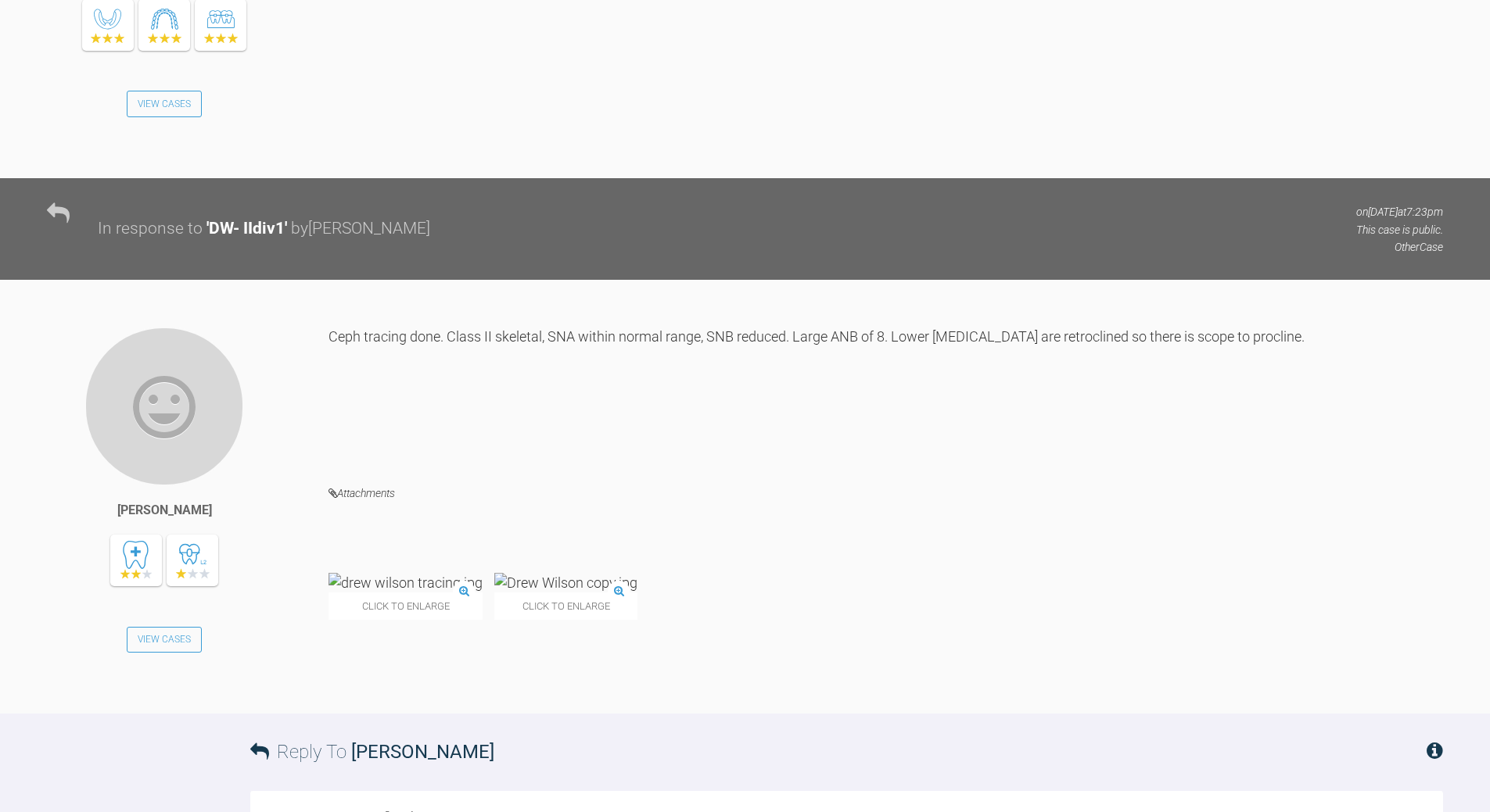
scroll to position [1381, 0]
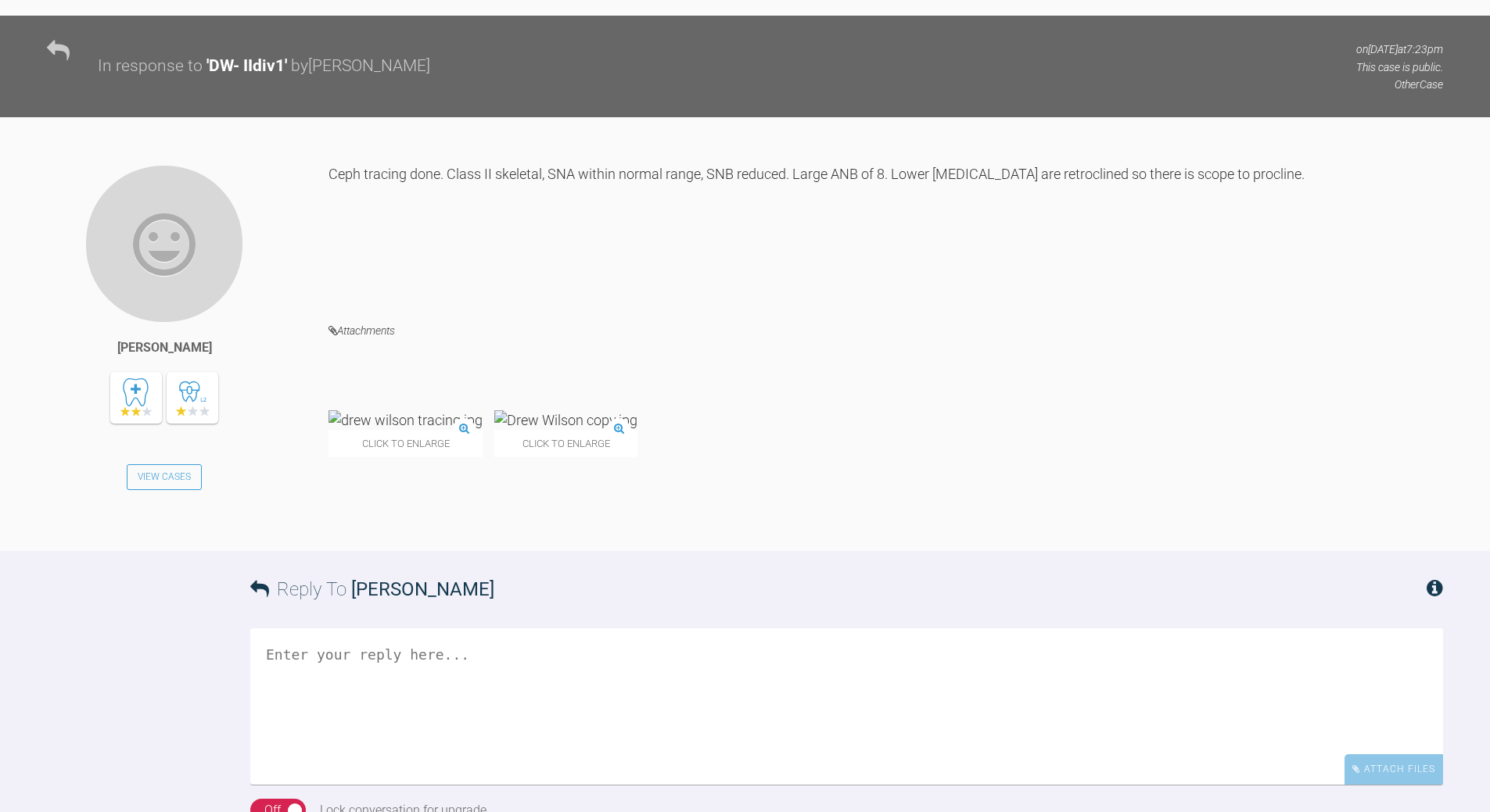
click at [571, 430] on img at bounding box center [565, 420] width 143 height 20
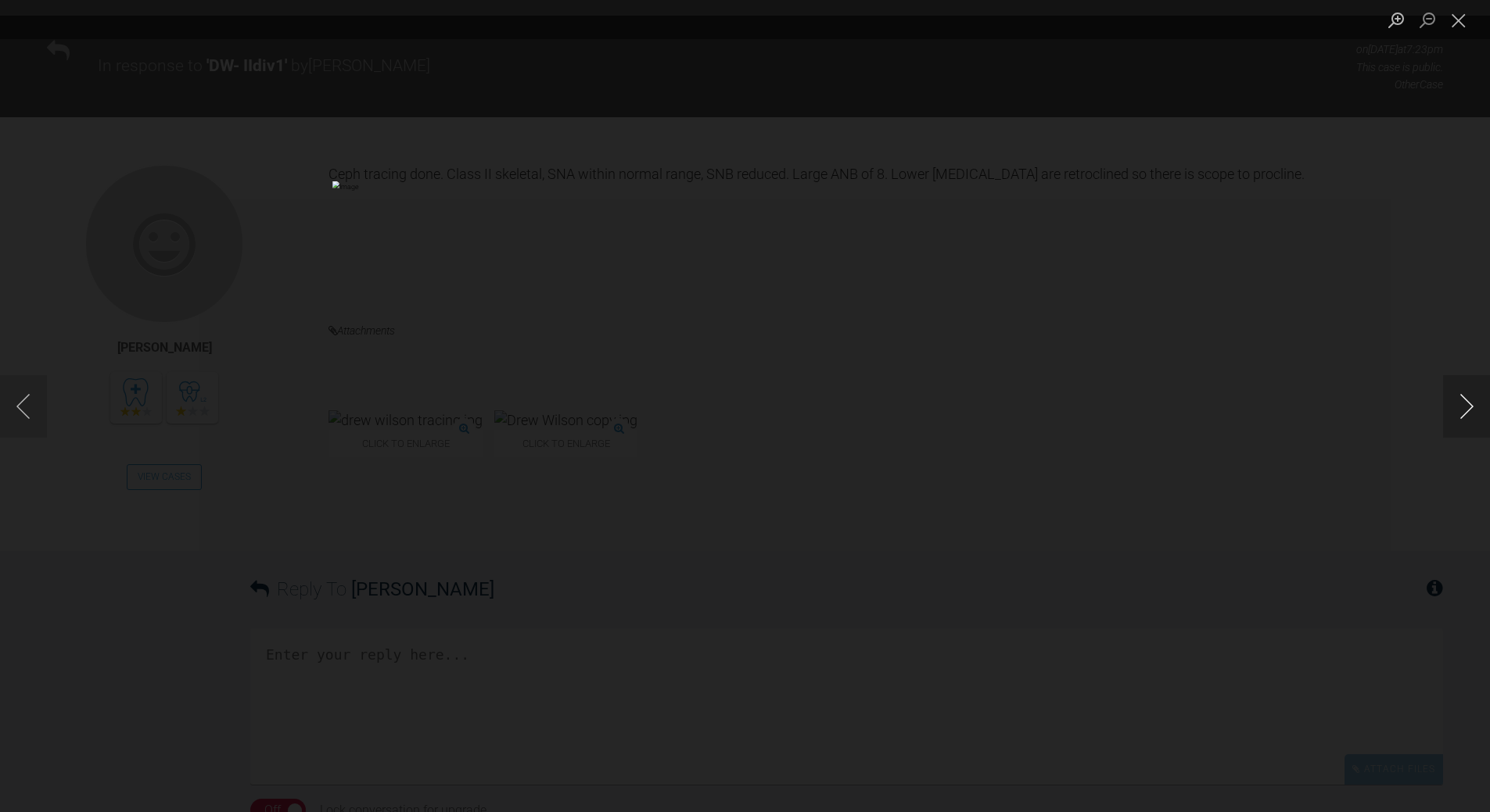
click at [1024, 405] on button "Next image" at bounding box center [1466, 406] width 47 height 63
click at [30, 408] on button "Previous image" at bounding box center [23, 406] width 47 height 63
click at [1024, 407] on button "Next image" at bounding box center [1466, 406] width 47 height 63
click at [1024, 20] on button "Close lightbox" at bounding box center [1458, 20] width 31 height 27
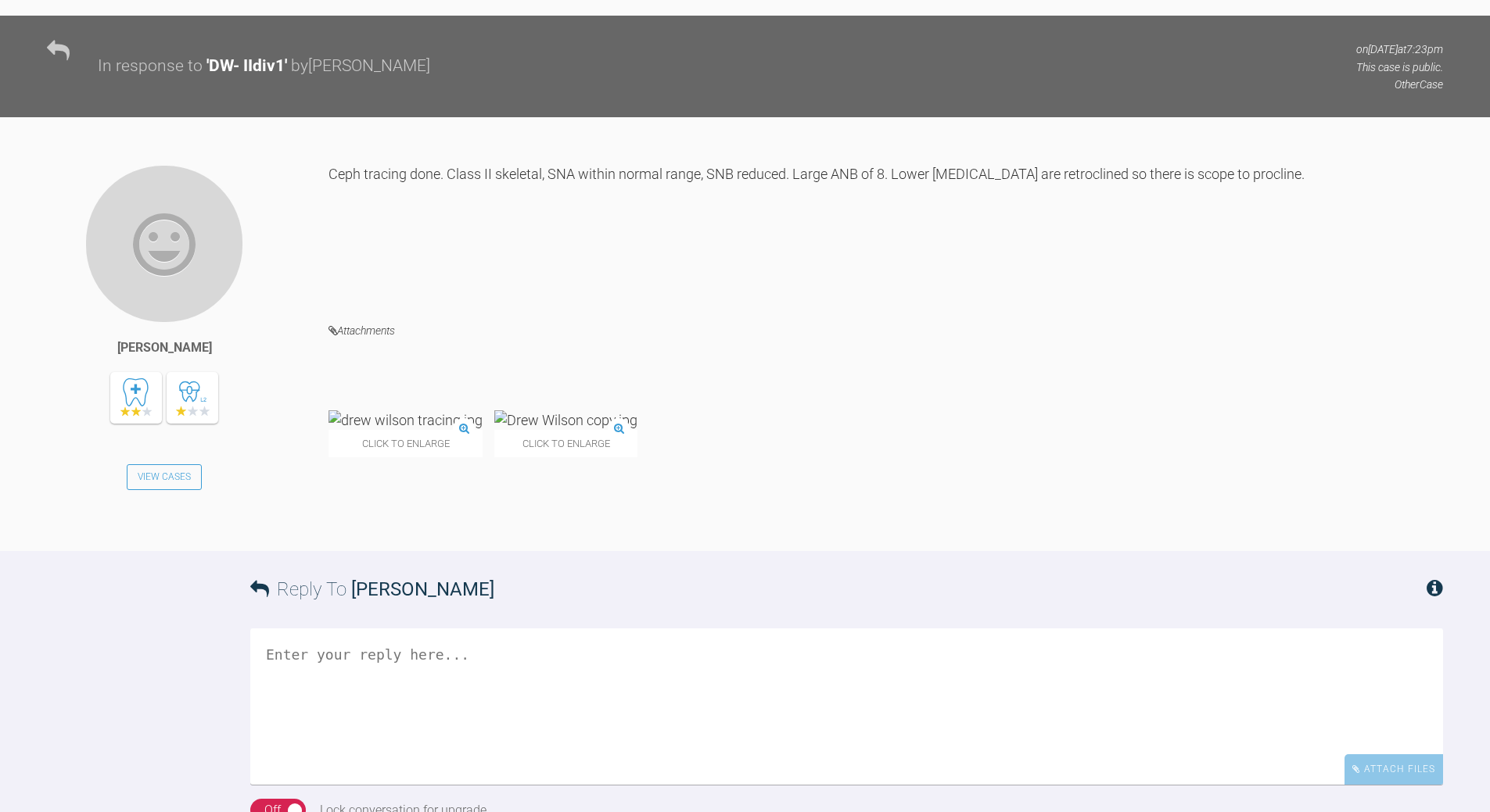
click at [590, 586] on textarea at bounding box center [846, 707] width 1193 height 156
type textarea "no he is amrekd [PERSON_NAME] - 8deg"
drag, startPoint x: 334, startPoint y: 708, endPoint x: 379, endPoint y: 706, distance: 45.0
click at [379, 586] on textarea "no he is amrekd [PERSON_NAME] - 8deg" at bounding box center [846, 707] width 1193 height 156
click at [587, 586] on textarea "no he is amrekd [PERSON_NAME] - 8deg" at bounding box center [846, 707] width 1193 height 156
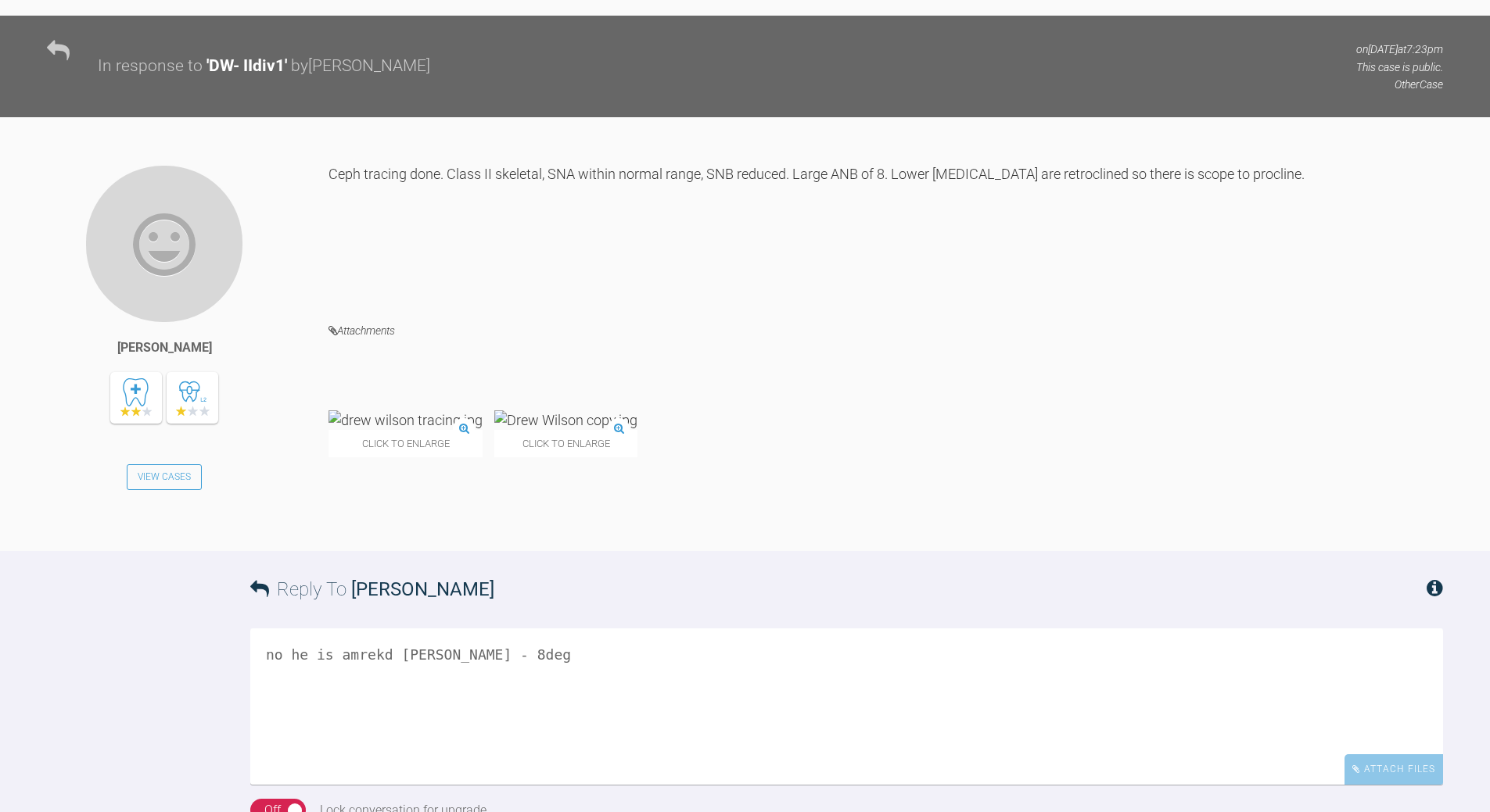
drag, startPoint x: 490, startPoint y: 713, endPoint x: 258, endPoint y: 717, distance: 232.0
click at [258, 586] on textarea "no he is amrekd [PERSON_NAME] - 8deg" at bounding box center [846, 707] width 1193 height 156
click at [320, 586] on textarea "and he is reduce MxMn and prob favourable (forward) growth whats teh desgn ro T…" at bounding box center [846, 707] width 1193 height 156
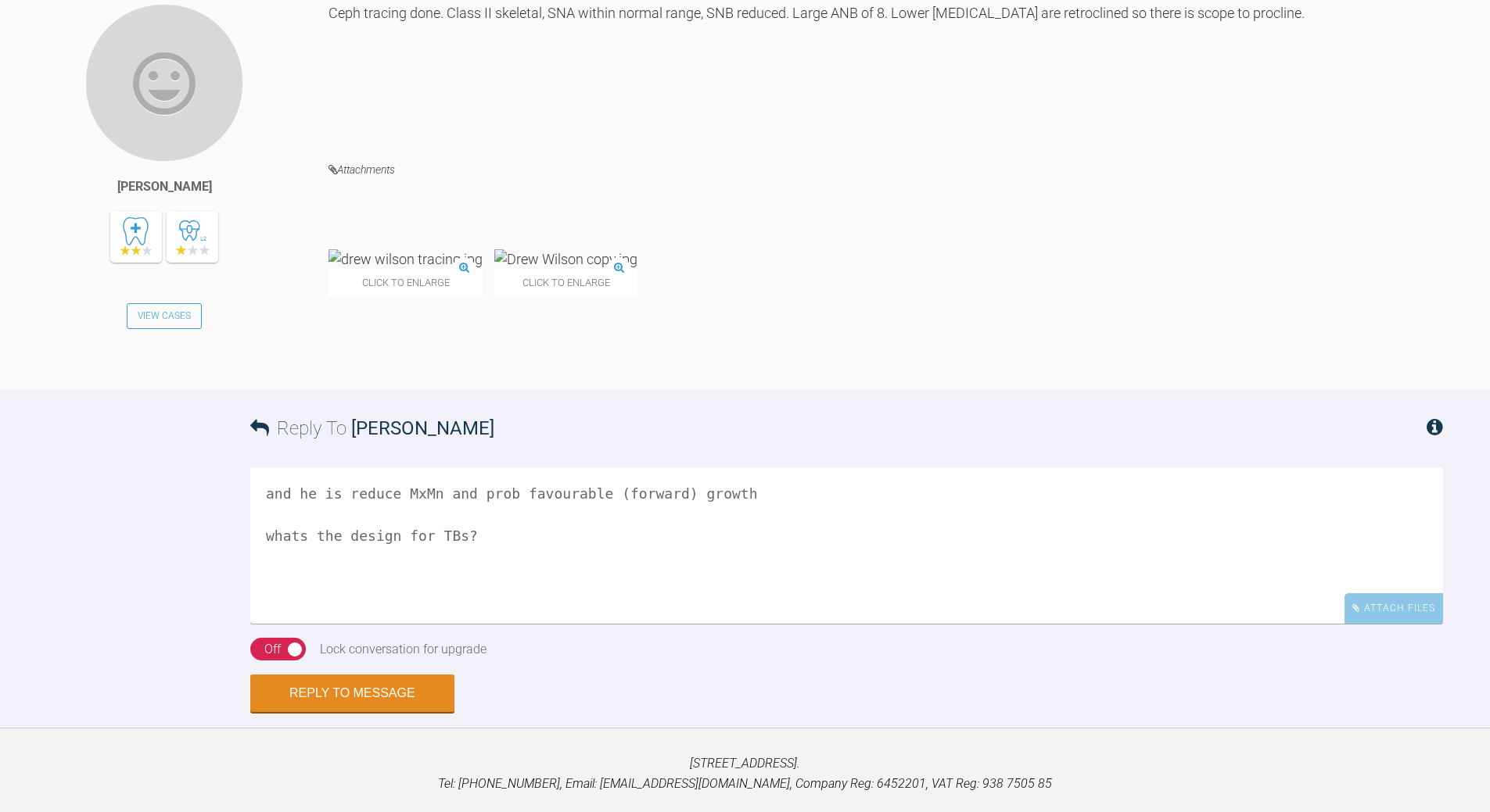
scroll to position [1646, 0]
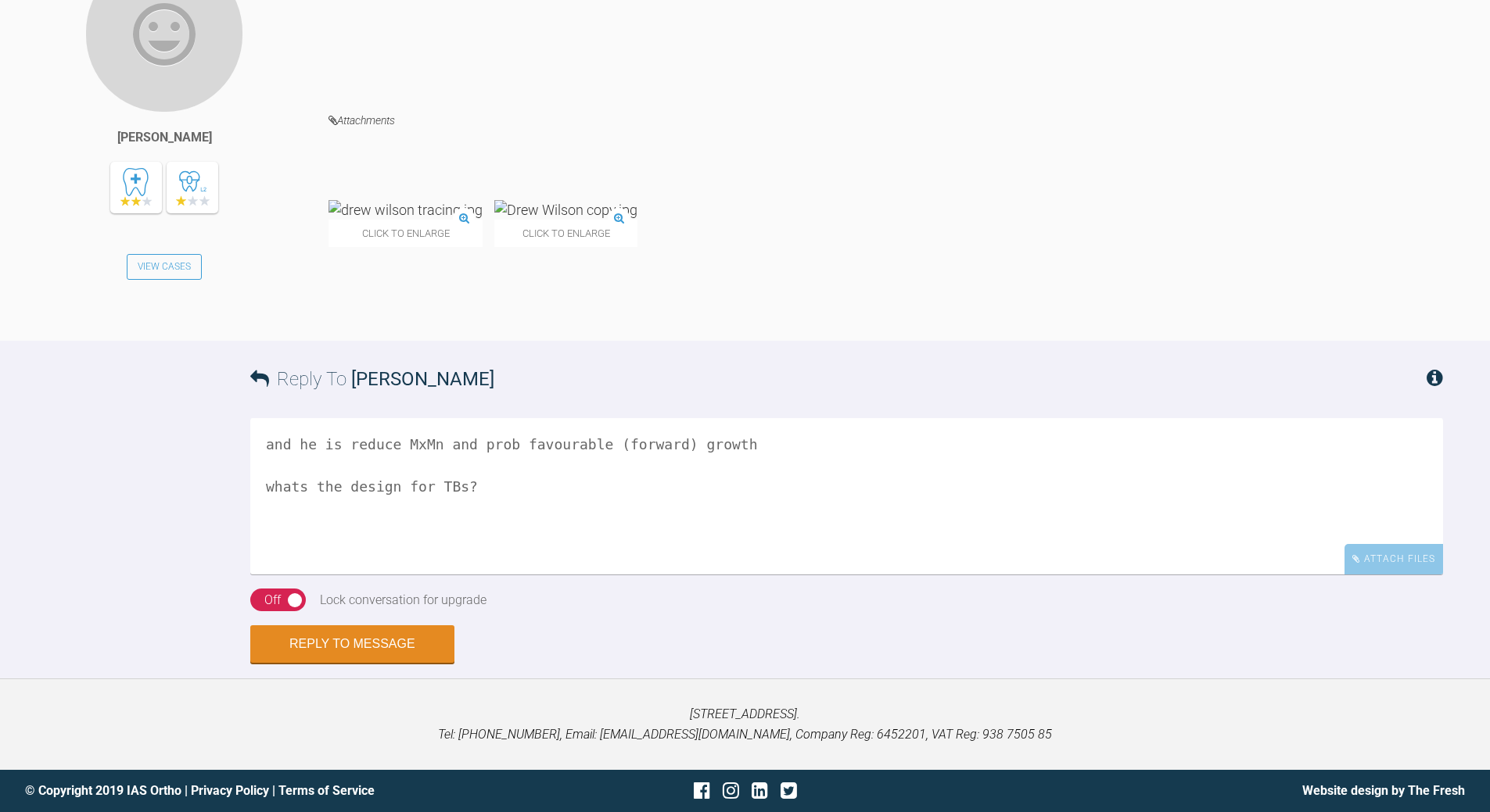
type textarea "and he is reduce MxMn and prob favourable (forward) growth whats the design for…"
click at [273, 586] on div "Off" at bounding box center [272, 600] width 17 height 20
click at [340, 586] on button "Reply to Message" at bounding box center [352, 645] width 204 height 37
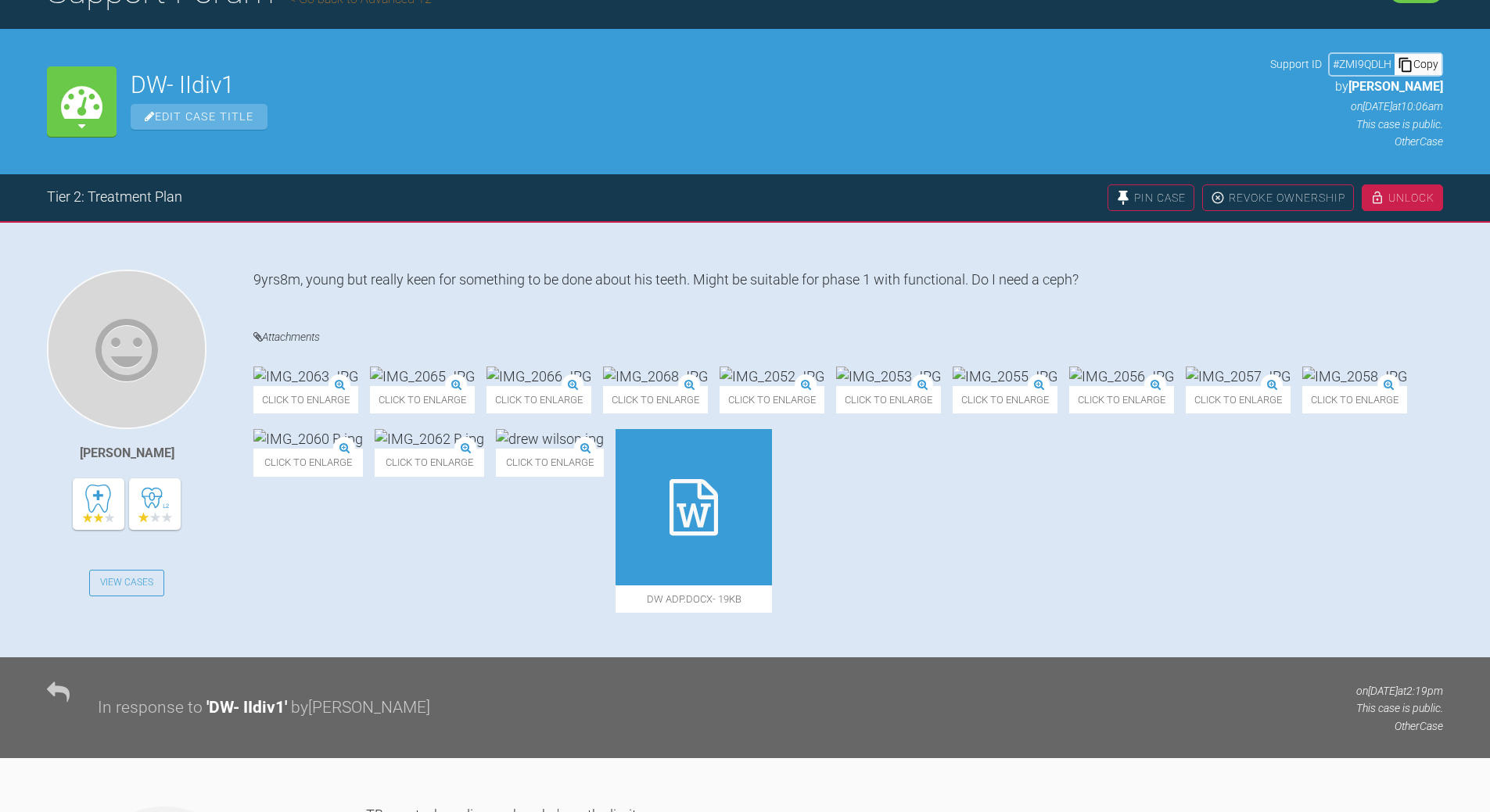
scroll to position [140, 0]
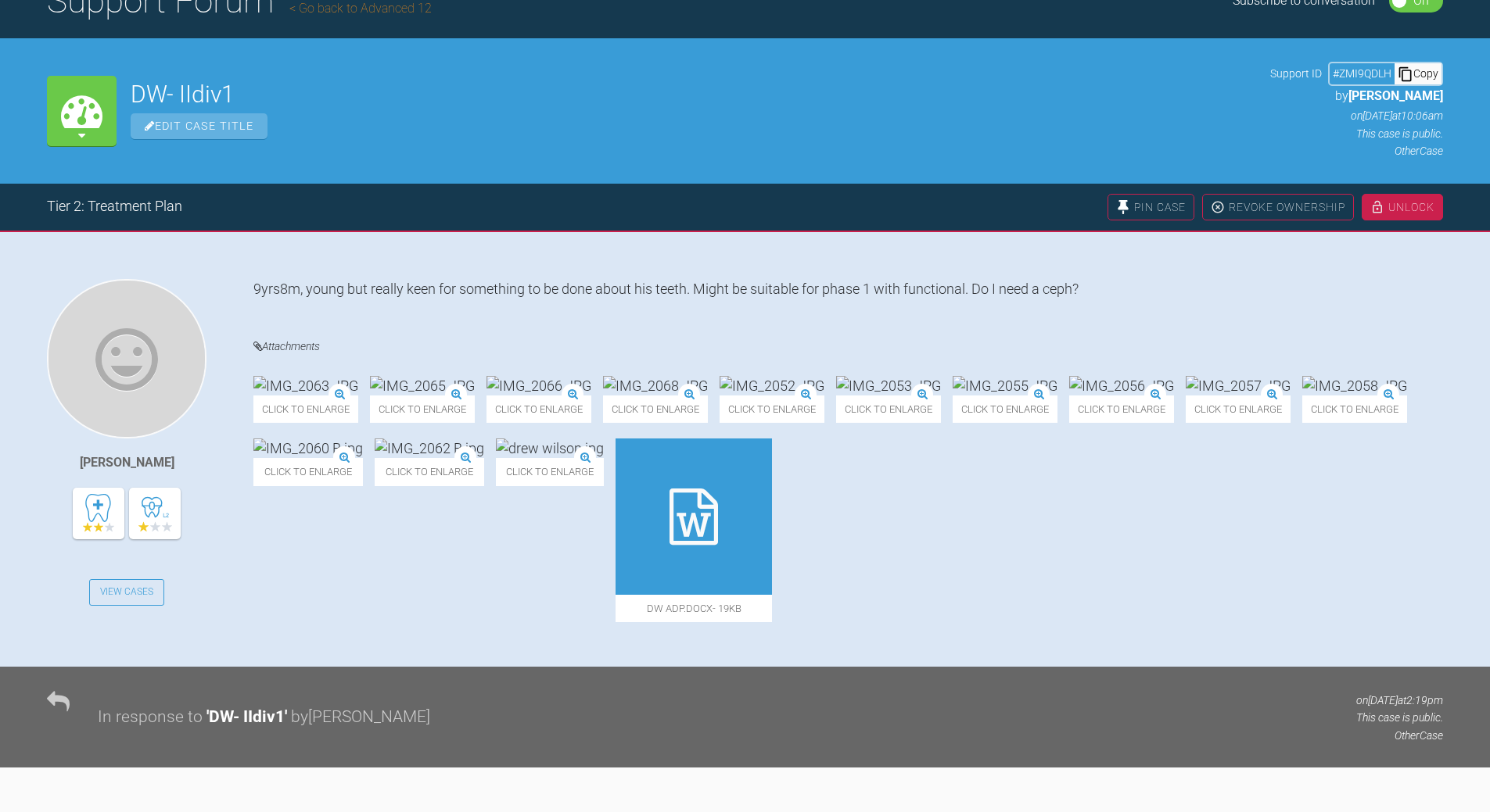
click at [514, 170] on div "My Cases DW- IIdiv1 Edit Case Title Support ID # ZMI9QDLH Copy by [PERSON_NAME]…" at bounding box center [745, 110] width 1490 height 144
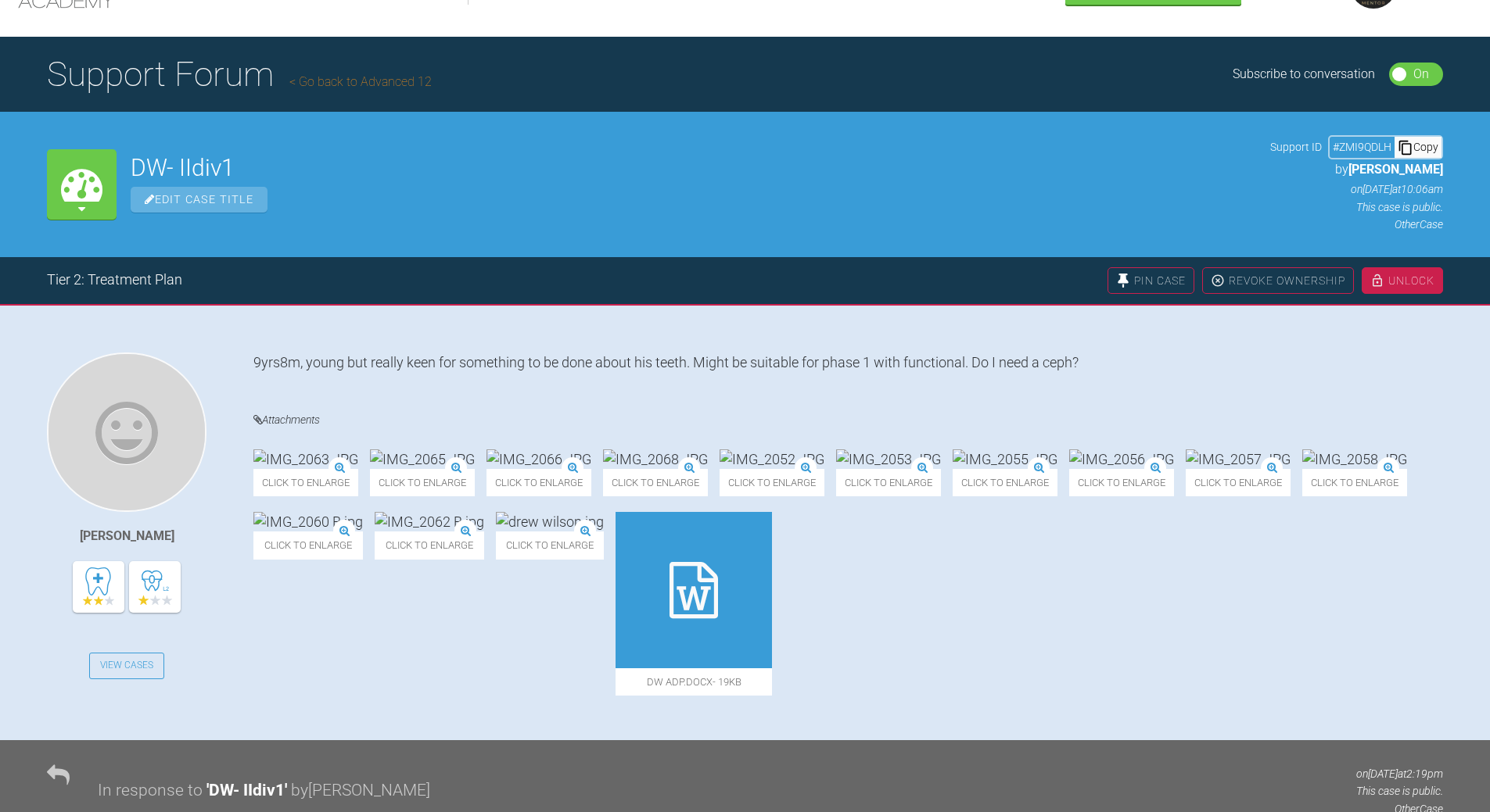
scroll to position [0, 0]
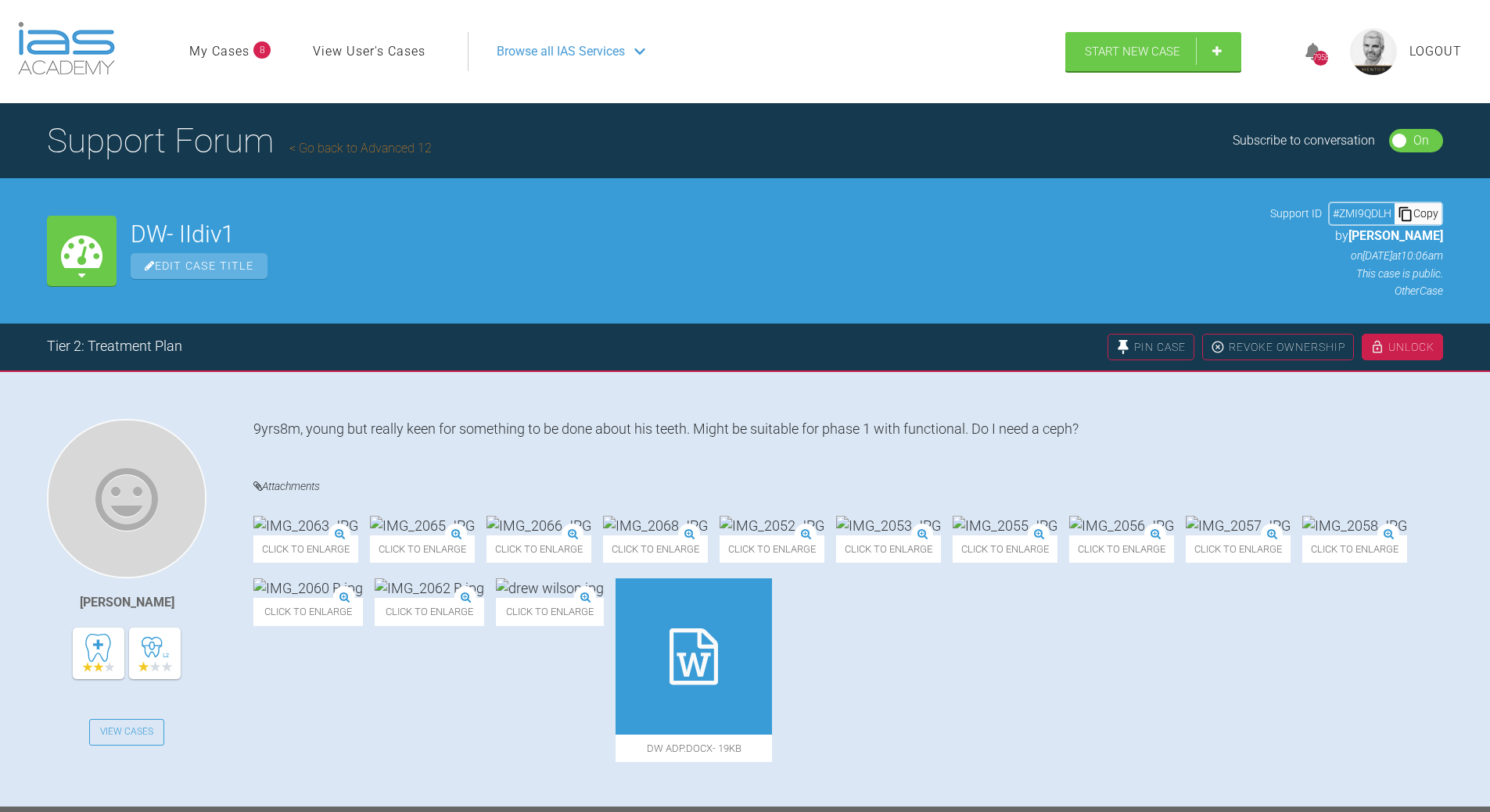
click at [1024, 210] on div "Copy" at bounding box center [1418, 213] width 47 height 20
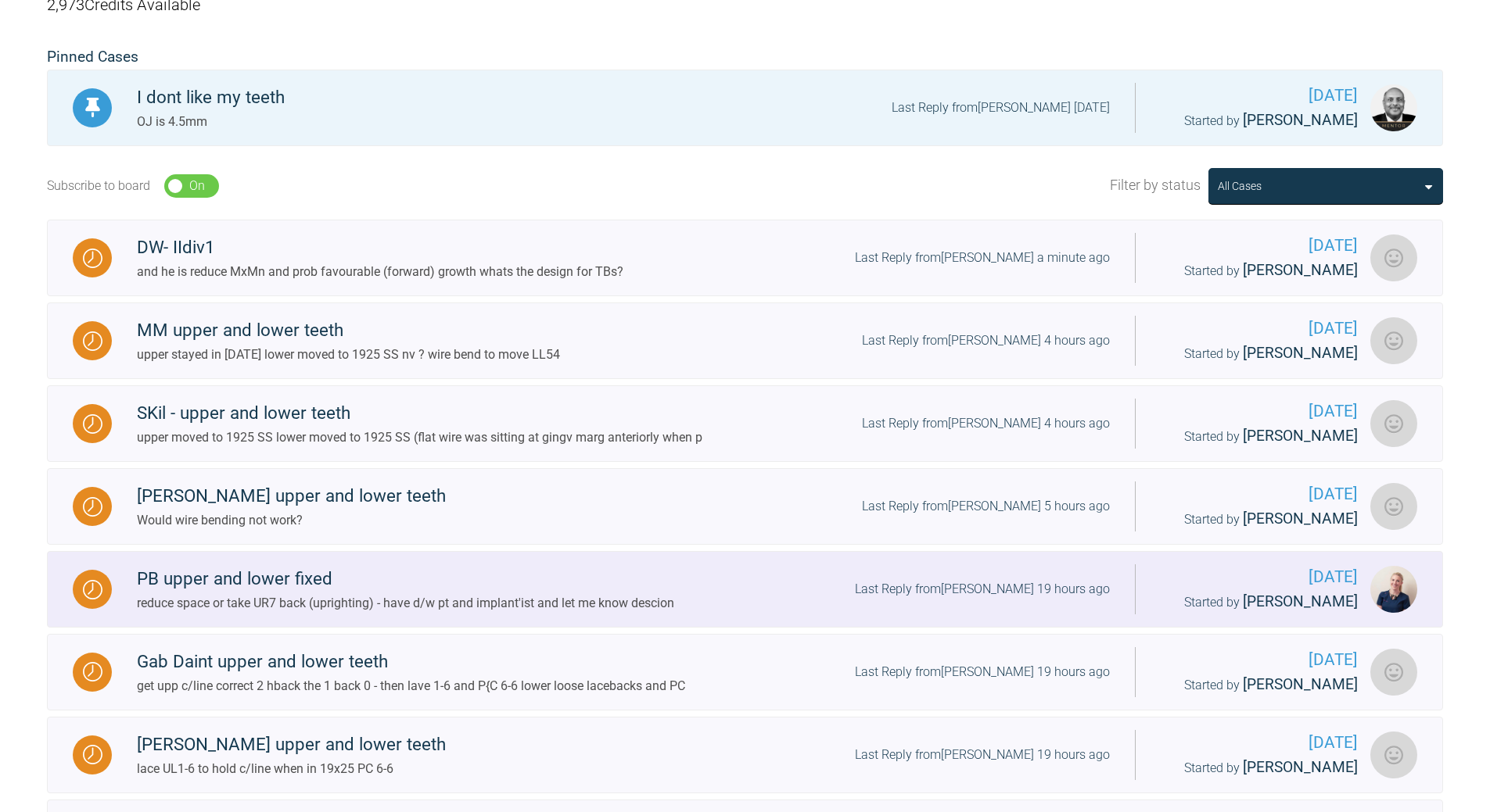
scroll to position [397, 0]
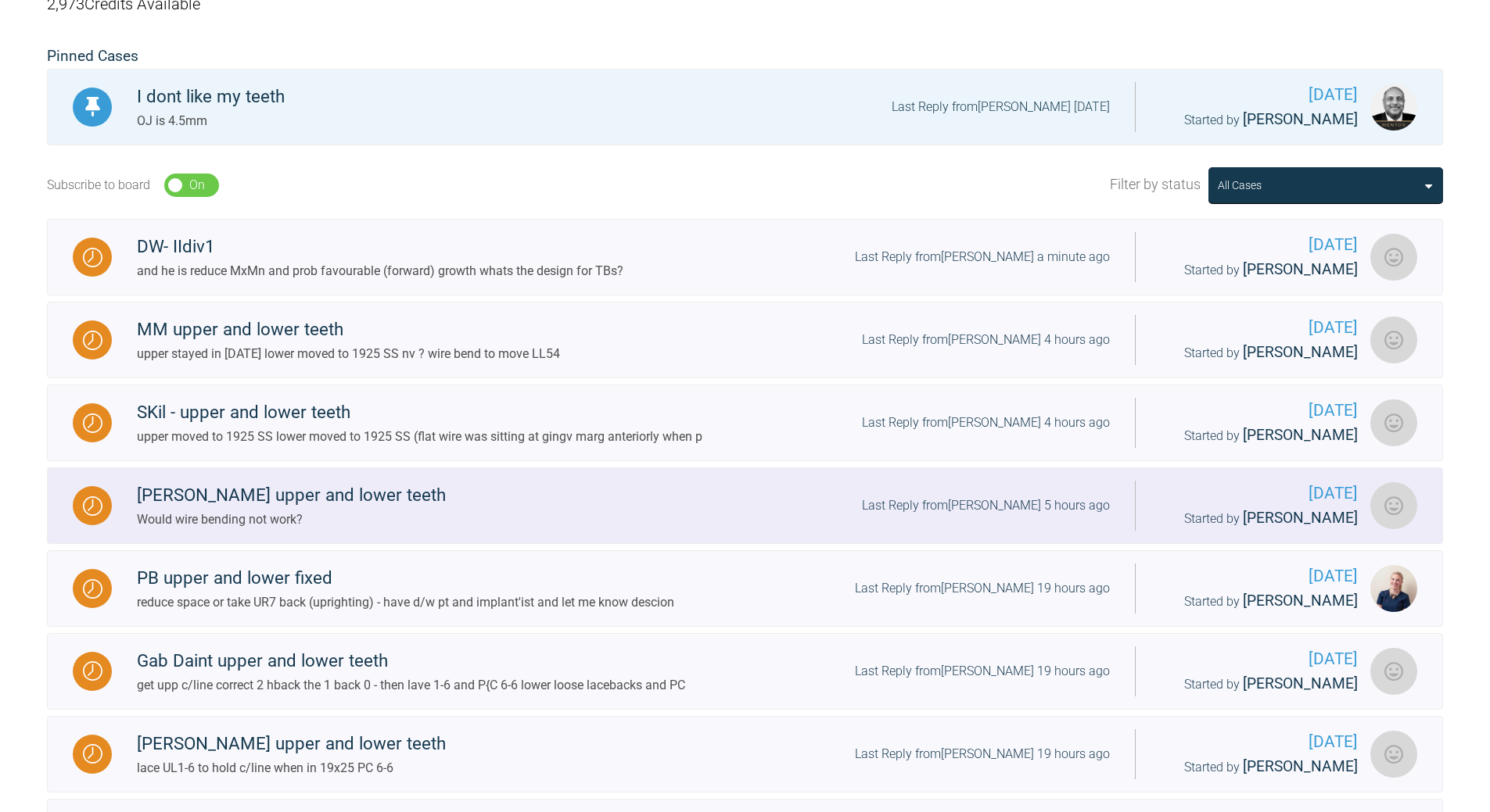
click at [1018, 507] on div "Last Reply from [PERSON_NAME] 5 hours ago" at bounding box center [986, 505] width 248 height 20
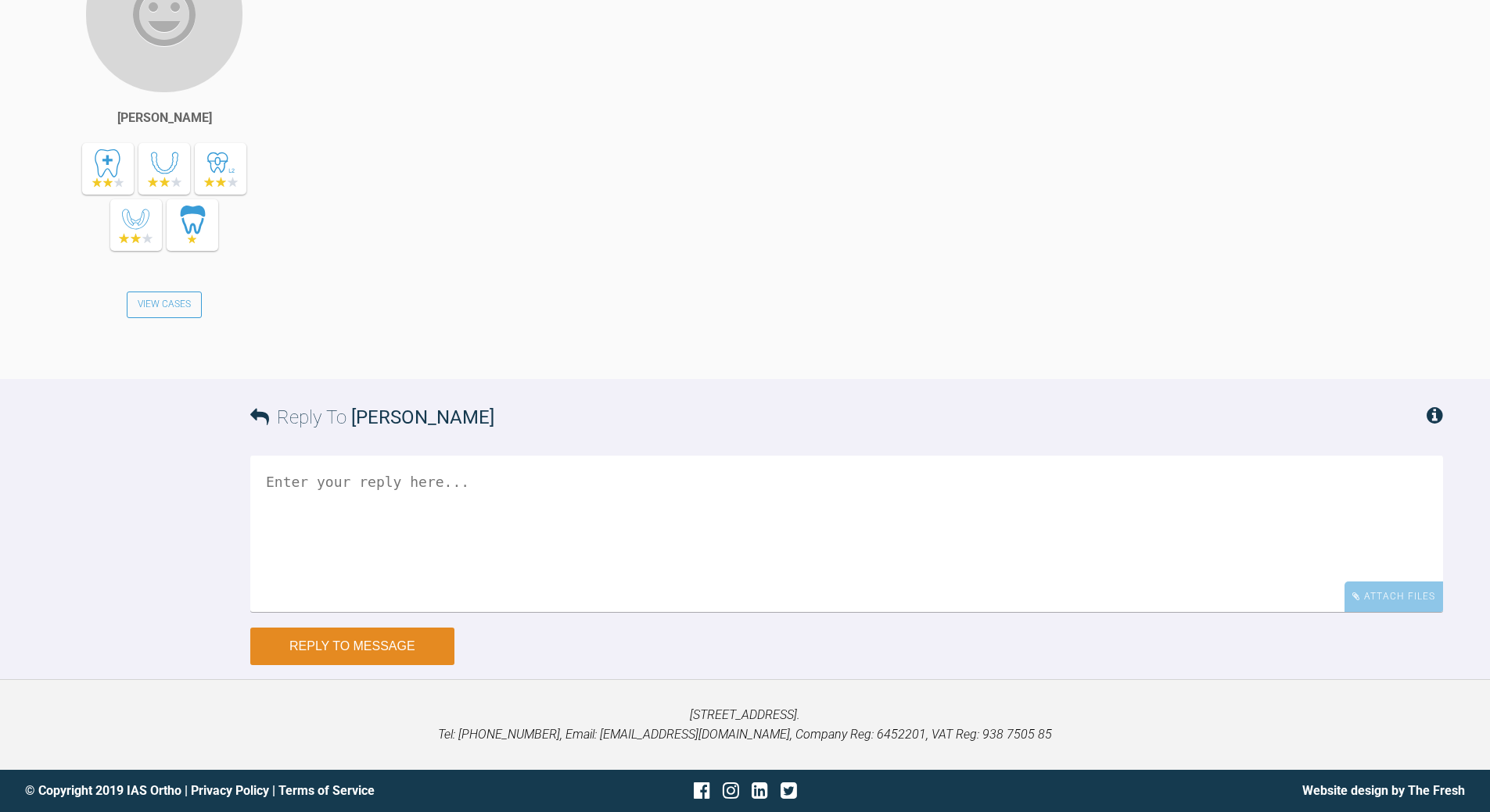
scroll to position [23441, 0]
click at [412, 493] on textarea at bounding box center [846, 534] width 1193 height 156
click at [398, 480] on textarea "you are bending teh wire - expandog / conracting alreday" at bounding box center [846, 534] width 1193 height 156
click at [526, 486] on textarea "you are bending the wire - expandog / conracting alreday" at bounding box center [846, 534] width 1193 height 156
type textarea "you are bending the wire - expandingg / conracting alreday"
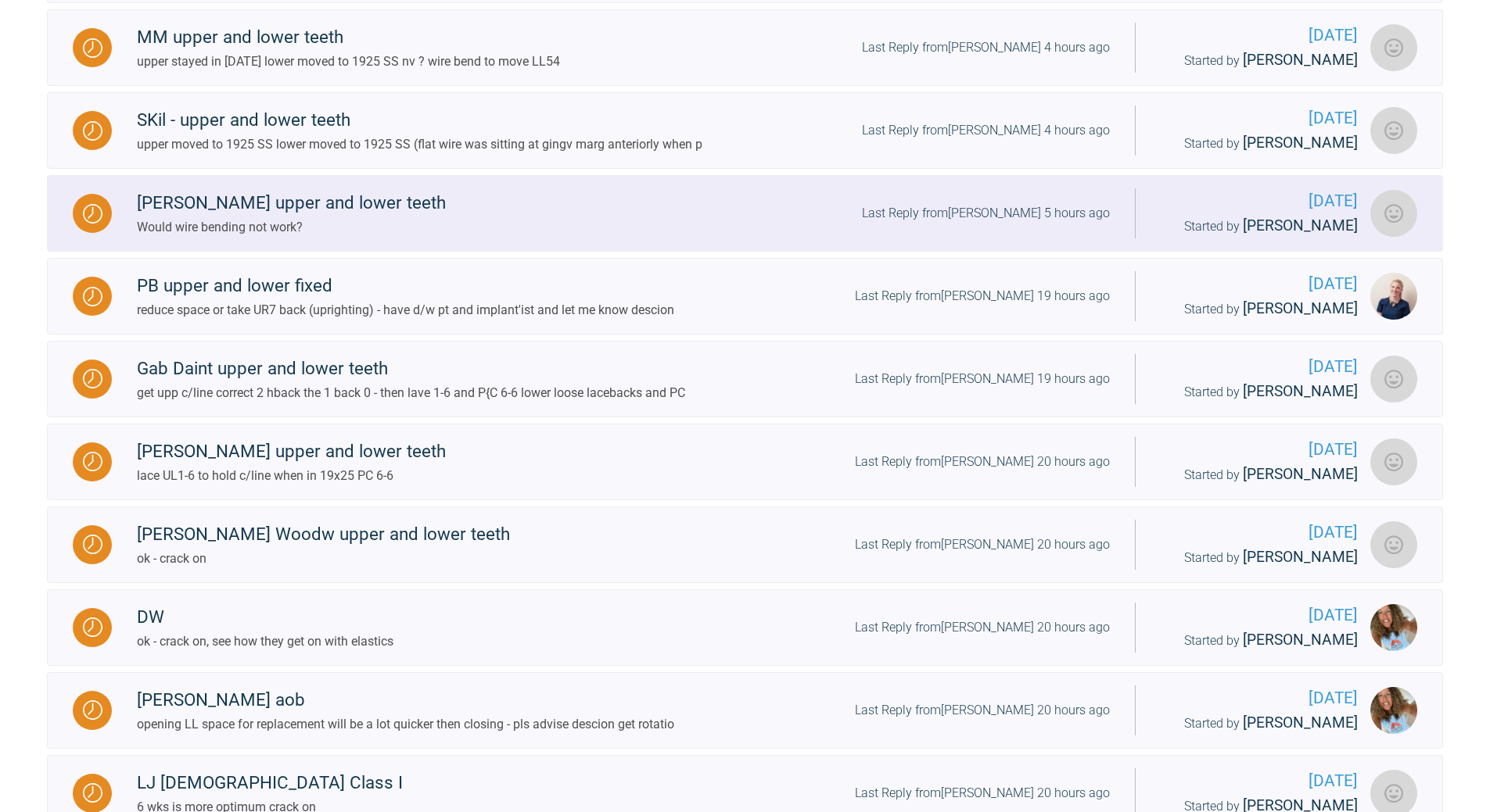
scroll to position [484, 0]
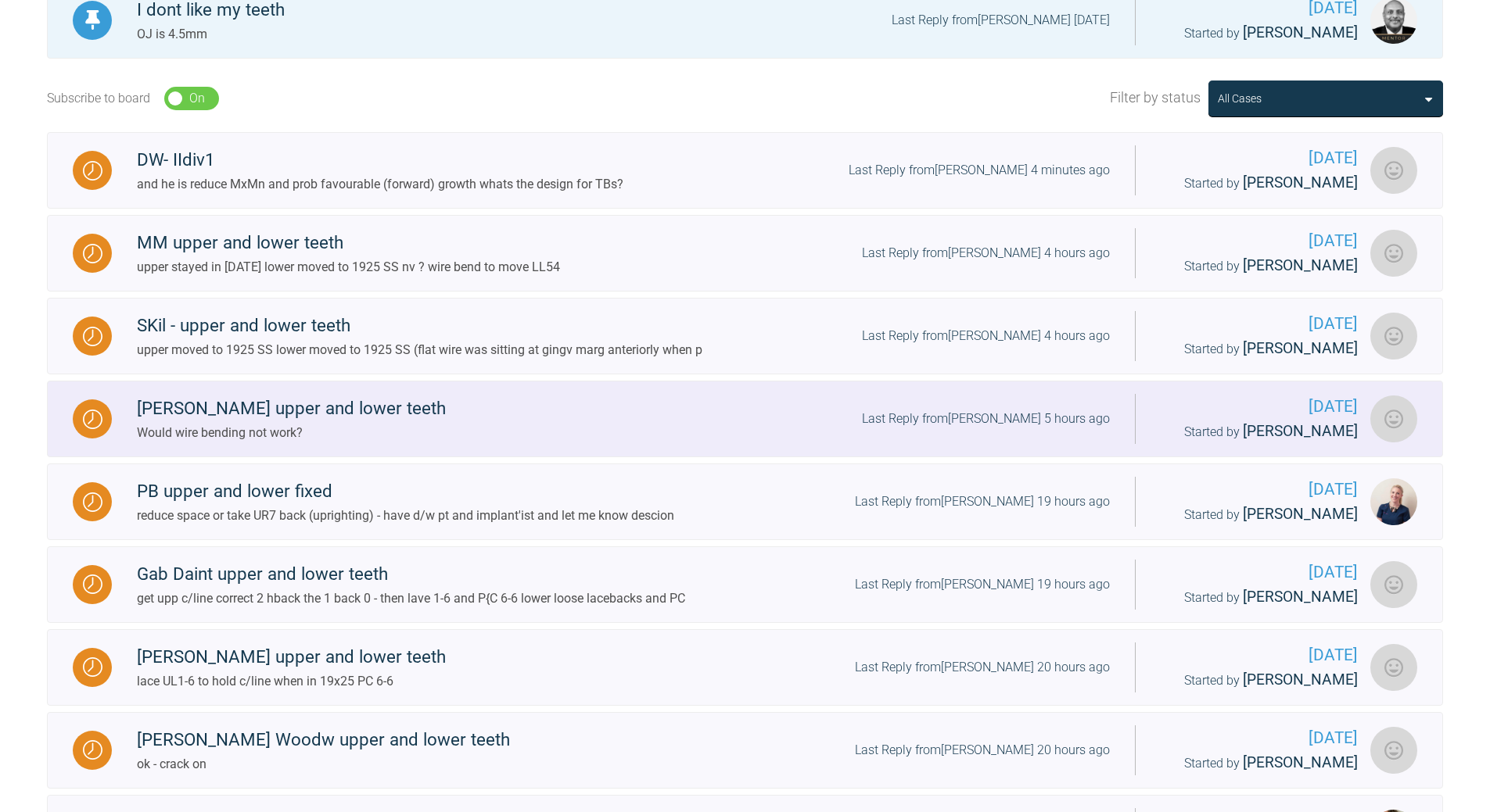
click at [1011, 416] on div "Last Reply from [PERSON_NAME] 5 hours ago" at bounding box center [986, 418] width 248 height 20
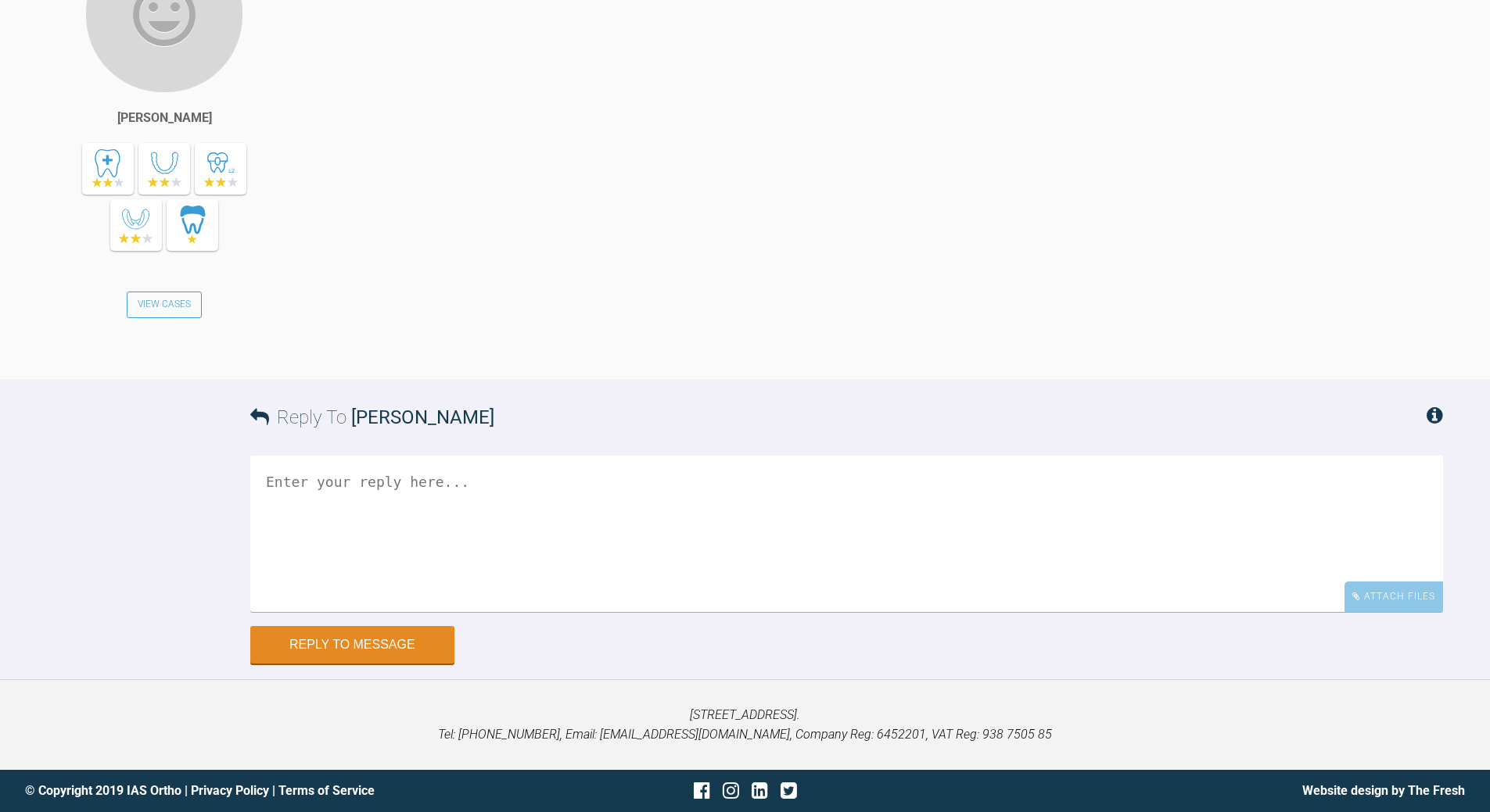
scroll to position [23206, 0]
click at [430, 586] on textarea at bounding box center [846, 534] width 1193 height 156
click at [438, 586] on textarea at bounding box center [846, 534] width 1193 height 156
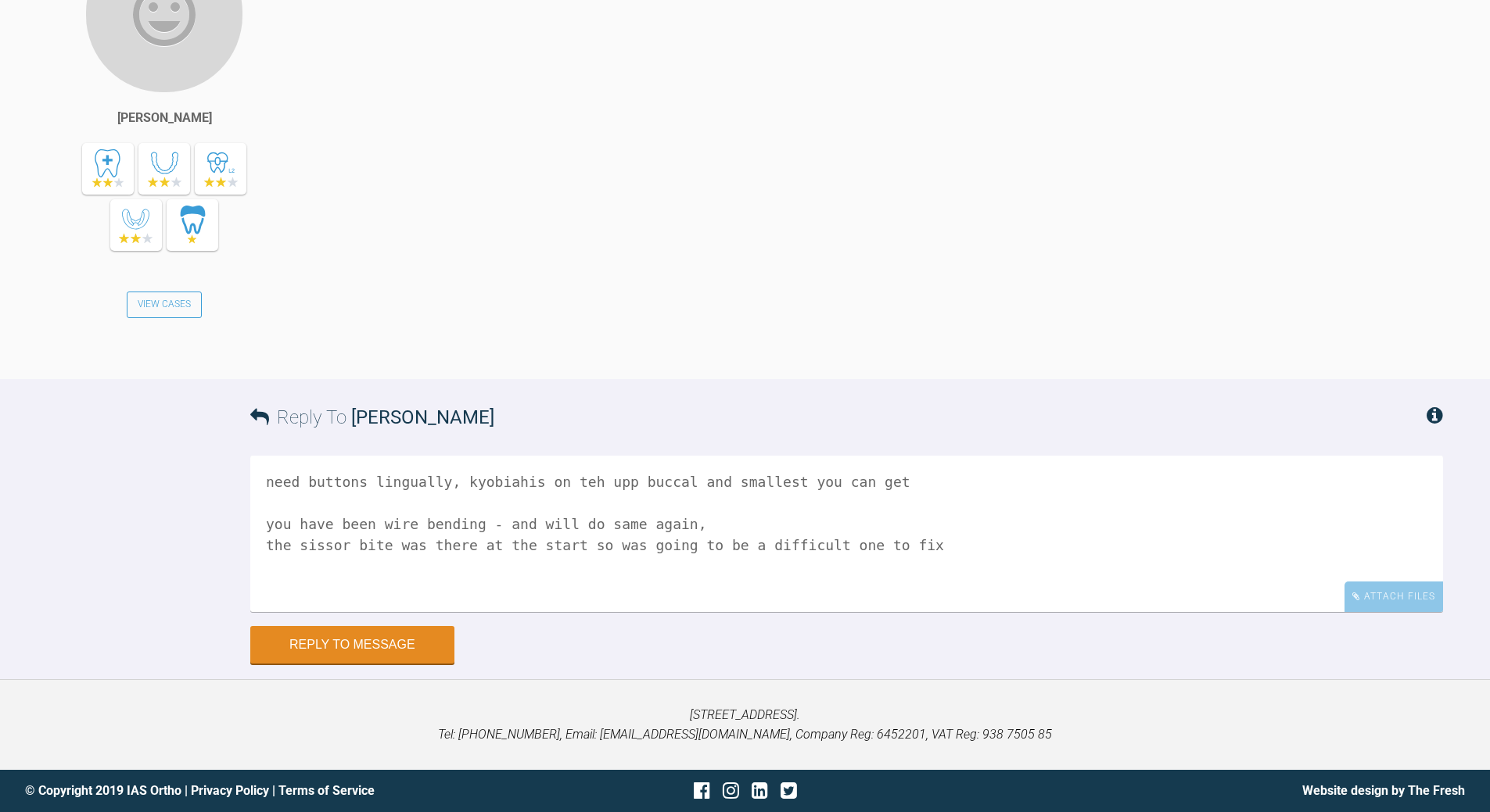
click at [673, 586] on textarea "need buttons lingually, kyobiahis on teh upp buccal and smallest you can get yo…" at bounding box center [846, 534] width 1193 height 156
click at [537, 586] on textarea "need buttons lingually, kyobiahis on teh upp buccal and smallest you can get yo…" at bounding box center [846, 534] width 1193 height 156
click at [564, 586] on textarea "need buttons lingually, kyobiahis on teh upp buccal and smallest you can get yo…" at bounding box center [846, 534] width 1193 height 156
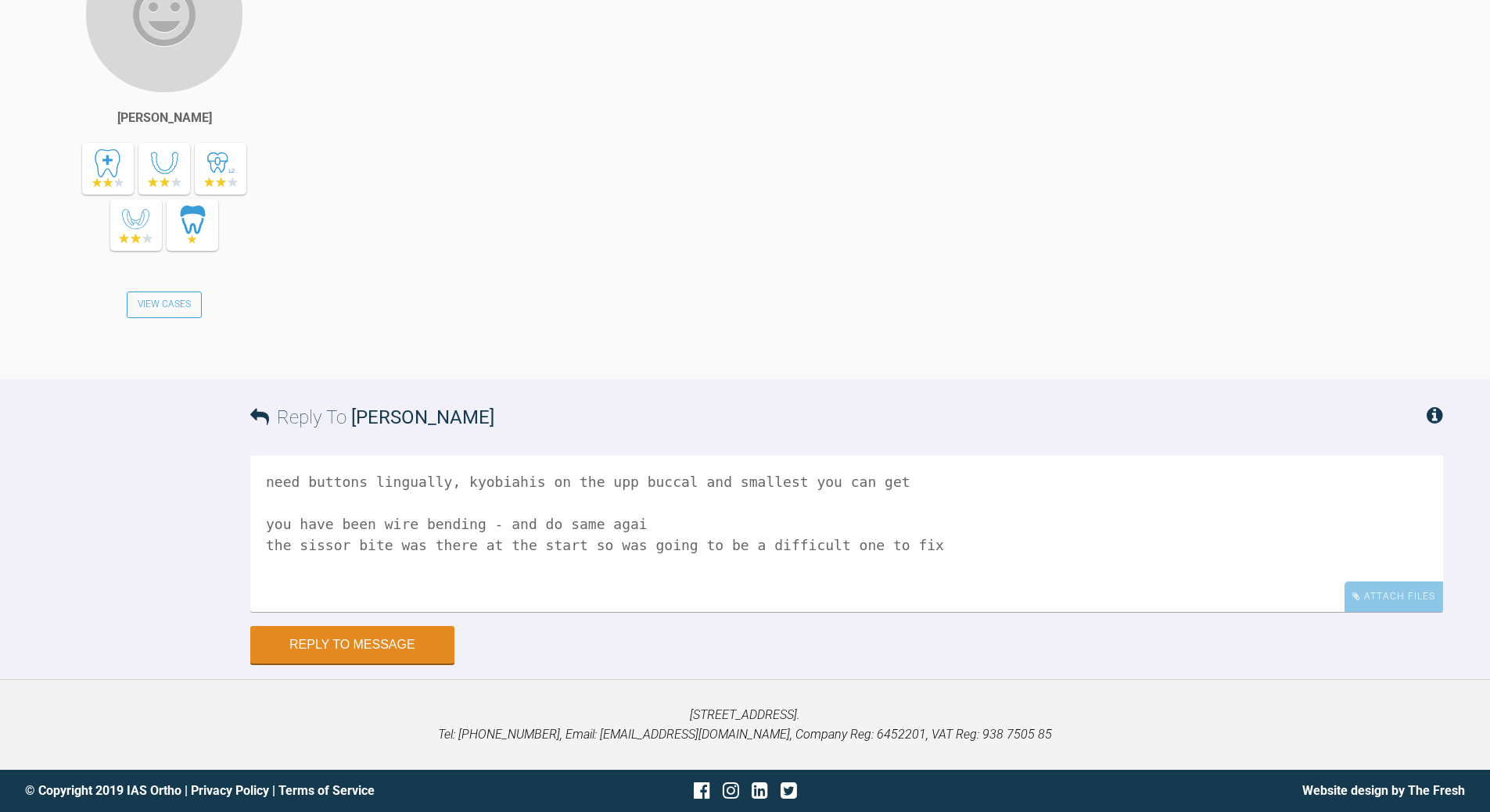
click at [771, 473] on textarea "need buttons lingually, kyobiahis on the upp buccal and smallest you can get yo…" at bounding box center [846, 534] width 1193 height 156
type textarea "need buttons lingually, kyobiahis on the upp buccal and smallest elastics you c…"
click at [411, 586] on button "Reply to Message" at bounding box center [352, 646] width 204 height 37
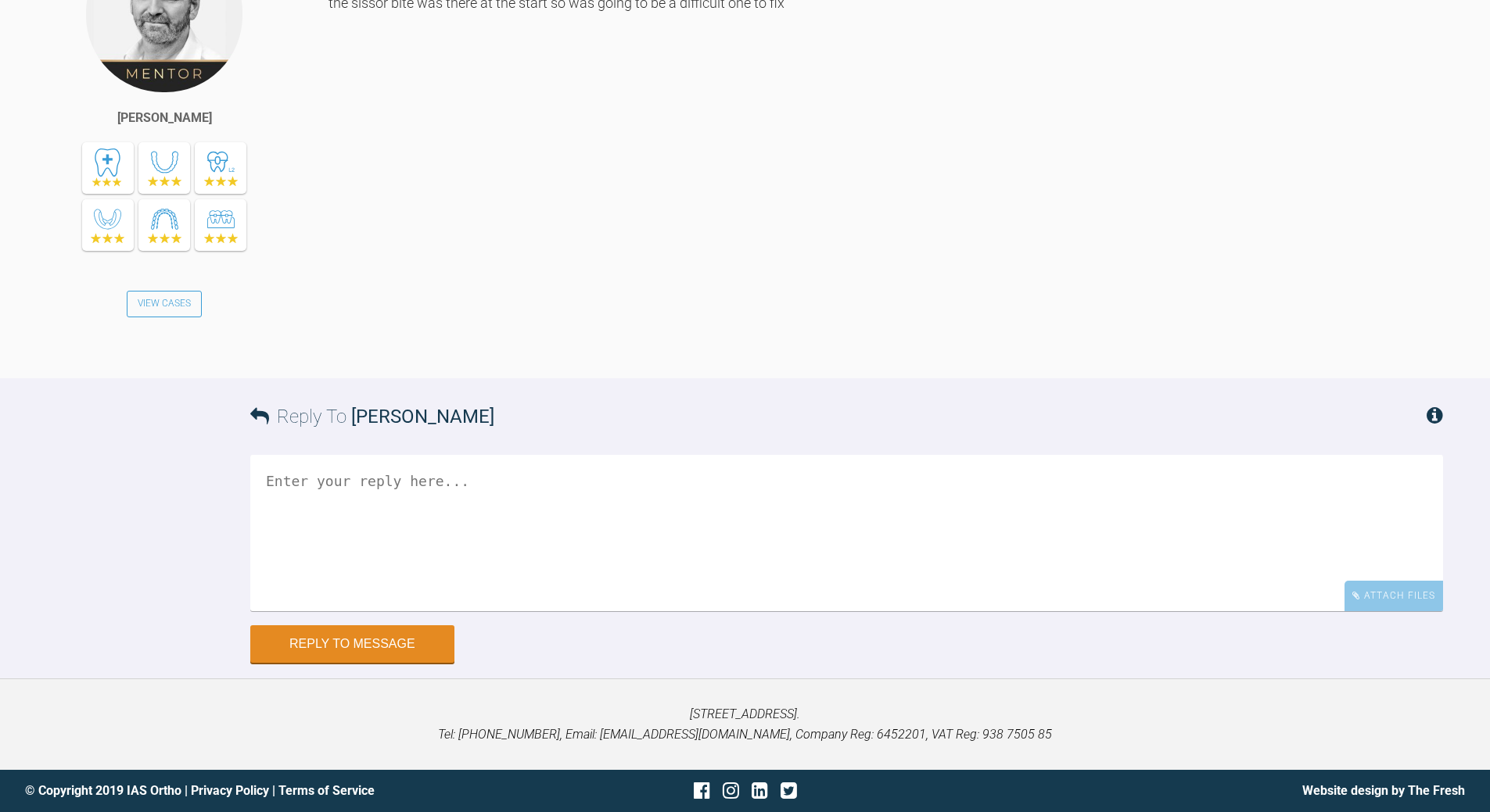
scroll to position [24033, 0]
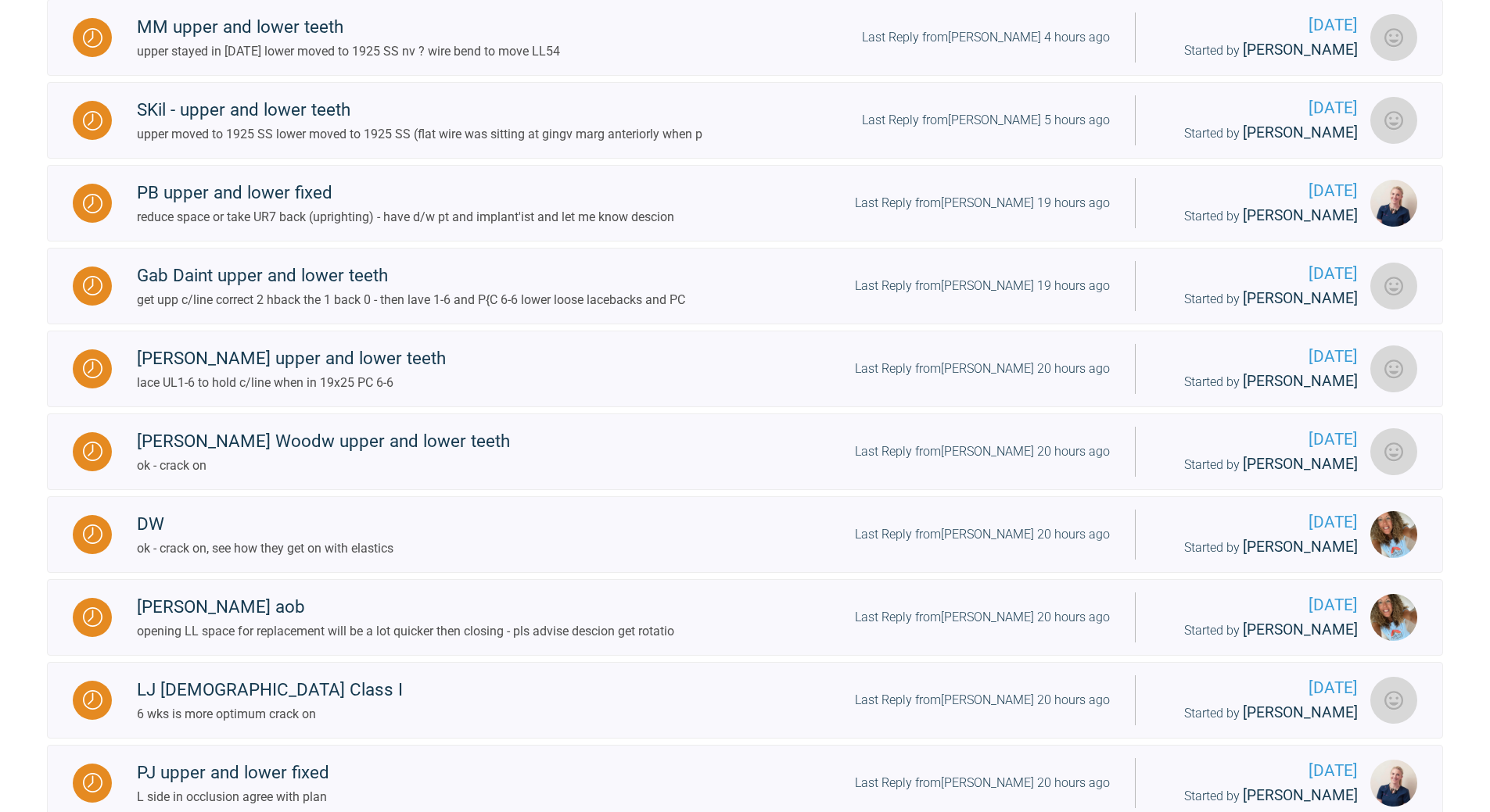
scroll to position [562, 0]
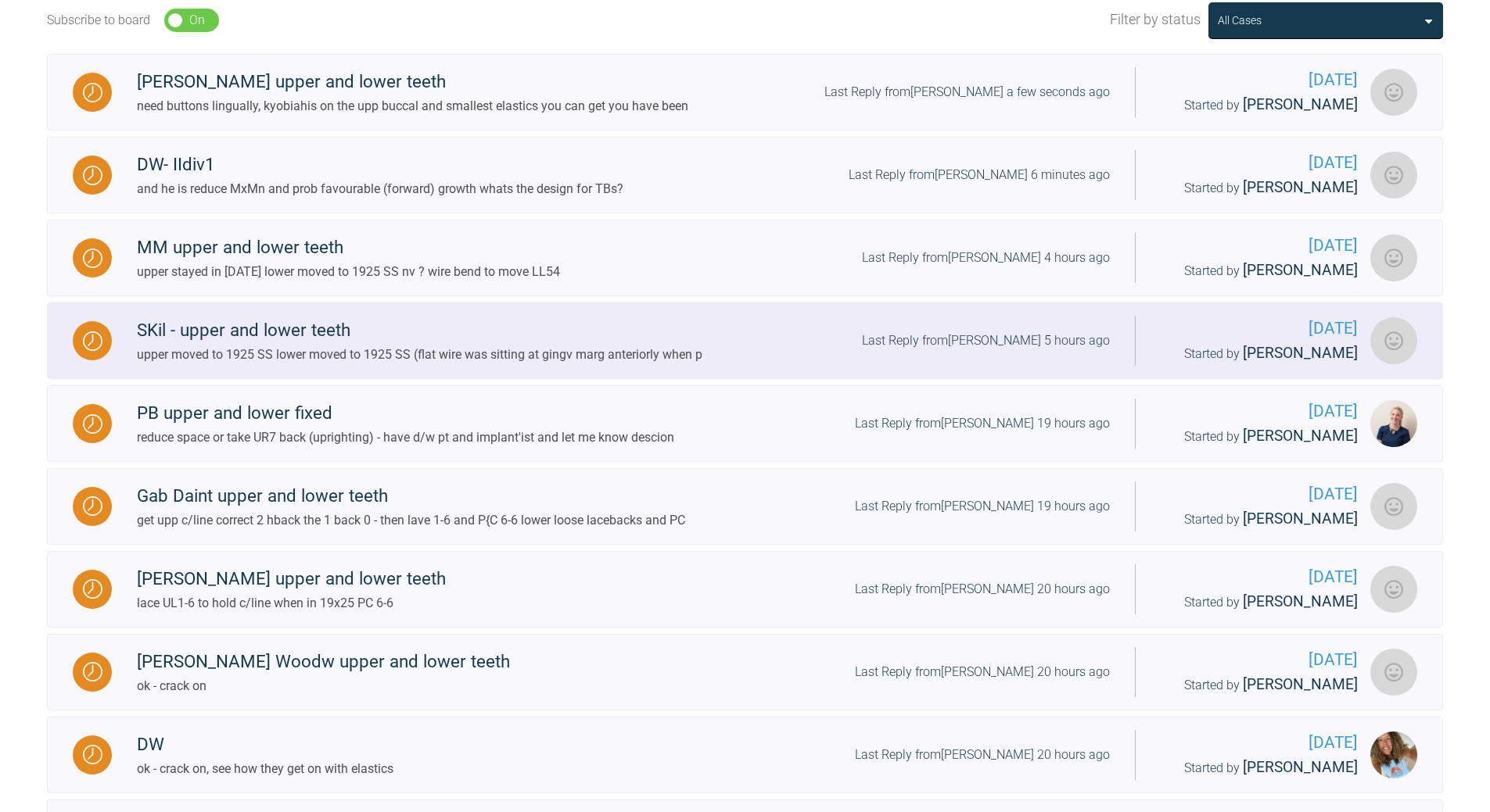
click at [1018, 329] on div "SKil - upper and lower teeth upper moved to 1925 SS lower moved to 1925 SS (fla…" at bounding box center [623, 340] width 1023 height 48
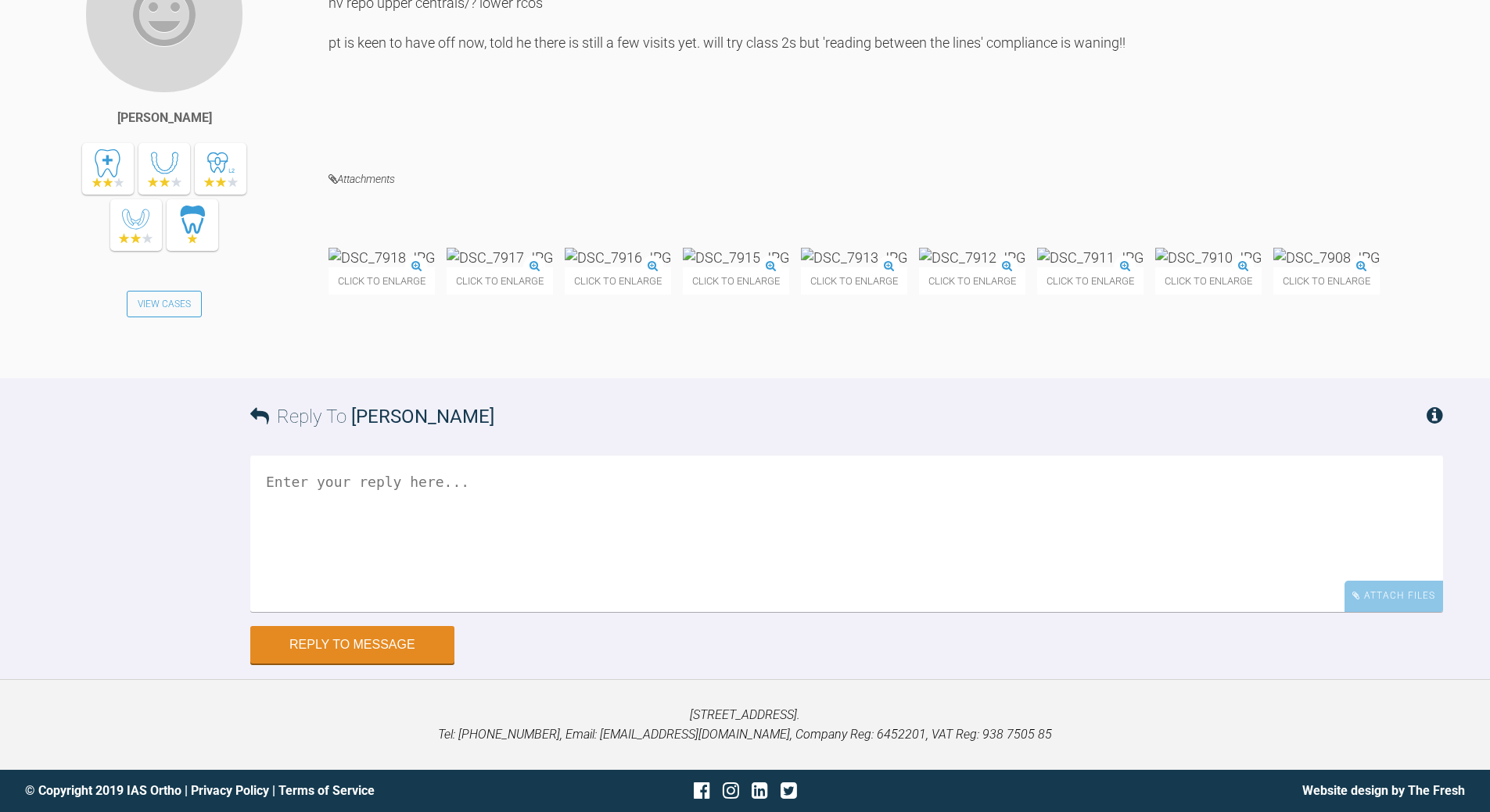
scroll to position [20314, 0]
click at [398, 586] on textarea at bounding box center [846, 534] width 1193 height 156
click at [414, 586] on textarea "yep - detail time when everyone is happy - look to debond" at bounding box center [846, 534] width 1193 height 156
type textarea "yep - detail time prob 21x25 in upp to improve torque on [MEDICAL_DATA] when ev…"
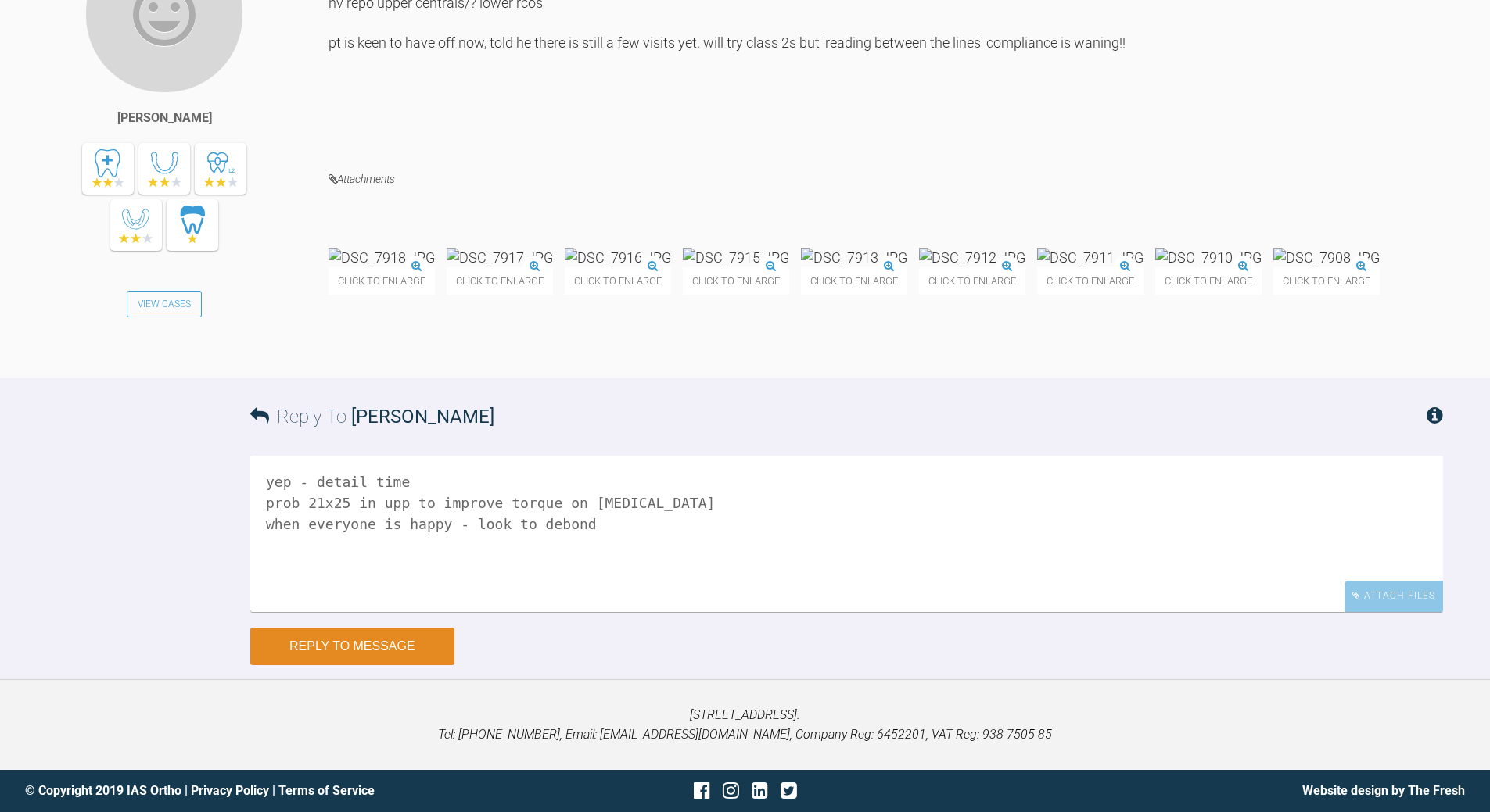
click at [348, 586] on button "Reply to Message" at bounding box center [352, 646] width 204 height 37
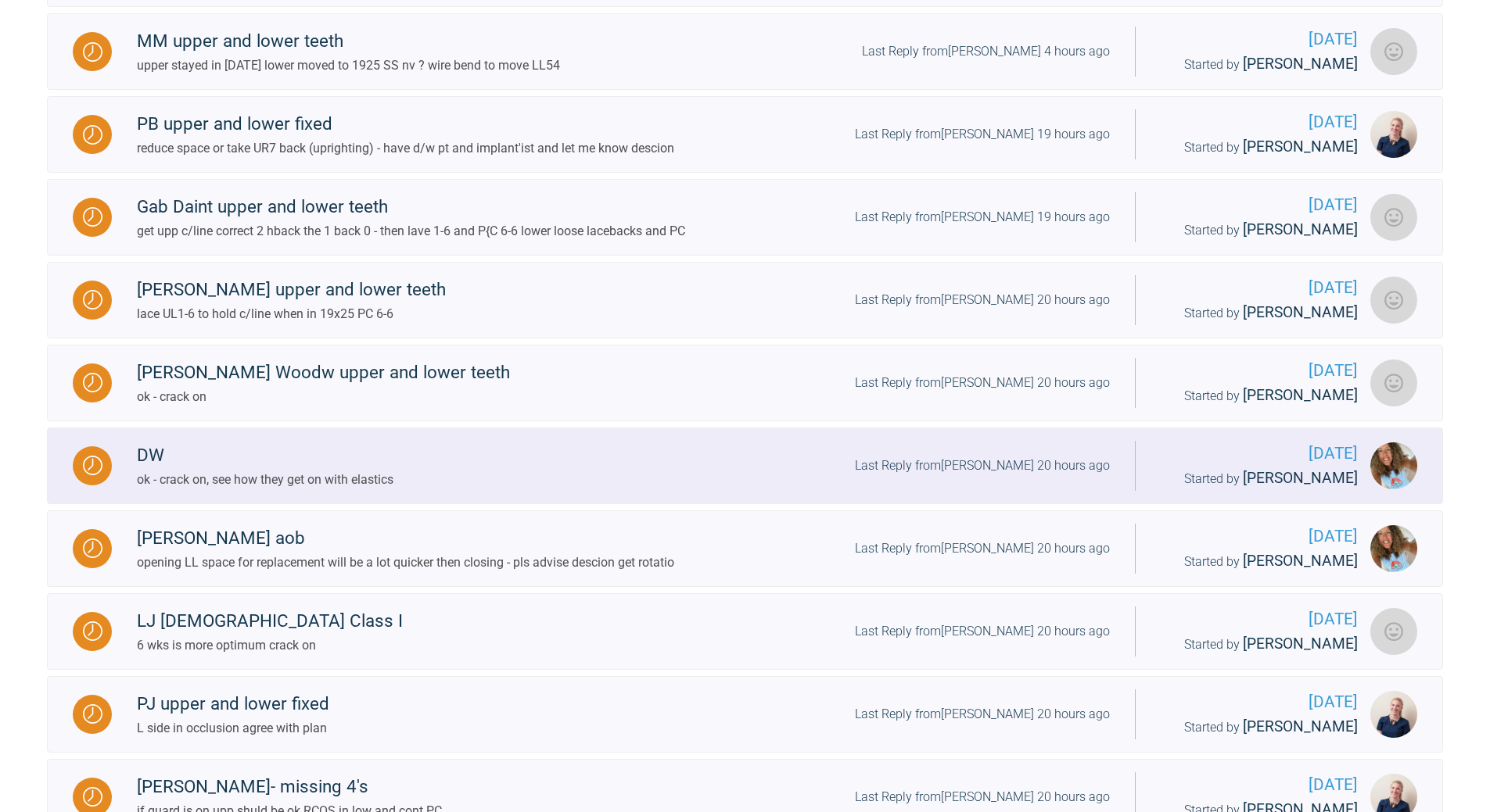
scroll to position [562, 0]
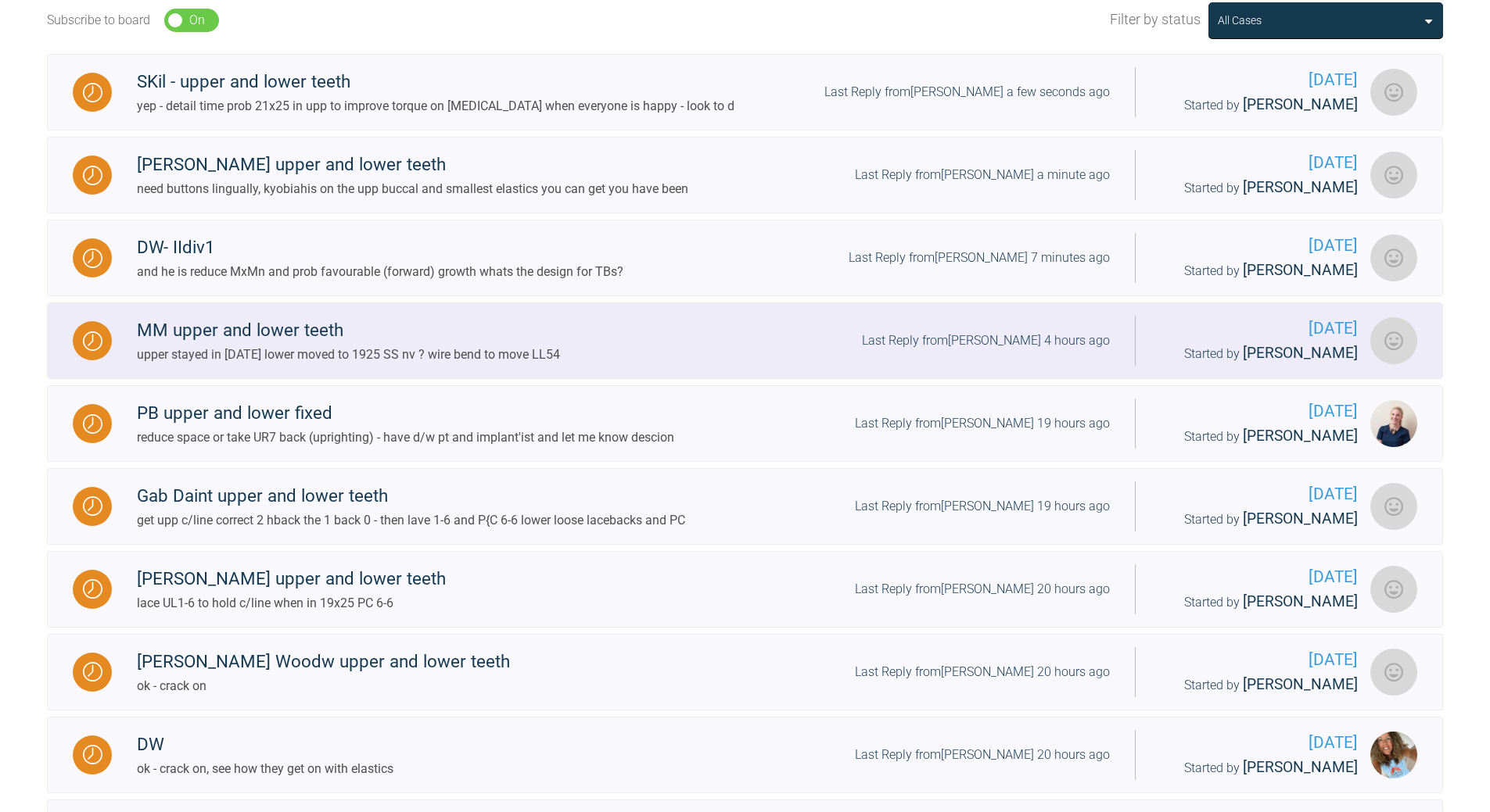
click at [1024, 339] on div "Last Reply from [PERSON_NAME] 4 hours ago" at bounding box center [986, 340] width 248 height 20
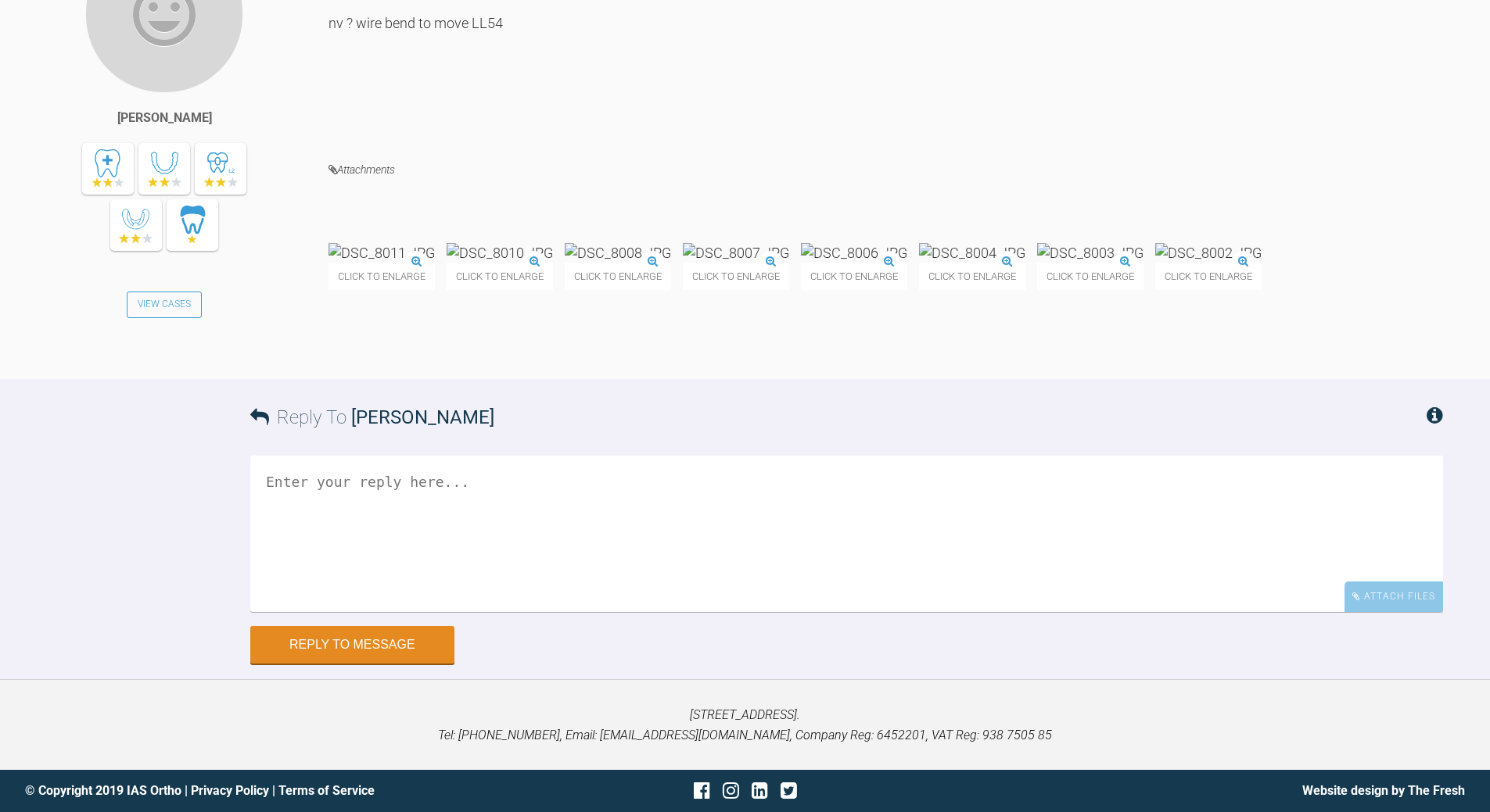
scroll to position [30370, 0]
click at [907, 262] on img at bounding box center [854, 253] width 106 height 20
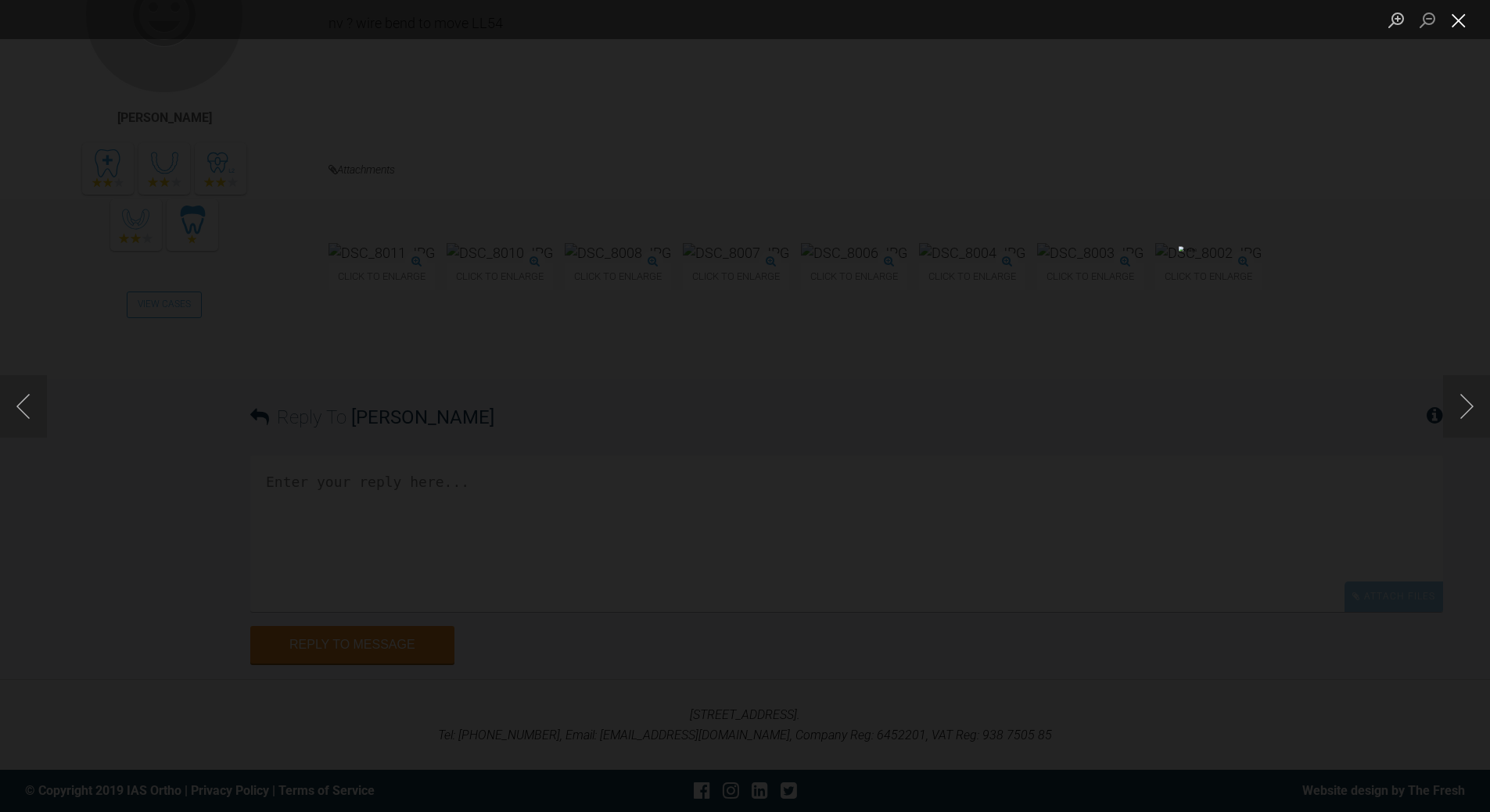
click at [1024, 23] on button "Close lightbox" at bounding box center [1458, 20] width 31 height 27
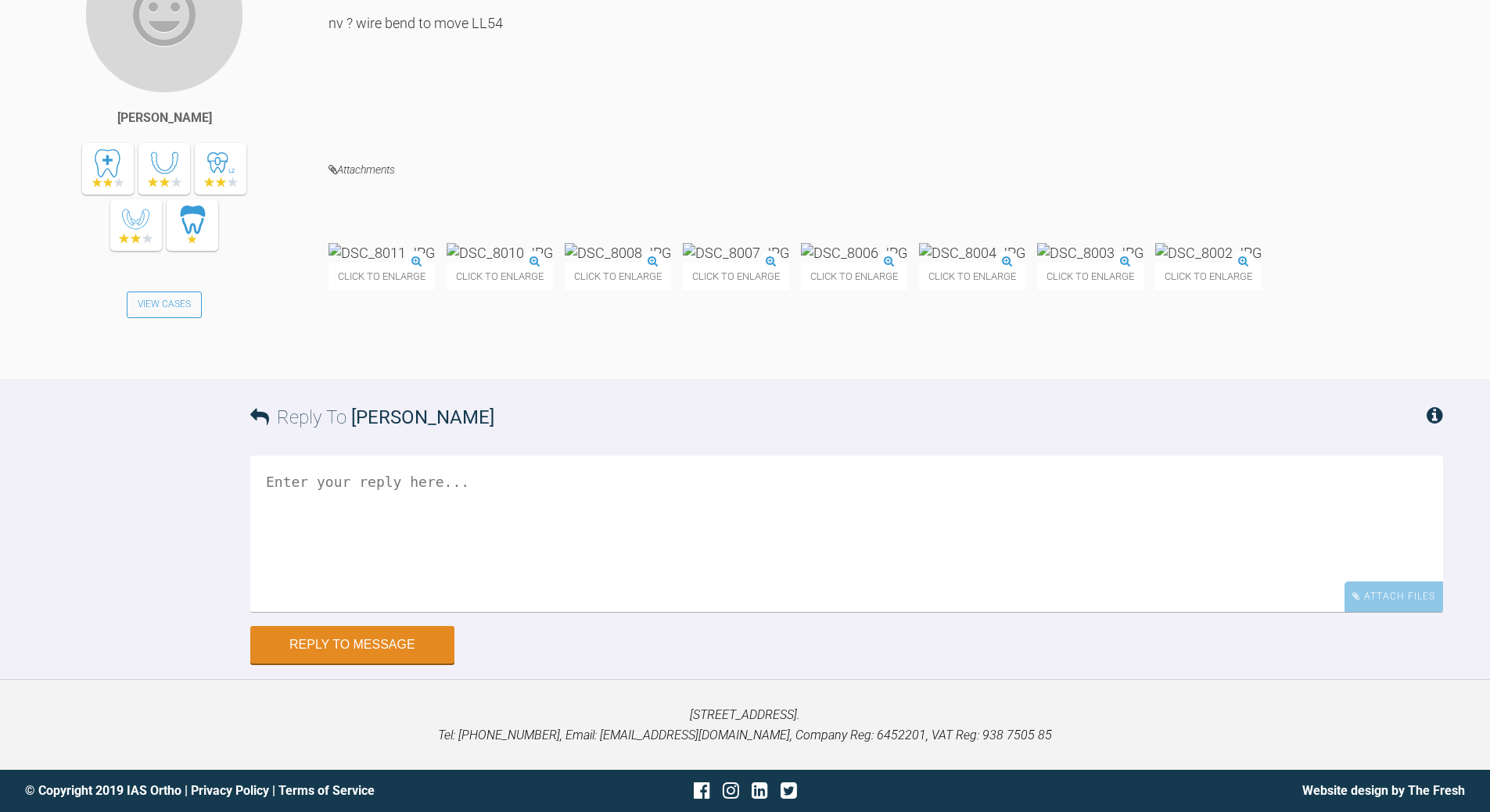
scroll to position [30747, 0]
click at [472, 501] on textarea at bounding box center [846, 534] width 1193 height 156
type textarea "and tie in TIGHT!!!!"
click at [347, 586] on button "Reply to Message" at bounding box center [352, 646] width 204 height 37
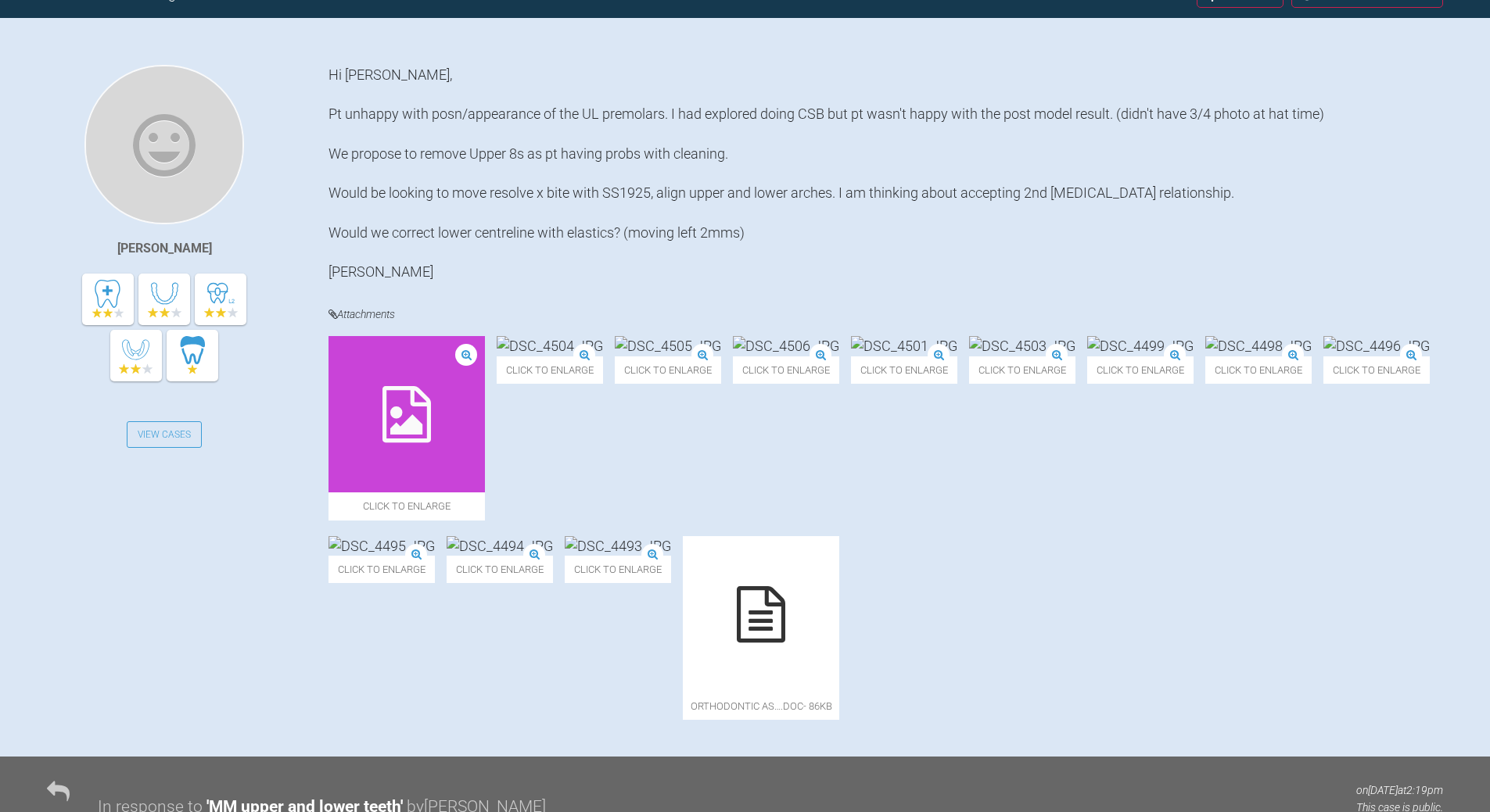
scroll to position [288, 0]
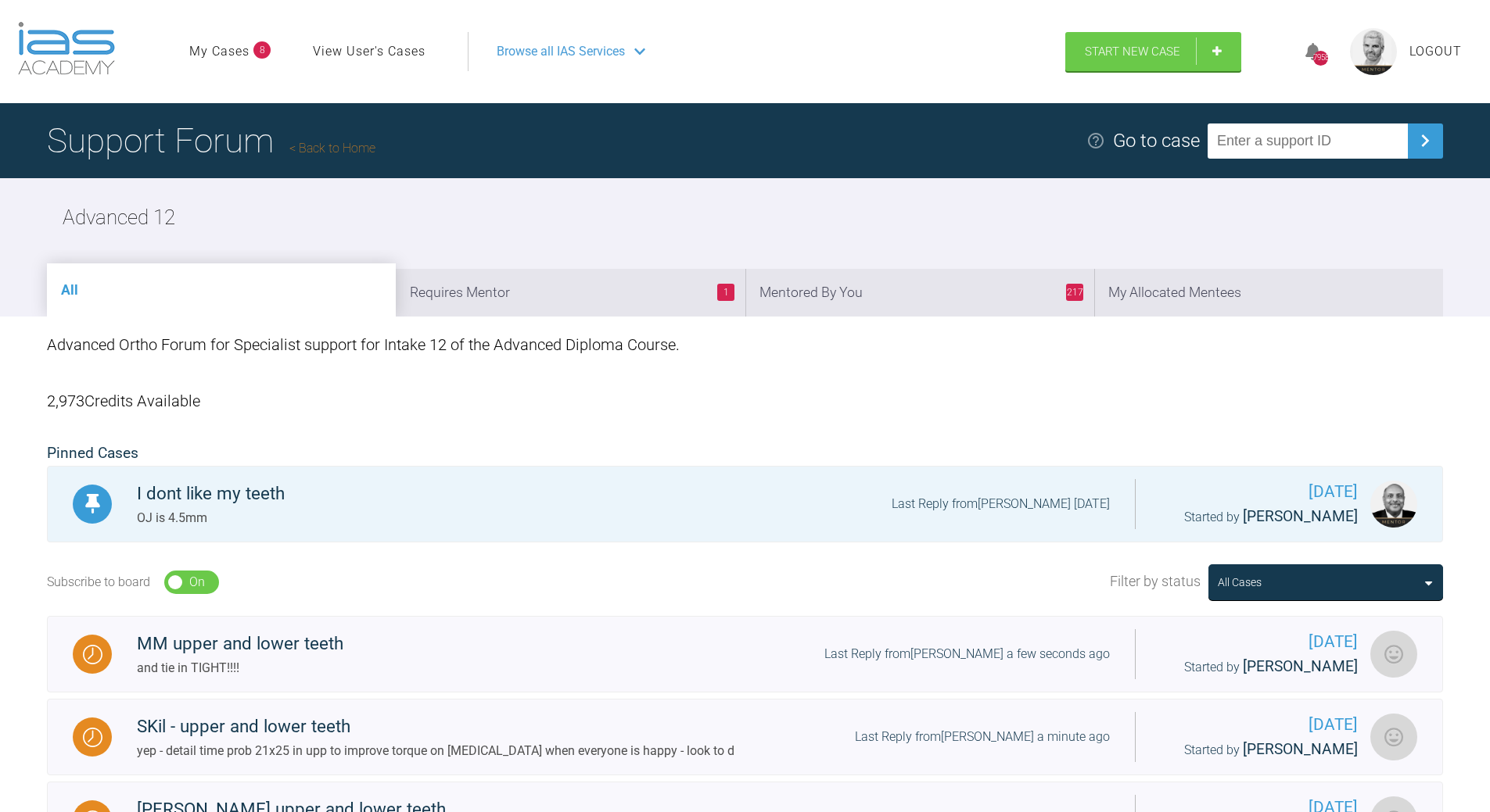
click at [311, 137] on h1 "Support Forum Back to Home" at bounding box center [211, 141] width 328 height 55
click at [325, 140] on h1 "Support Forum Back to Home" at bounding box center [211, 141] width 328 height 55
click at [354, 145] on link "Back to Home" at bounding box center [332, 148] width 86 height 15
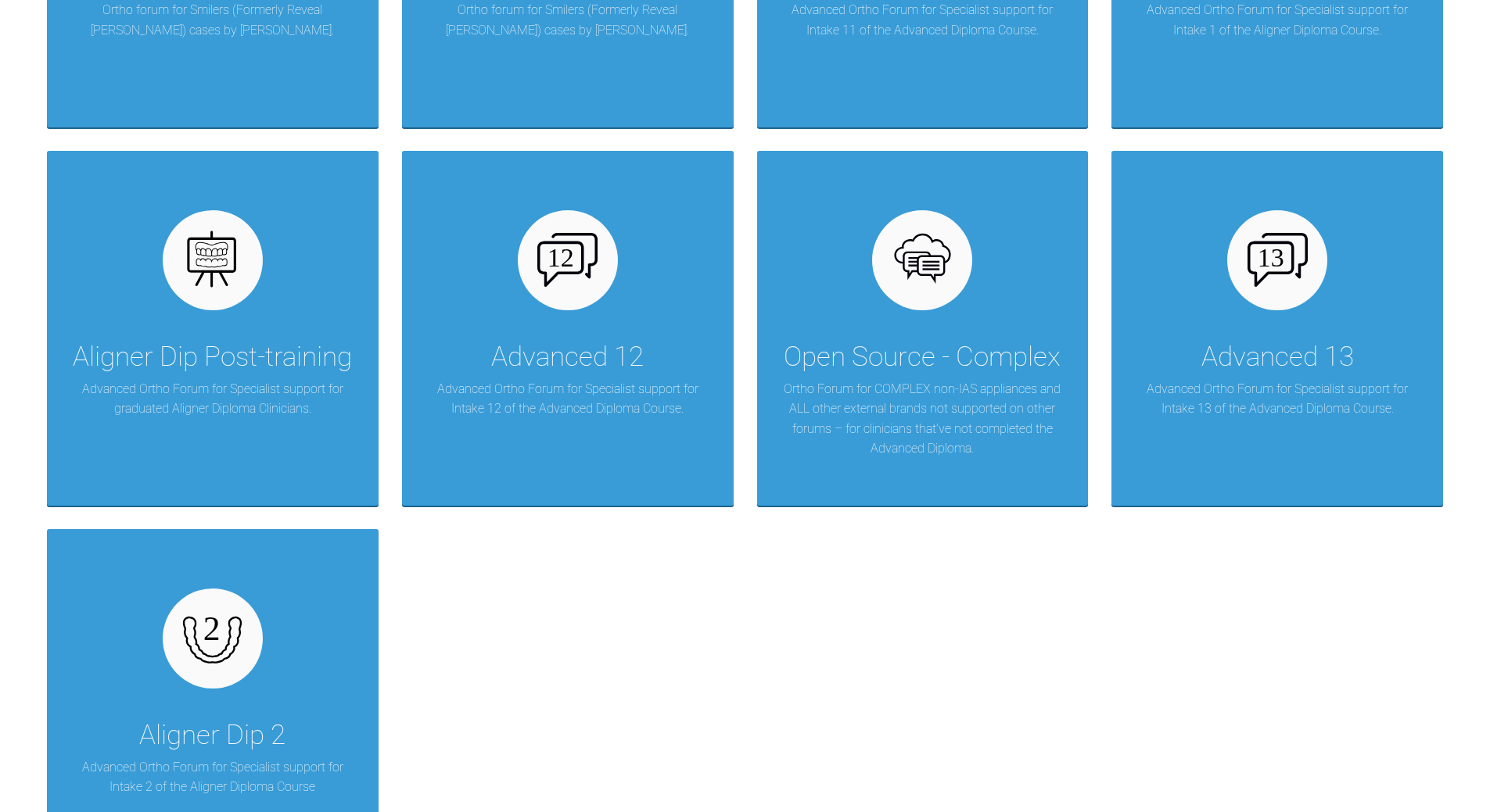
scroll to position [2284, 0]
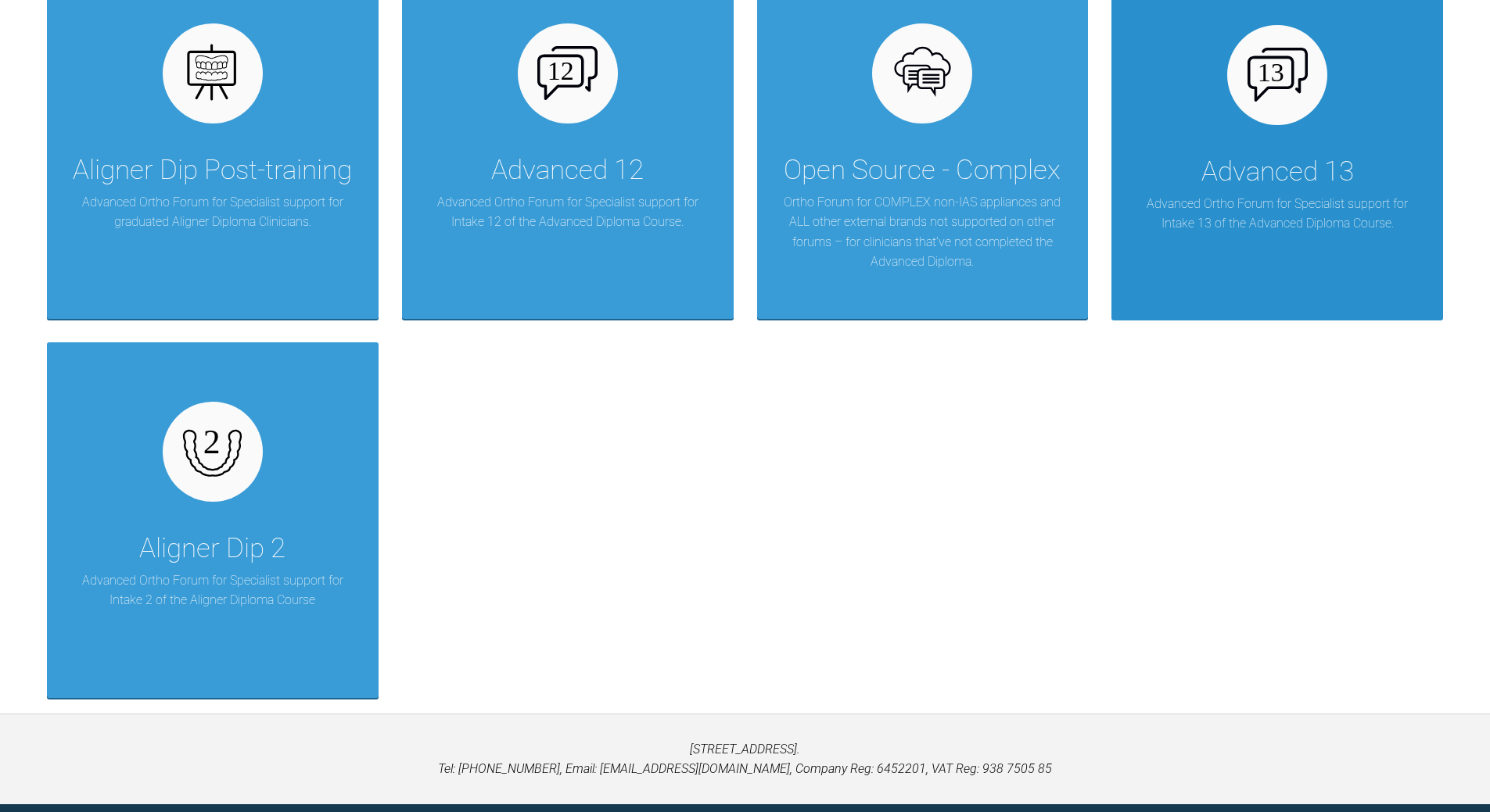
click at [1024, 204] on p "Advanced Ortho Forum for Specialist support for Intake 13 of the Advanced Diplo…" at bounding box center [1277, 214] width 285 height 40
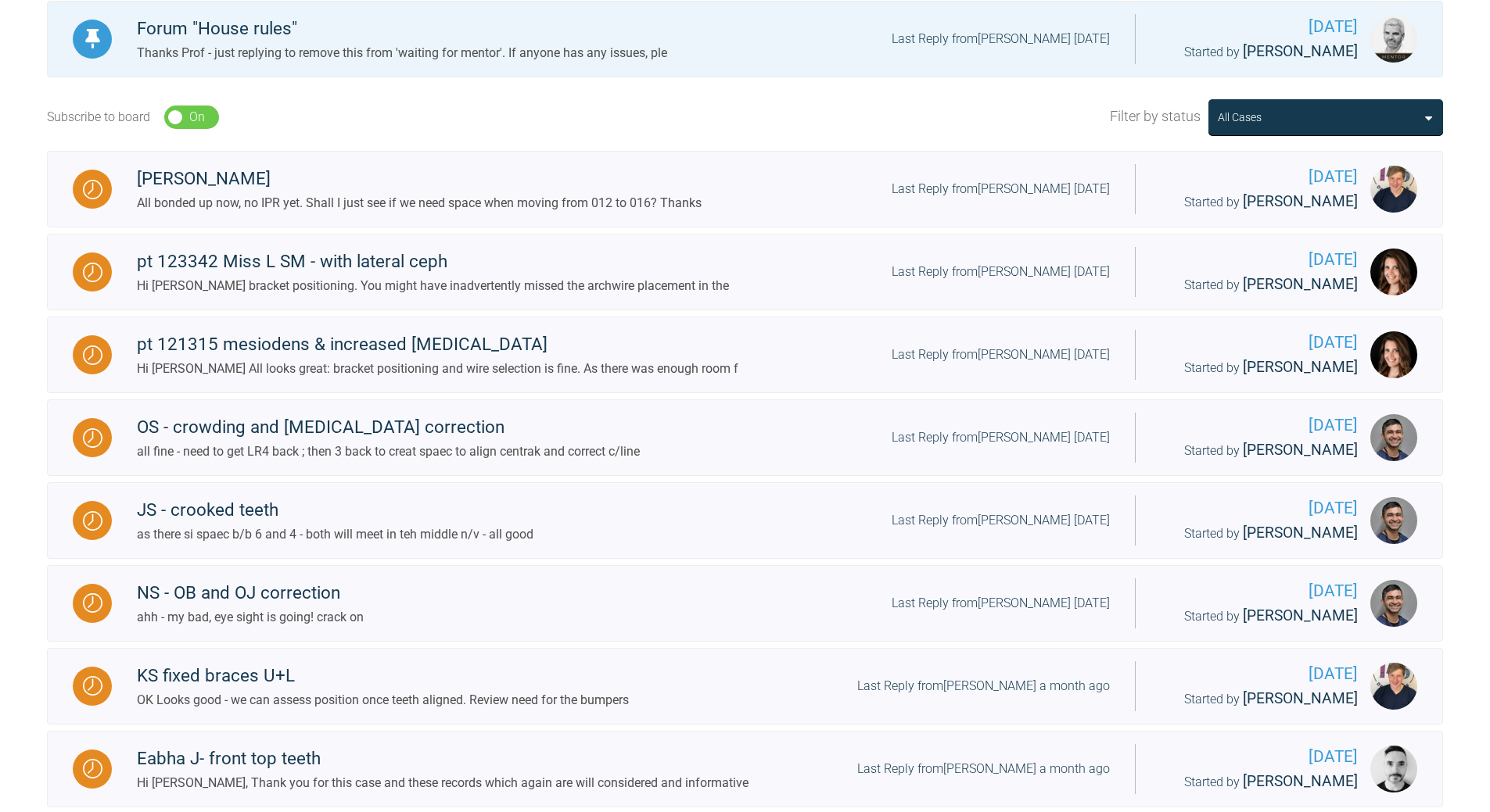
scroll to position [334, 0]
